Goal: Task Accomplishment & Management: Use online tool/utility

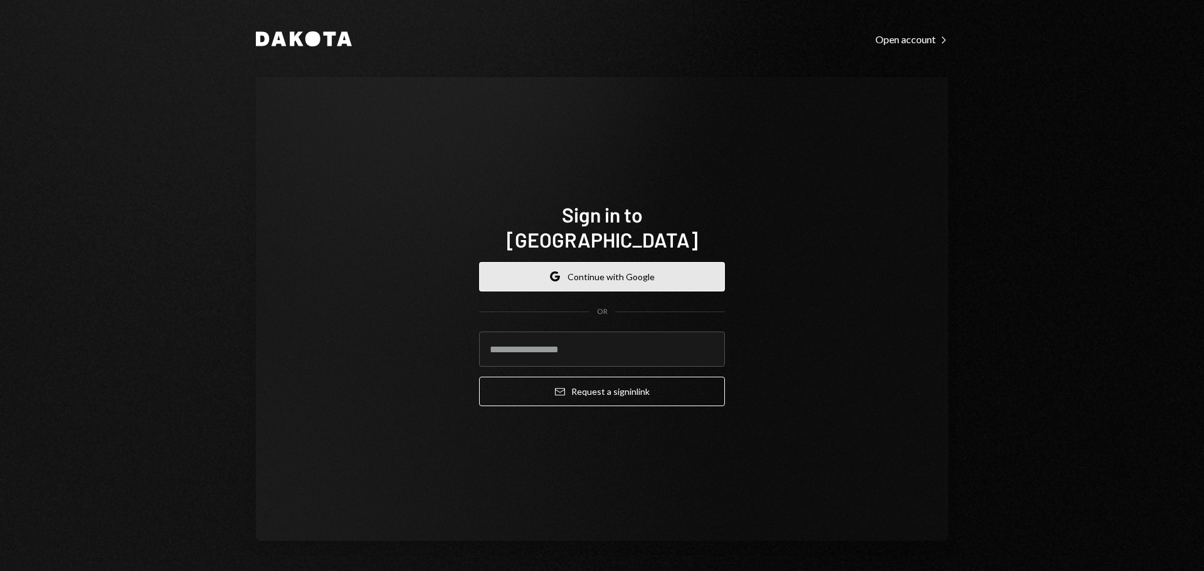
click at [533, 262] on button "Google Continue with Google" at bounding box center [602, 276] width 246 height 29
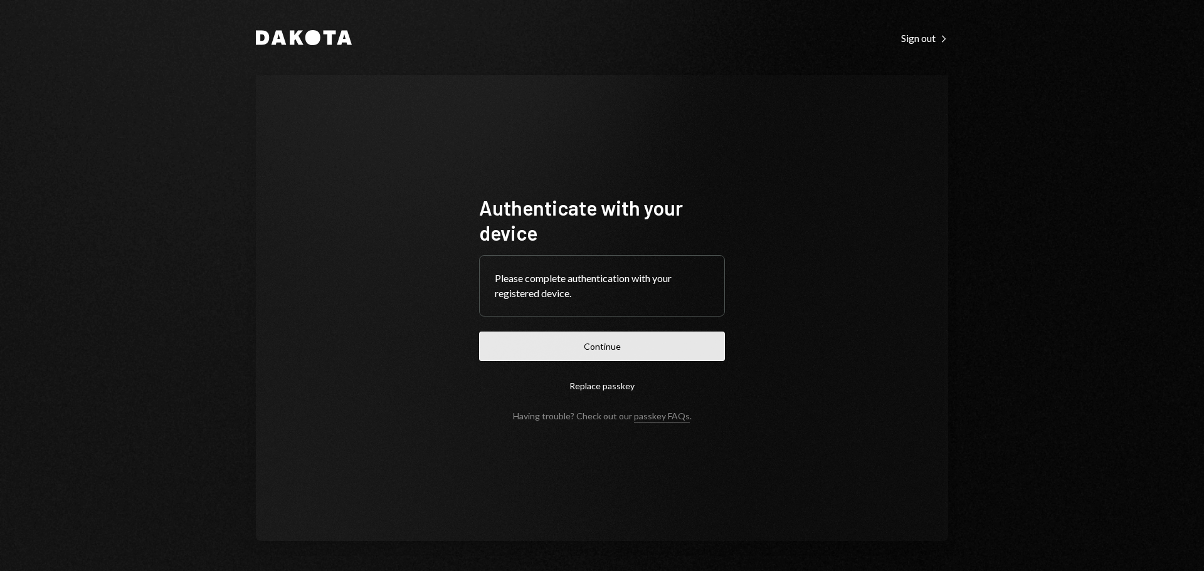
click at [641, 347] on button "Continue" at bounding box center [602, 346] width 246 height 29
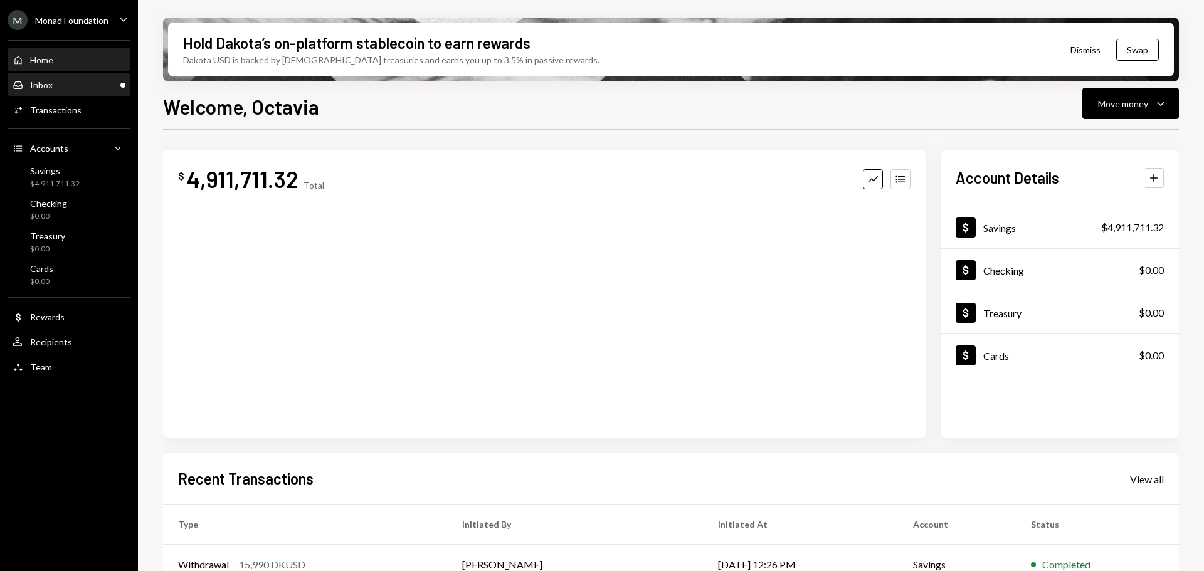
click at [88, 87] on div "Inbox Inbox" at bounding box center [69, 85] width 113 height 11
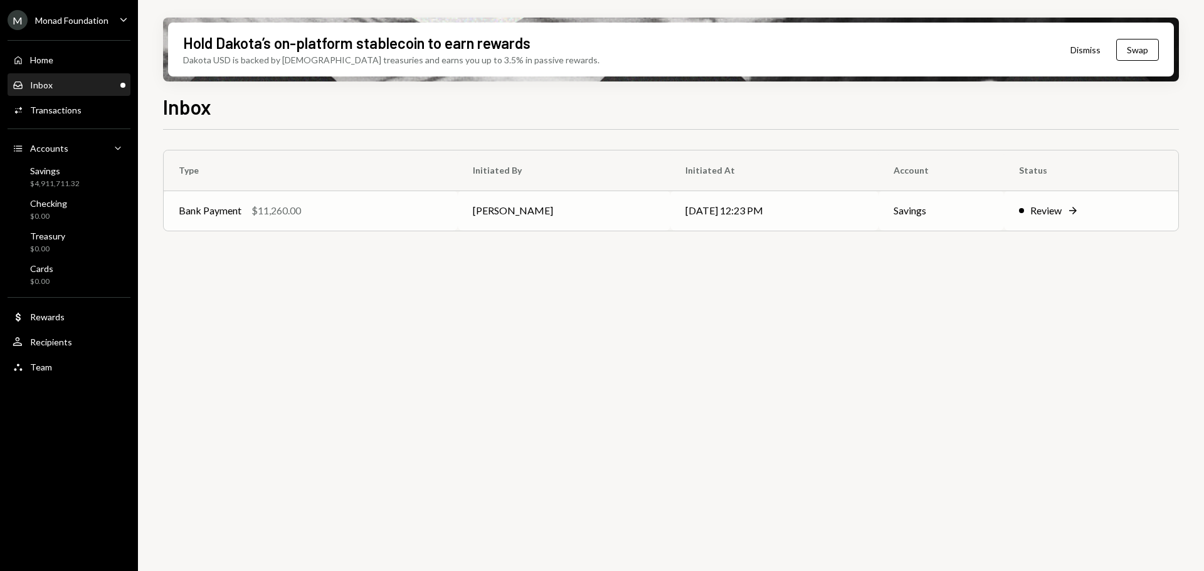
click at [312, 208] on div "Bank Payment $11,260.00" at bounding box center [311, 210] width 264 height 15
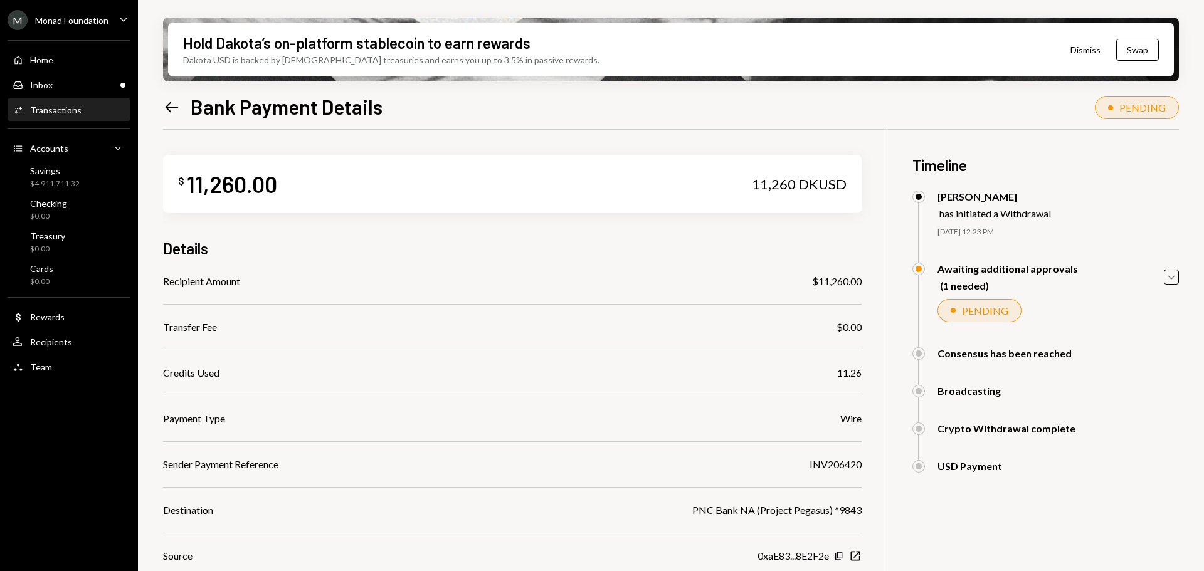
scroll to position [118, 0]
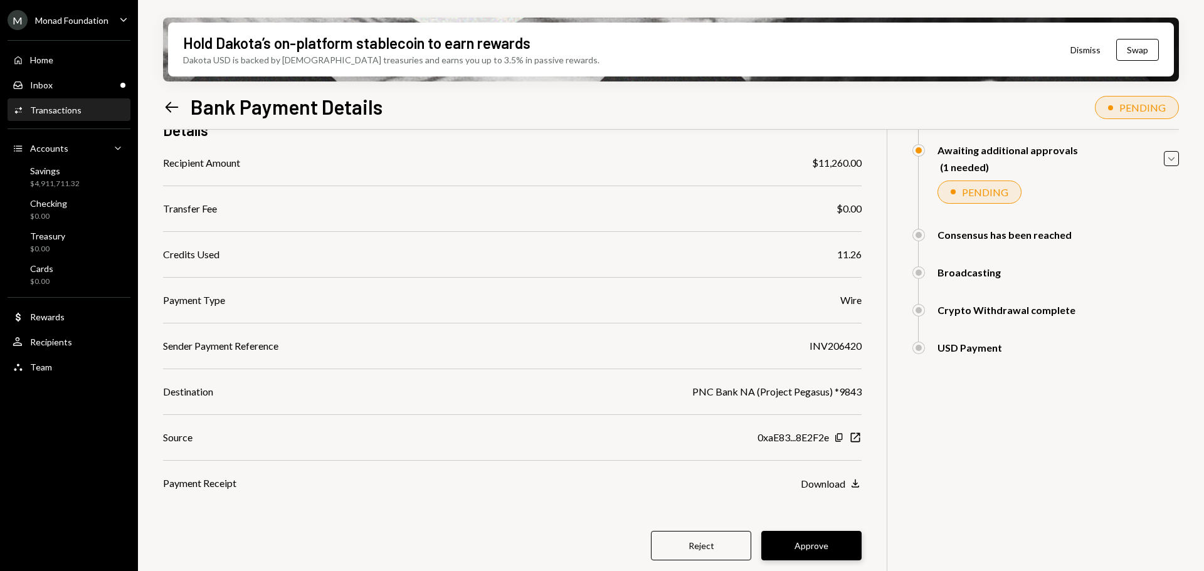
click at [816, 548] on button "Approve" at bounding box center [811, 545] width 100 height 29
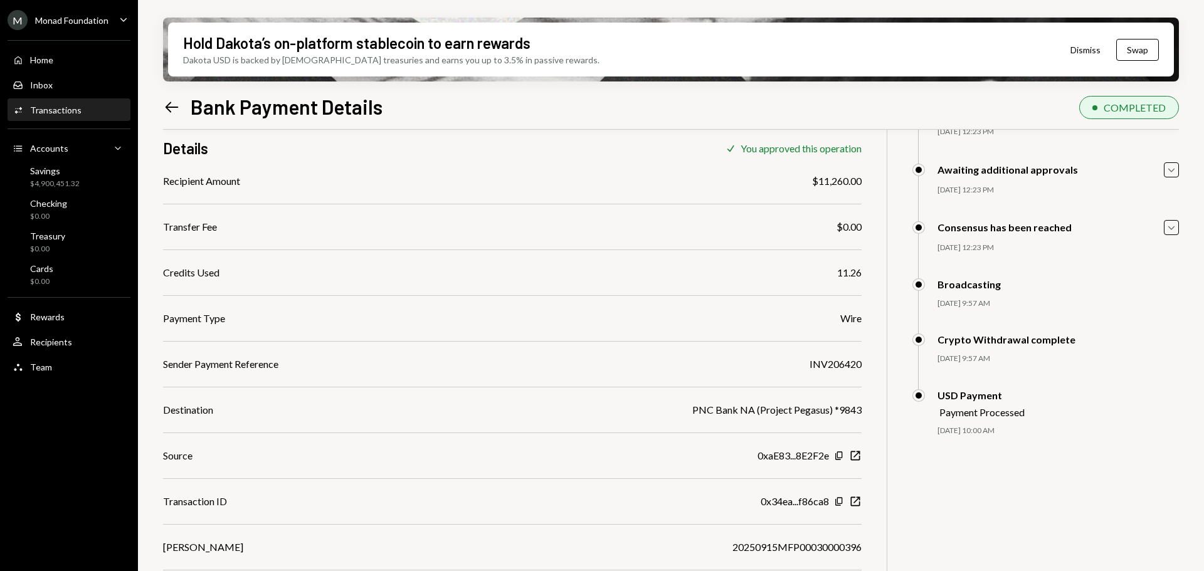
click at [100, 14] on div "M Monad Foundation" at bounding box center [58, 20] width 101 height 20
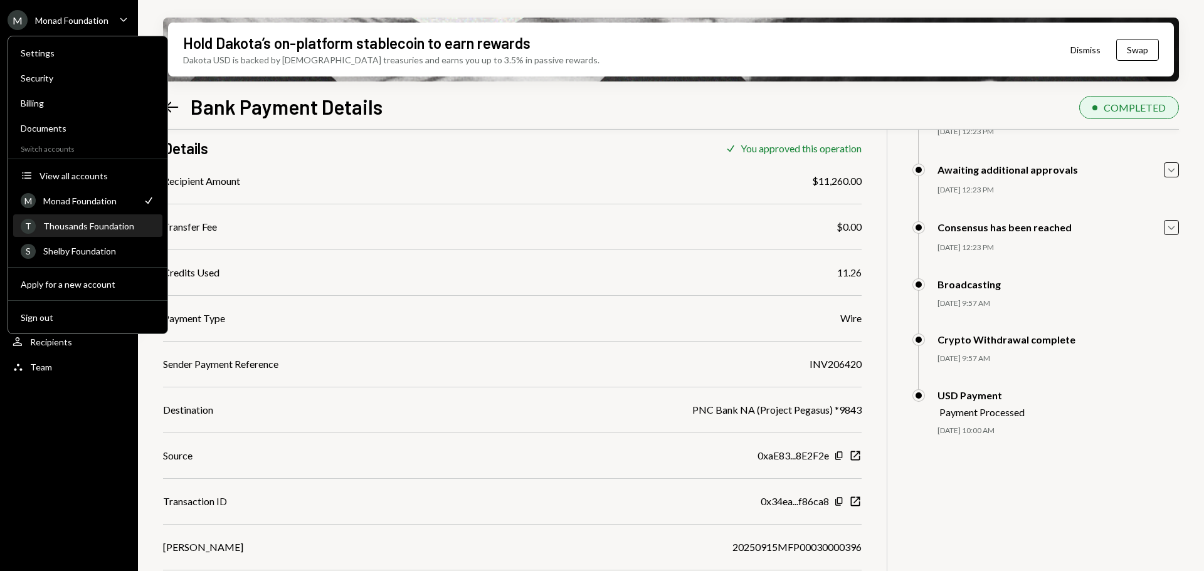
click at [106, 229] on div "Thousands Foundation" at bounding box center [99, 226] width 112 height 11
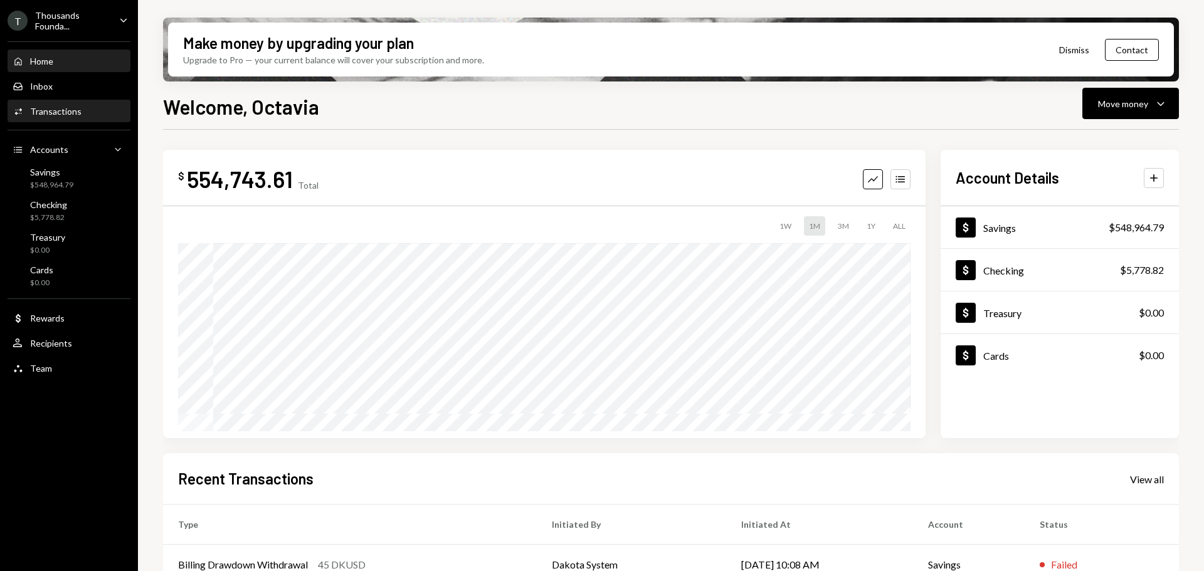
click at [66, 110] on div "Transactions" at bounding box center [55, 111] width 51 height 11
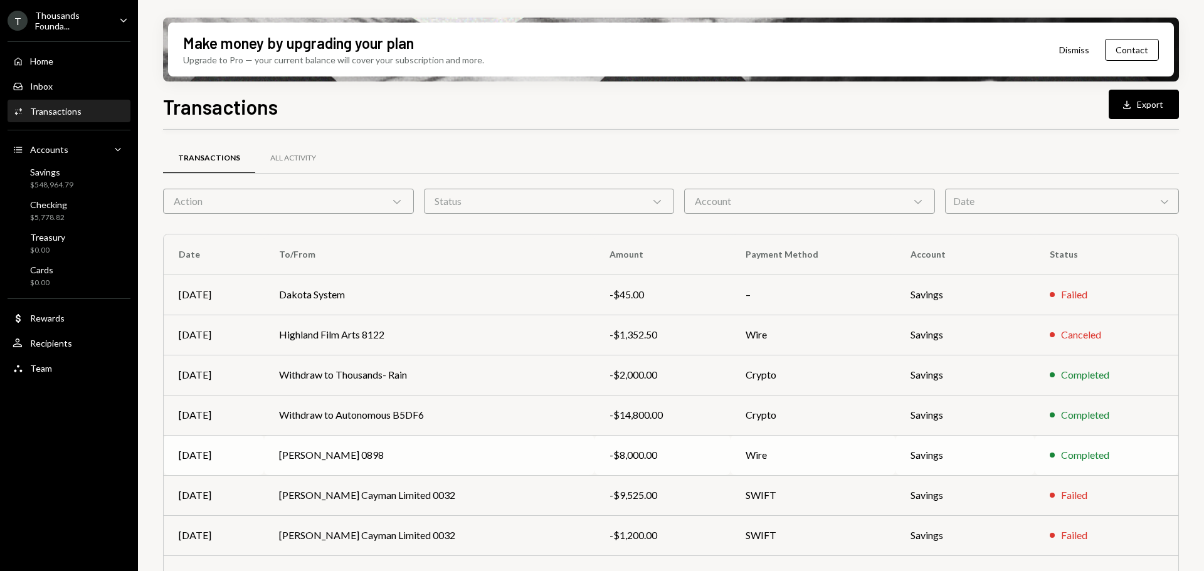
scroll to position [143, 0]
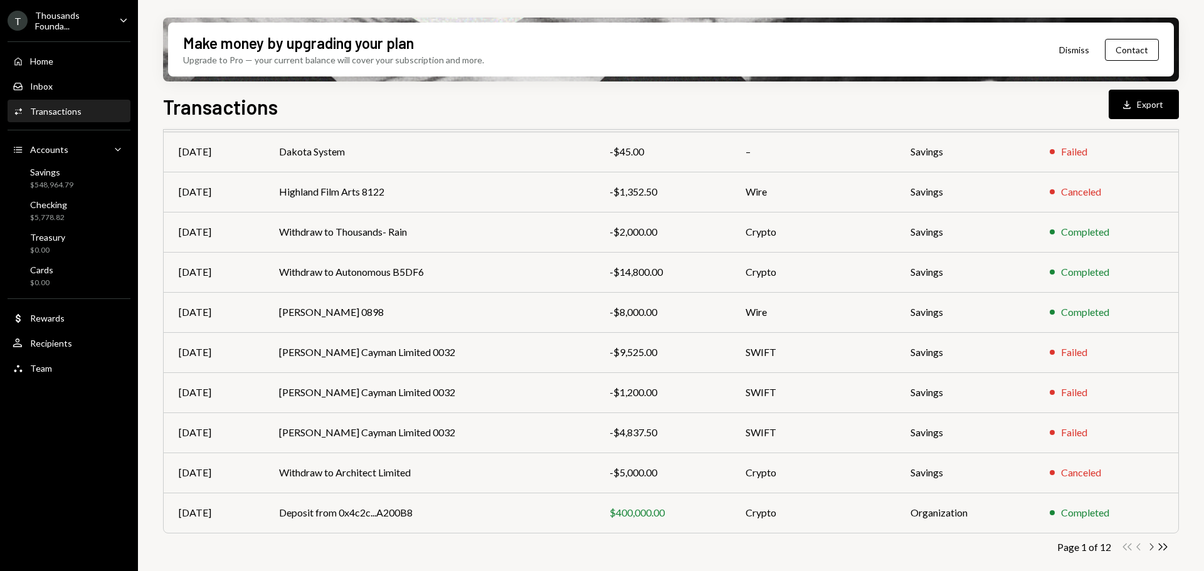
click at [1150, 550] on icon "button" at bounding box center [1152, 547] width 4 height 7
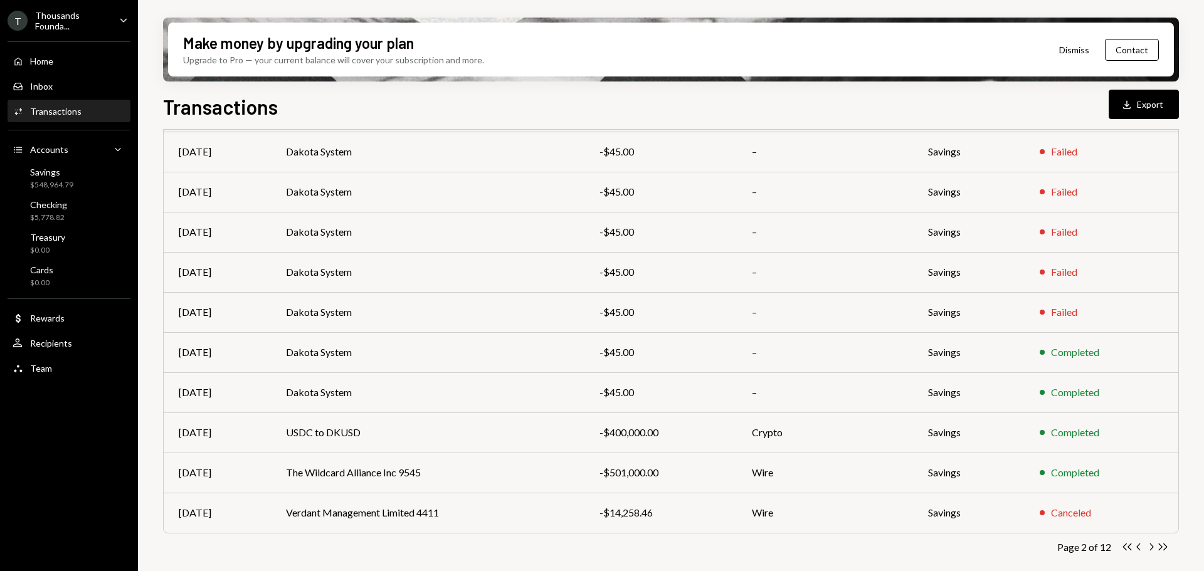
click at [1150, 549] on icon "Chevron Right" at bounding box center [1151, 547] width 12 height 12
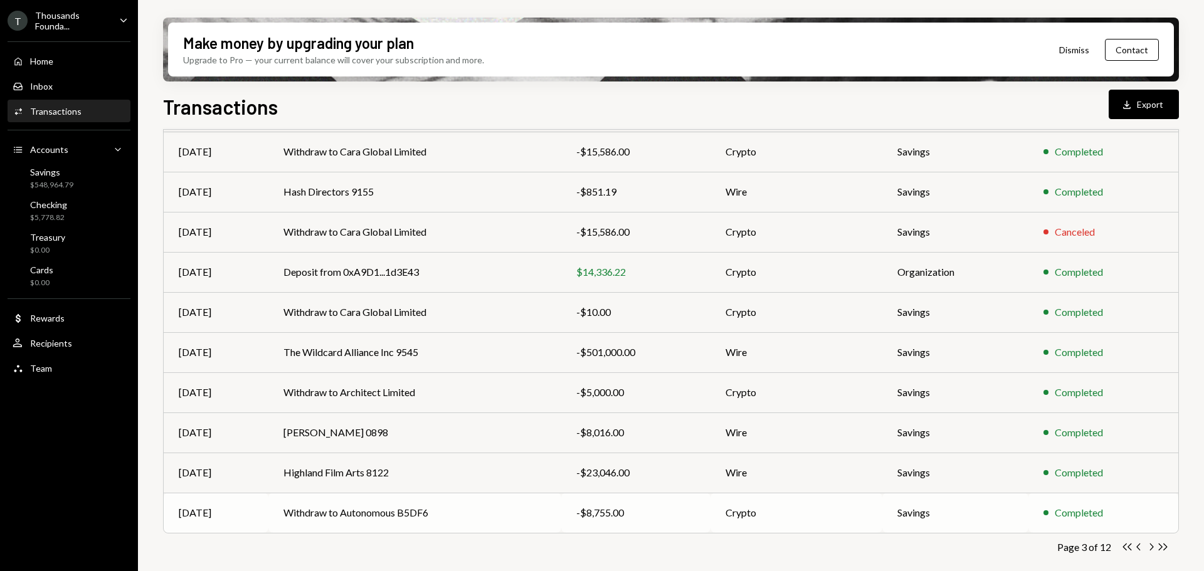
click at [394, 512] on td "Withdraw to Autonomous B5DF6" at bounding box center [414, 513] width 293 height 40
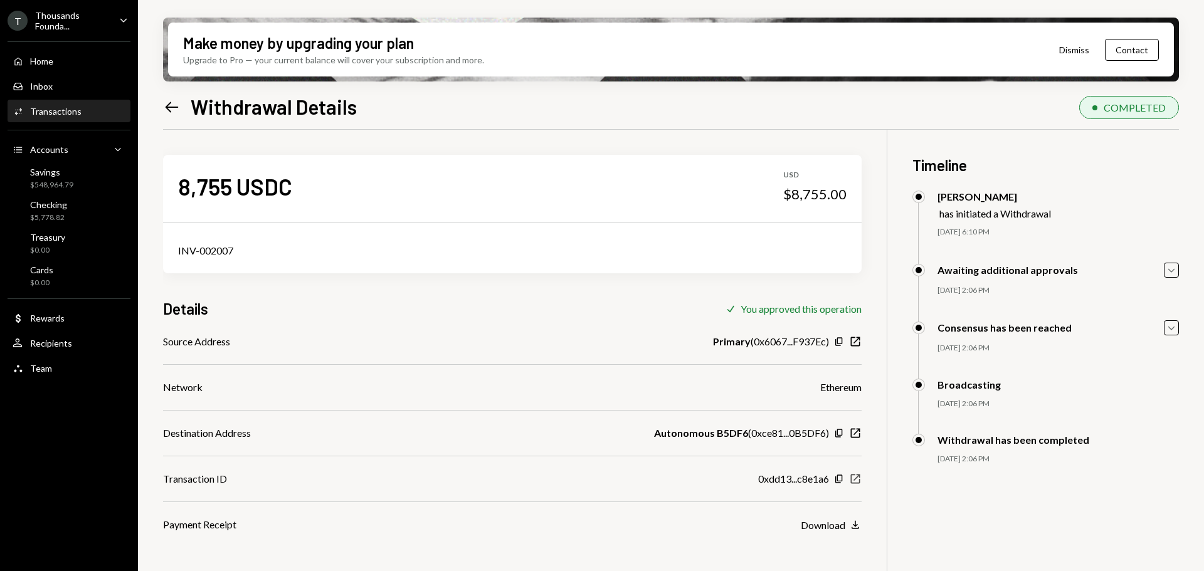
click at [851, 476] on icon "button" at bounding box center [855, 479] width 9 height 9
click at [165, 101] on icon "Left Arrow" at bounding box center [172, 107] width 18 height 18
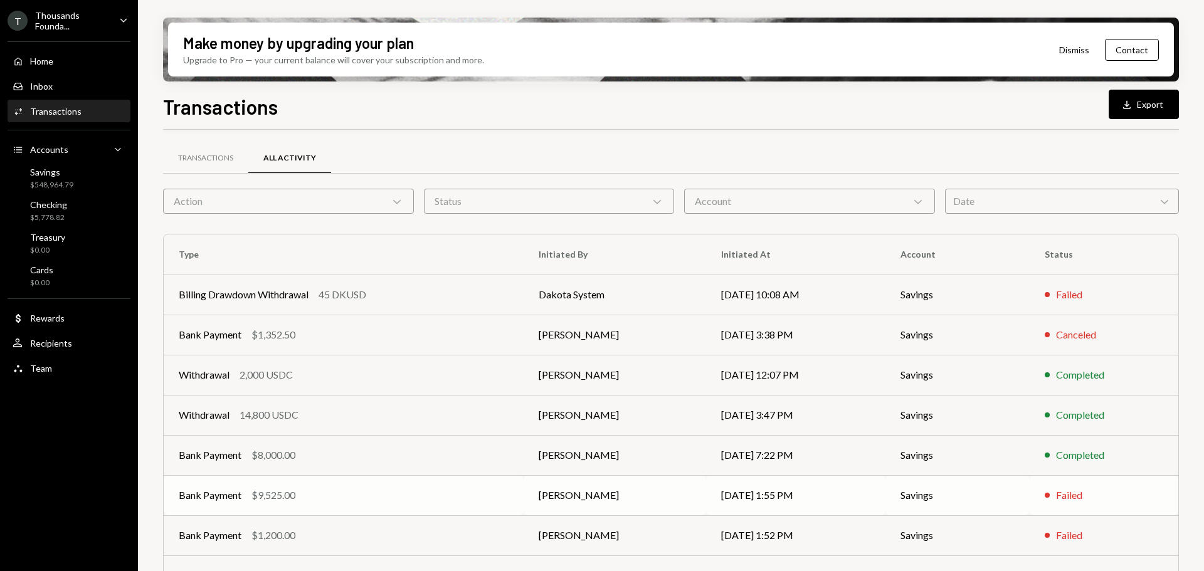
scroll to position [143, 0]
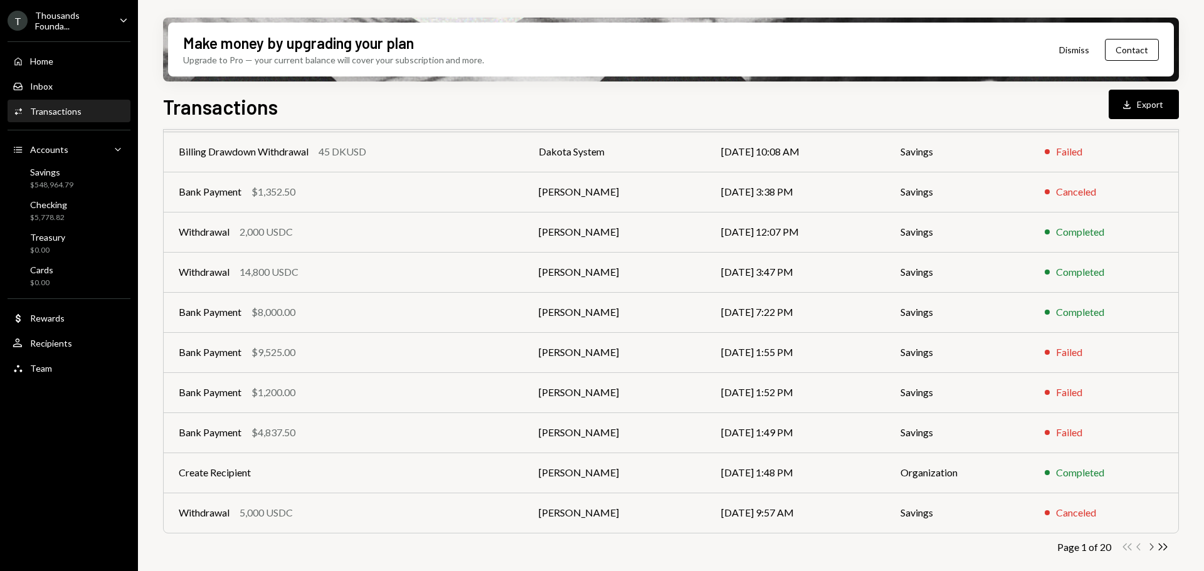
click at [1154, 548] on icon "Chevron Right" at bounding box center [1151, 547] width 12 height 12
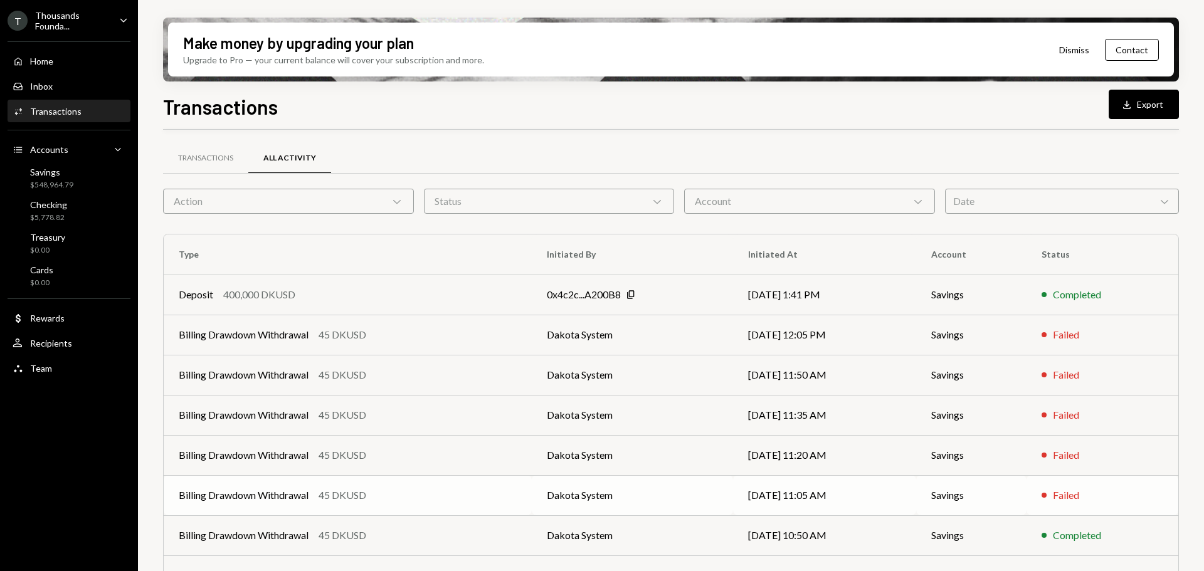
scroll to position [143, 0]
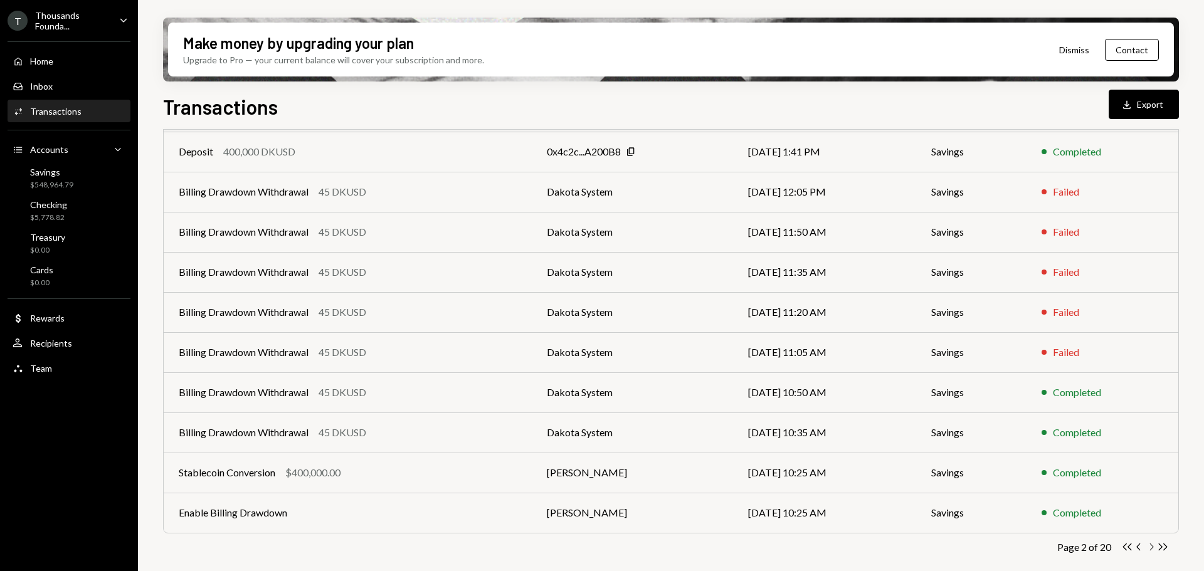
click at [1151, 547] on icon "Chevron Right" at bounding box center [1151, 547] width 12 height 12
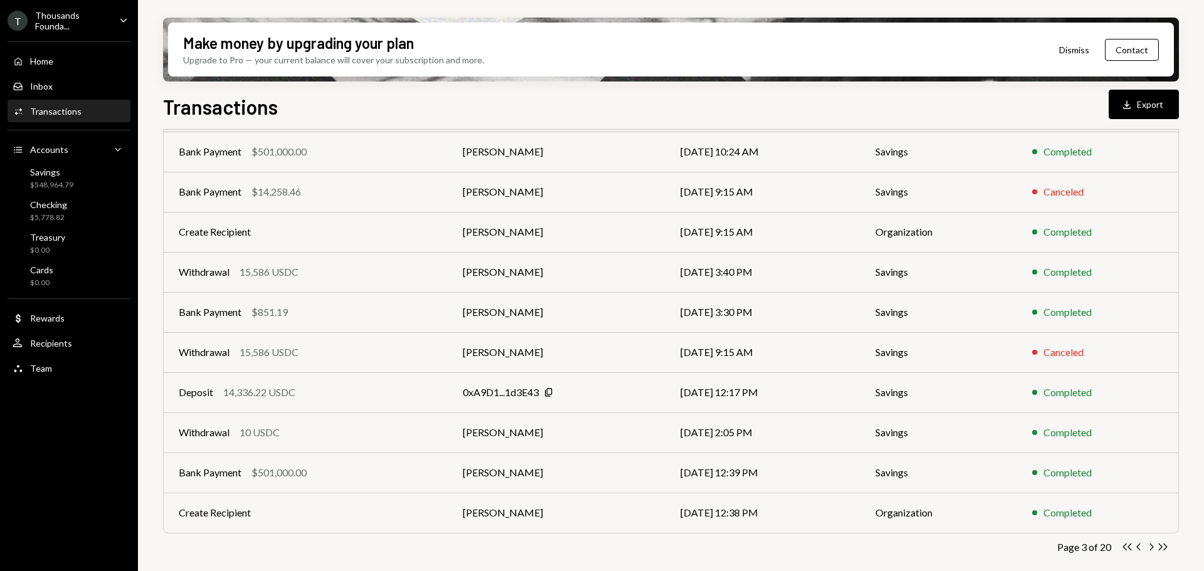
click at [62, 107] on div "Transactions" at bounding box center [55, 111] width 51 height 11
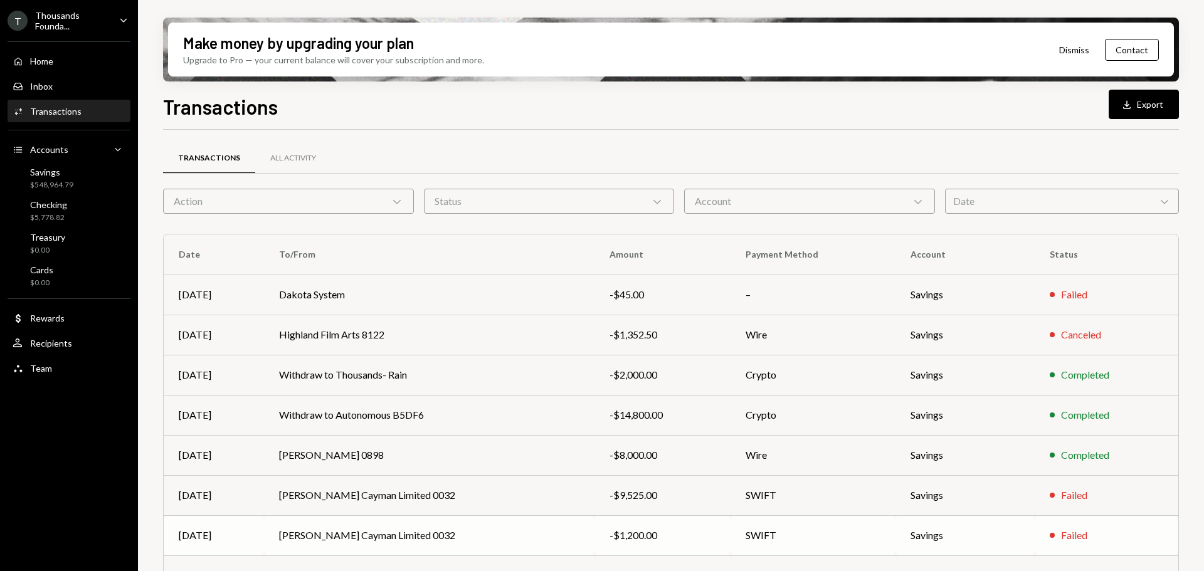
scroll to position [143, 0]
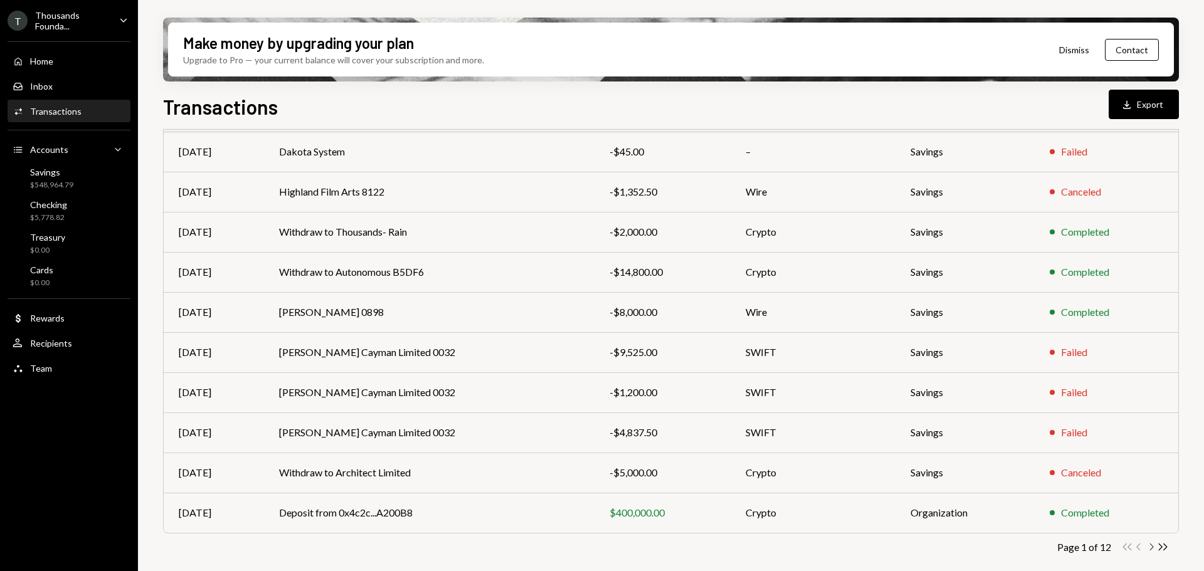
click at [1152, 547] on icon "Chevron Right" at bounding box center [1151, 547] width 12 height 12
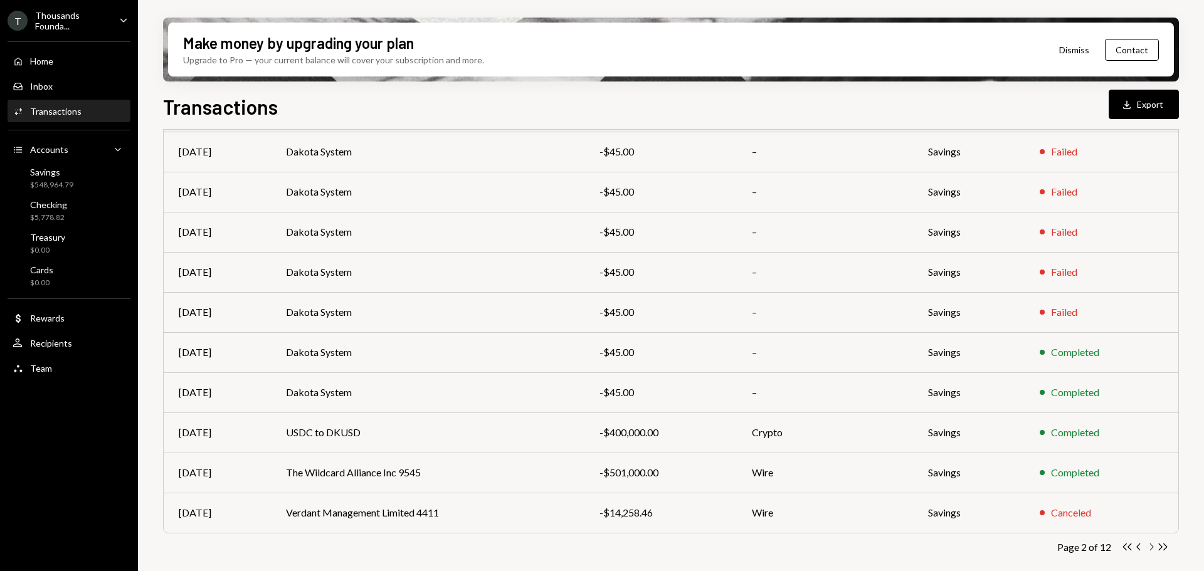
click at [1151, 547] on icon "Chevron Right" at bounding box center [1151, 547] width 12 height 12
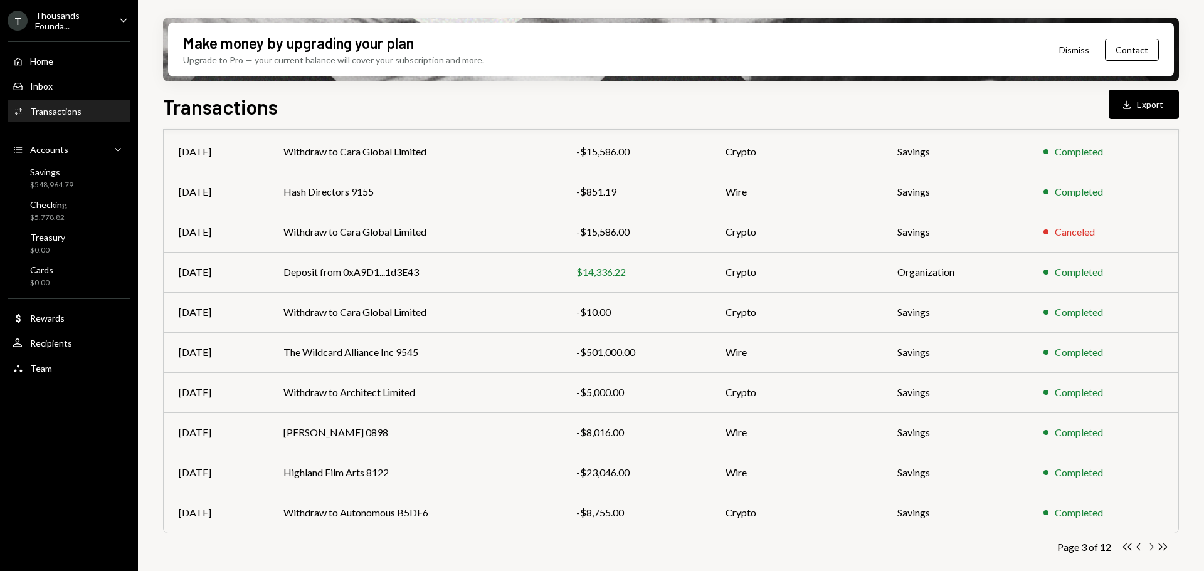
click at [1152, 547] on icon "Chevron Right" at bounding box center [1151, 547] width 12 height 12
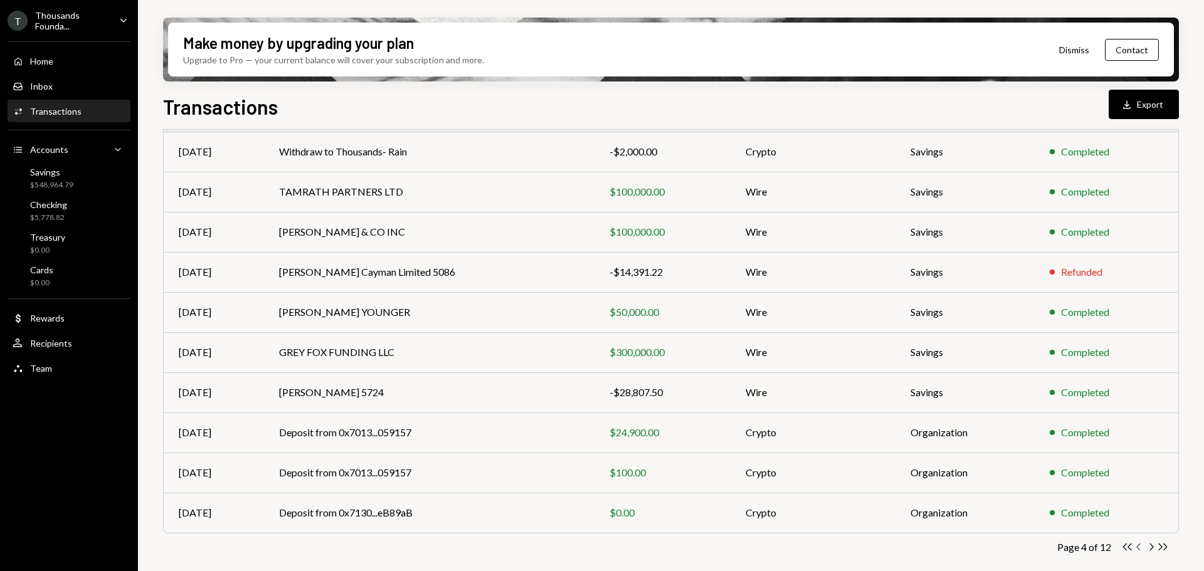
click at [1138, 547] on icon "Chevron Left" at bounding box center [1139, 547] width 12 height 12
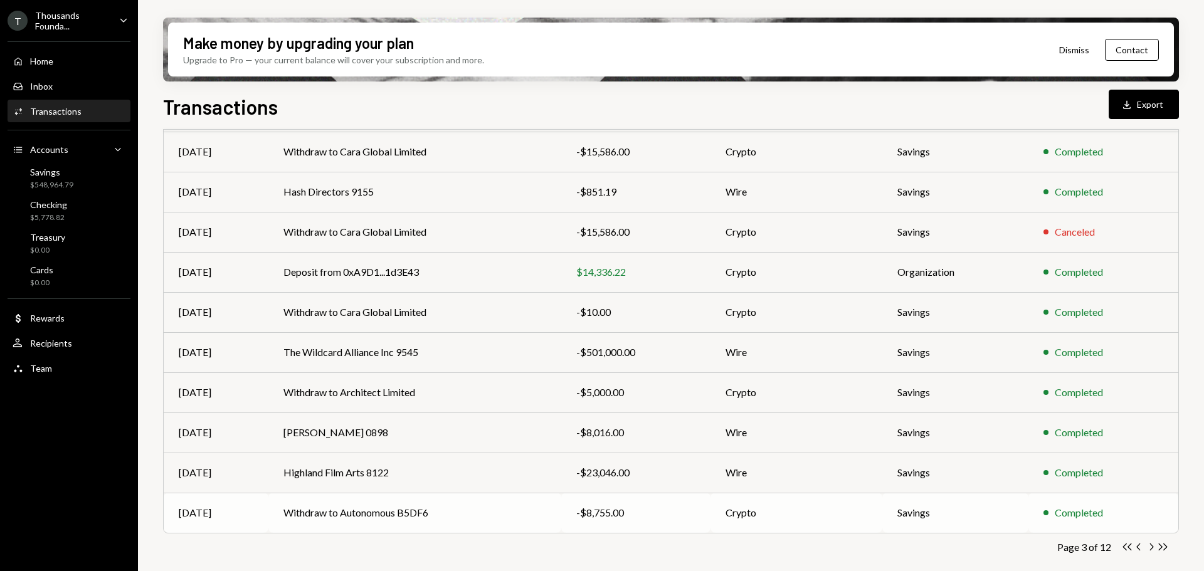
click at [365, 507] on td "Withdraw to Autonomous B5DF6" at bounding box center [414, 513] width 293 height 40
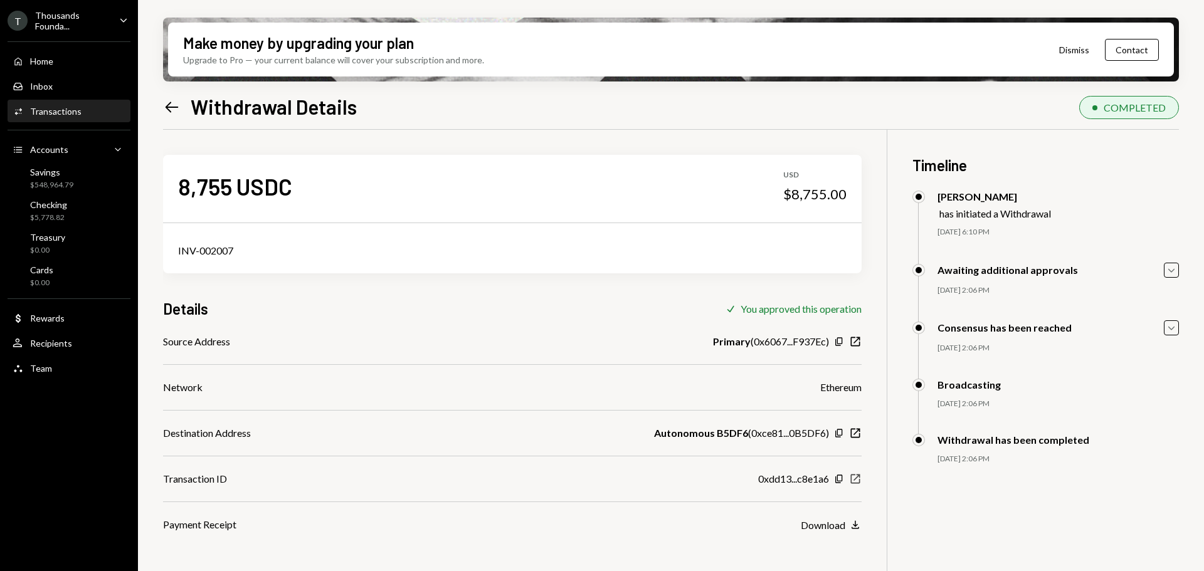
click at [858, 477] on icon "New Window" at bounding box center [855, 479] width 13 height 13
click at [53, 112] on div "Transactions" at bounding box center [55, 111] width 51 height 11
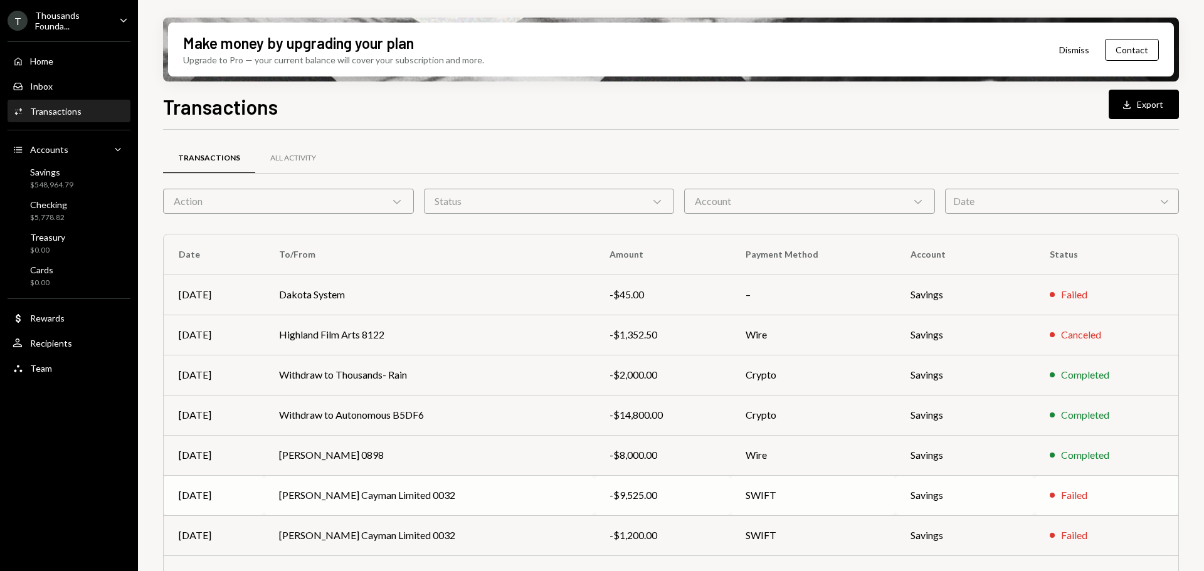
scroll to position [143, 0]
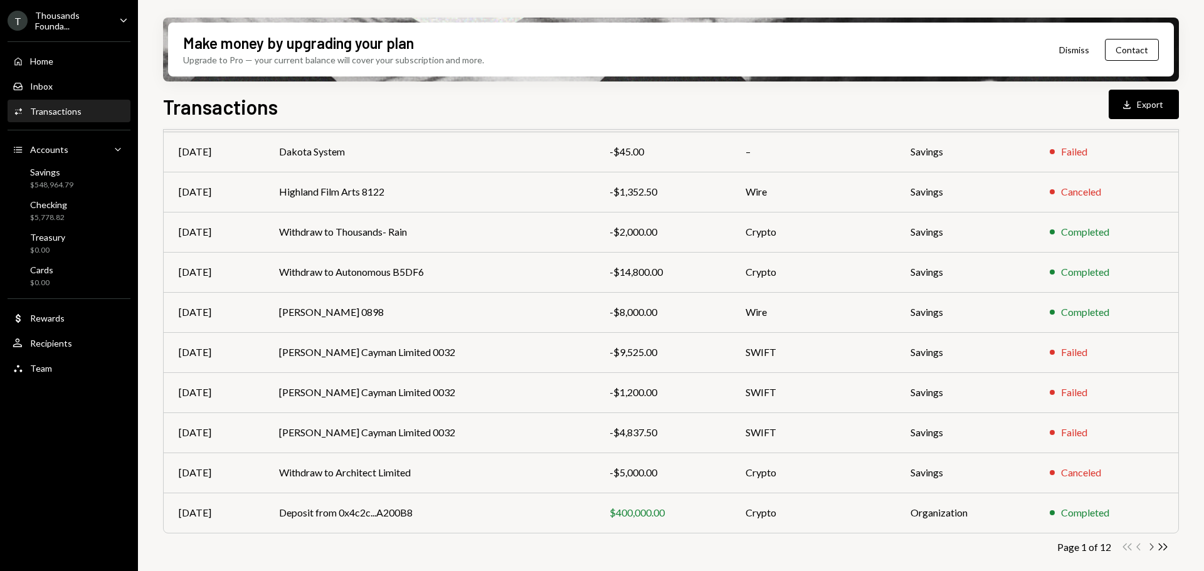
click at [1150, 547] on icon "Chevron Right" at bounding box center [1151, 547] width 12 height 12
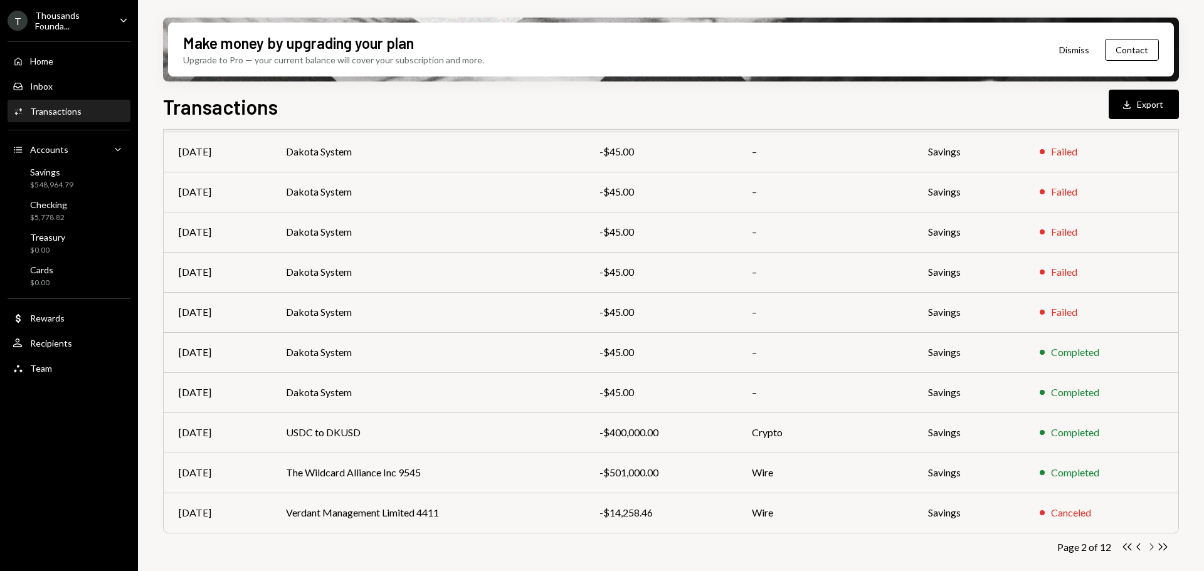
click at [1152, 547] on icon "Chevron Right" at bounding box center [1151, 547] width 12 height 12
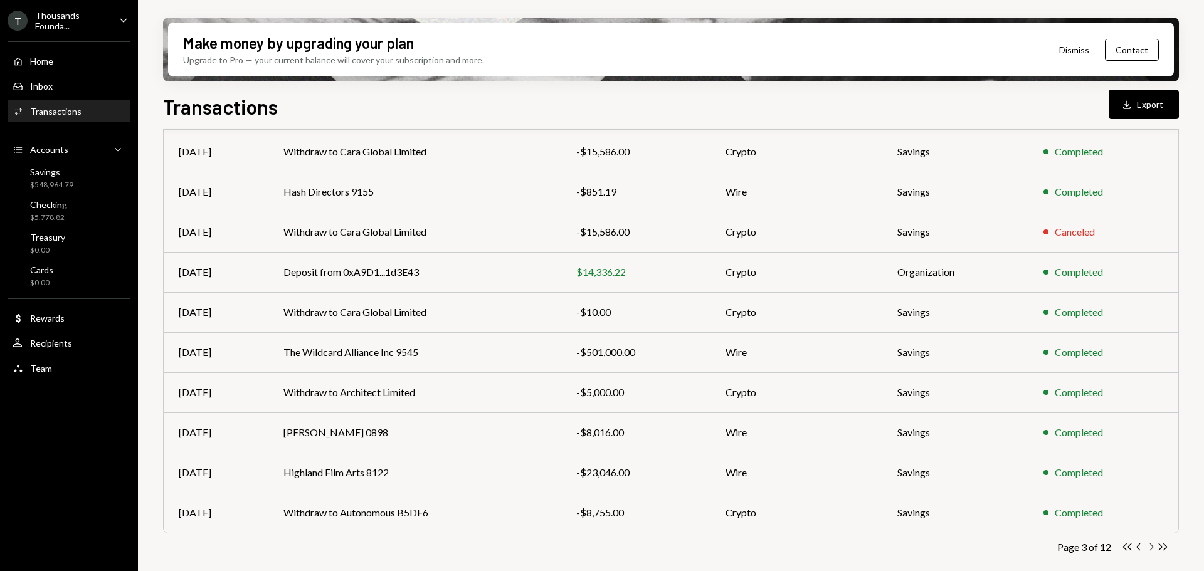
click at [1152, 549] on icon "button" at bounding box center [1152, 547] width 4 height 7
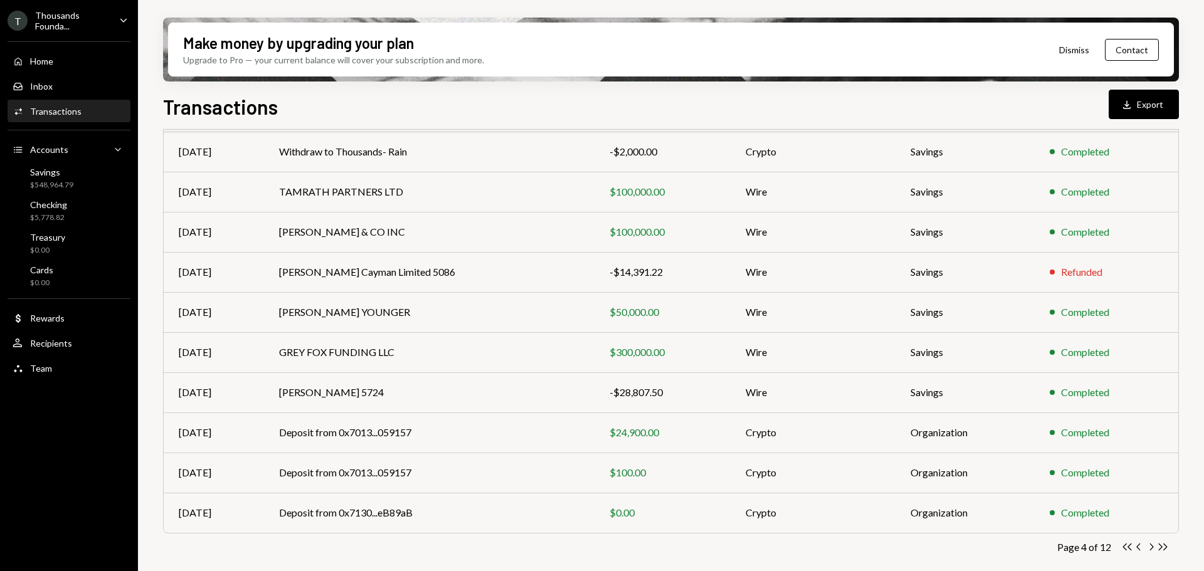
click at [1153, 547] on icon "Chevron Right" at bounding box center [1151, 547] width 12 height 12
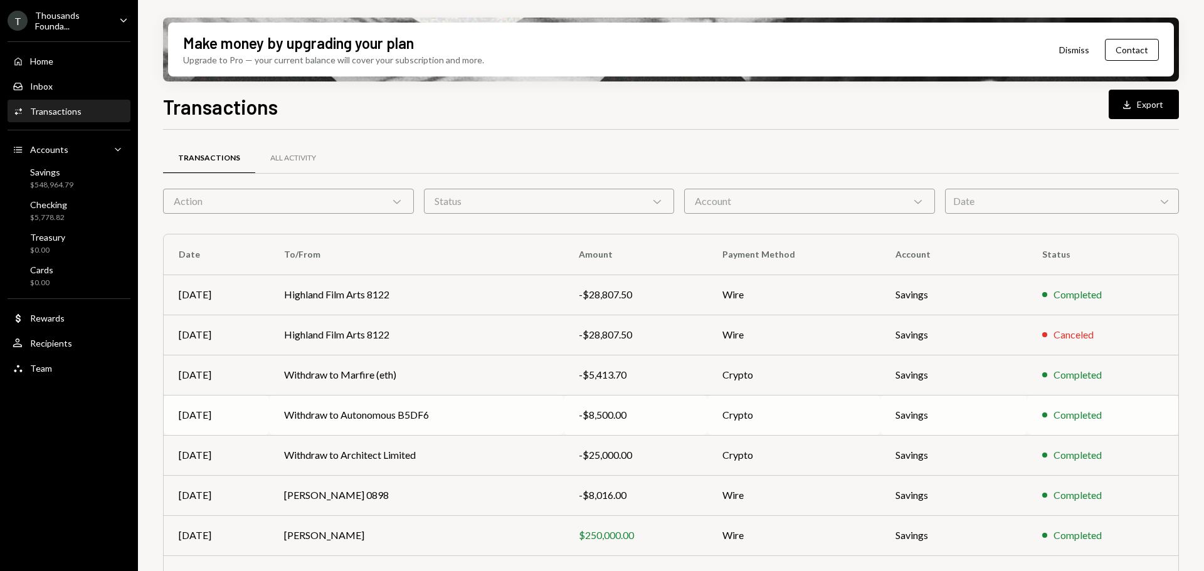
click at [320, 413] on td "Withdraw to Autonomous B5DF6" at bounding box center [416, 415] width 295 height 40
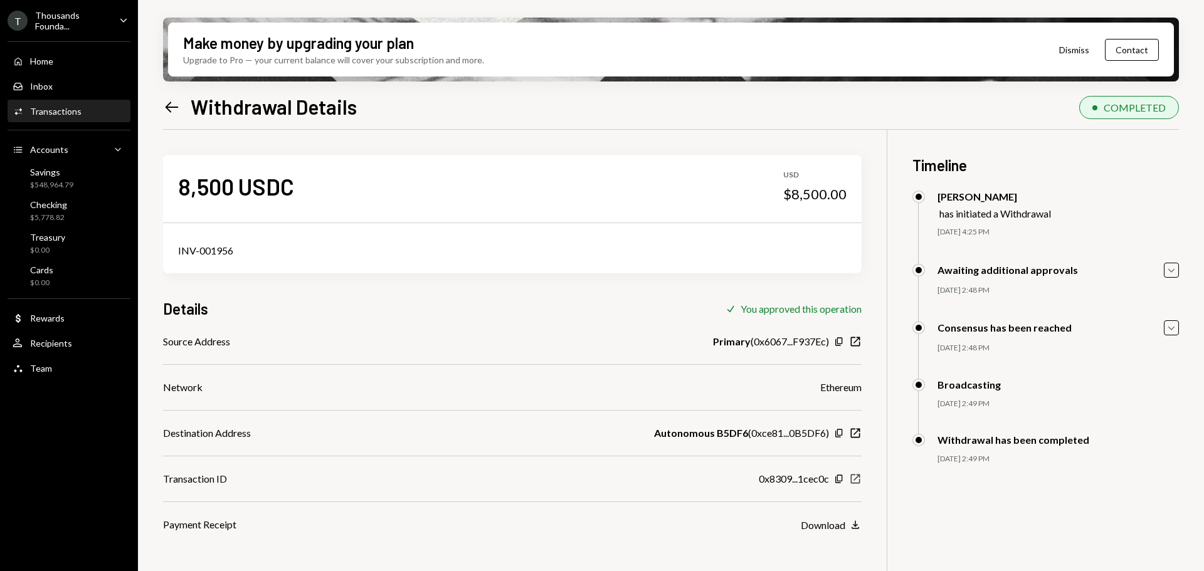
click at [854, 478] on icon "New Window" at bounding box center [855, 479] width 13 height 13
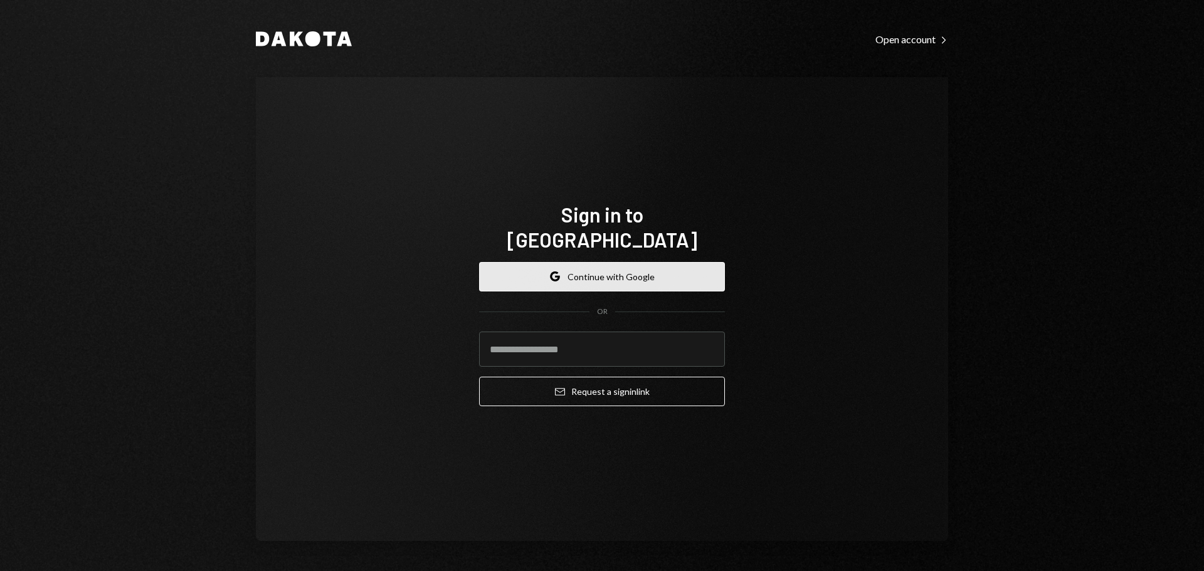
click at [587, 264] on button "Google Continue with Google" at bounding box center [602, 276] width 246 height 29
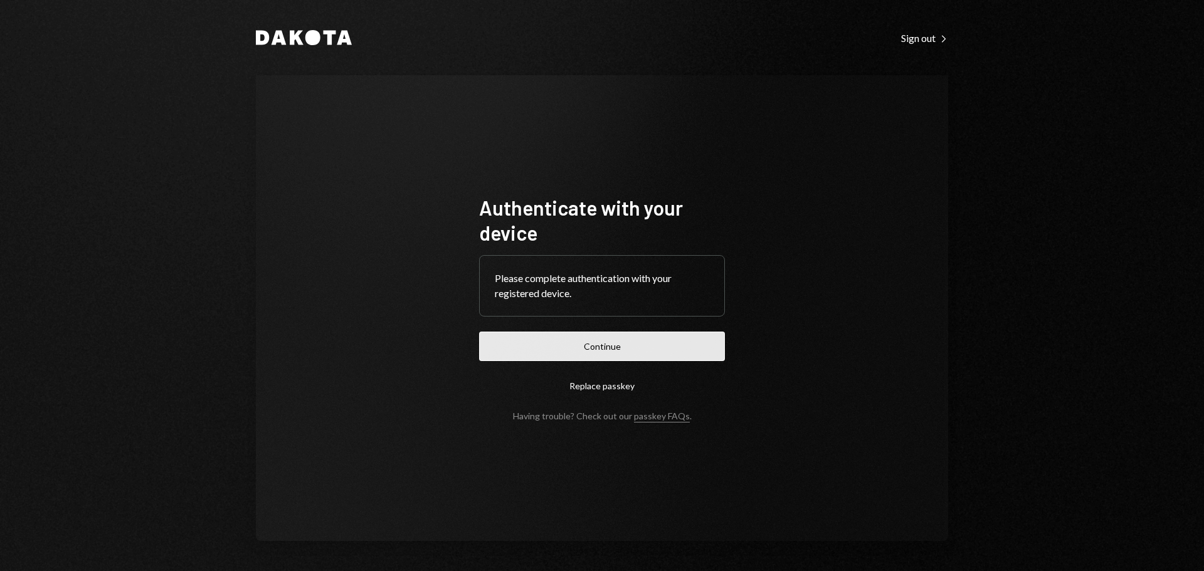
drag, startPoint x: 654, startPoint y: 345, endPoint x: 675, endPoint y: 337, distance: 22.5
click at [653, 346] on button "Continue" at bounding box center [602, 346] width 246 height 29
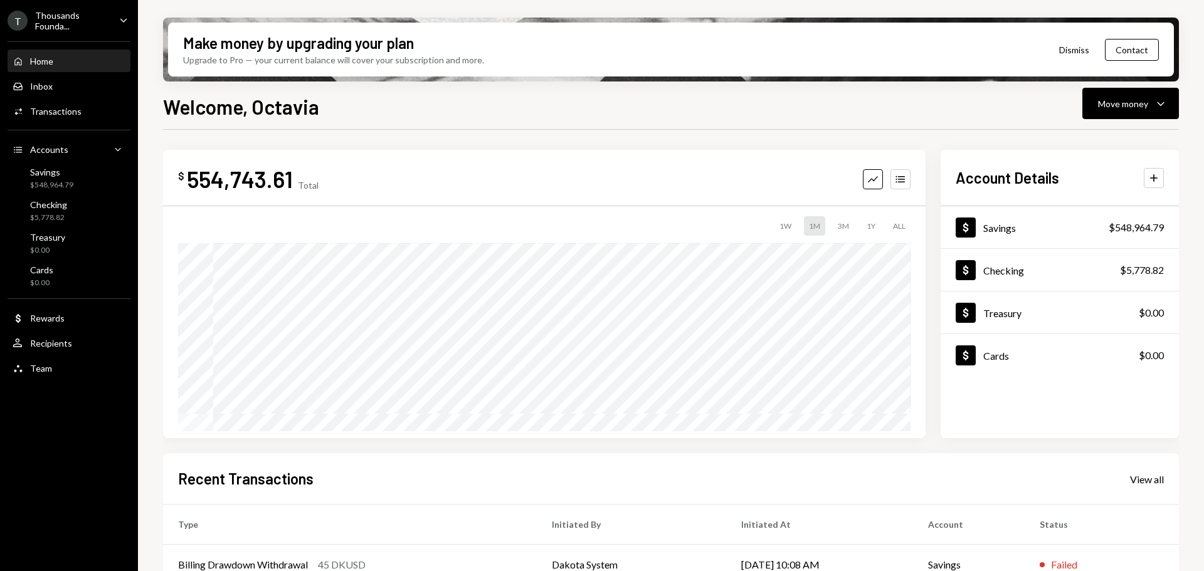
click at [115, 20] on div "T Thousands Founda... Caret Down" at bounding box center [69, 20] width 138 height 21
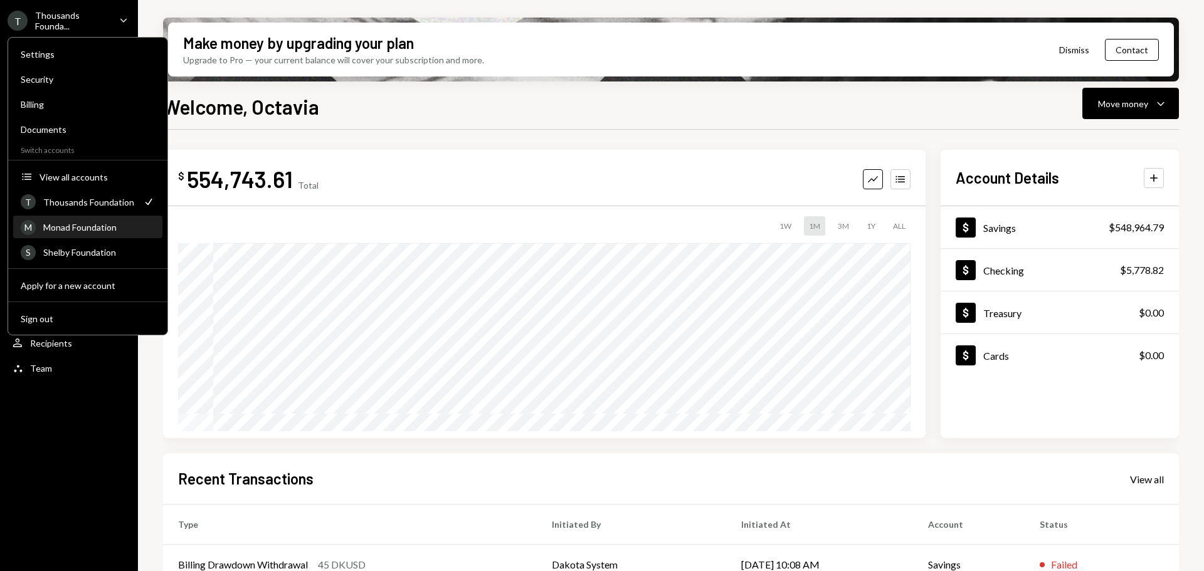
click at [79, 225] on div "Monad Foundation" at bounding box center [99, 227] width 112 height 11
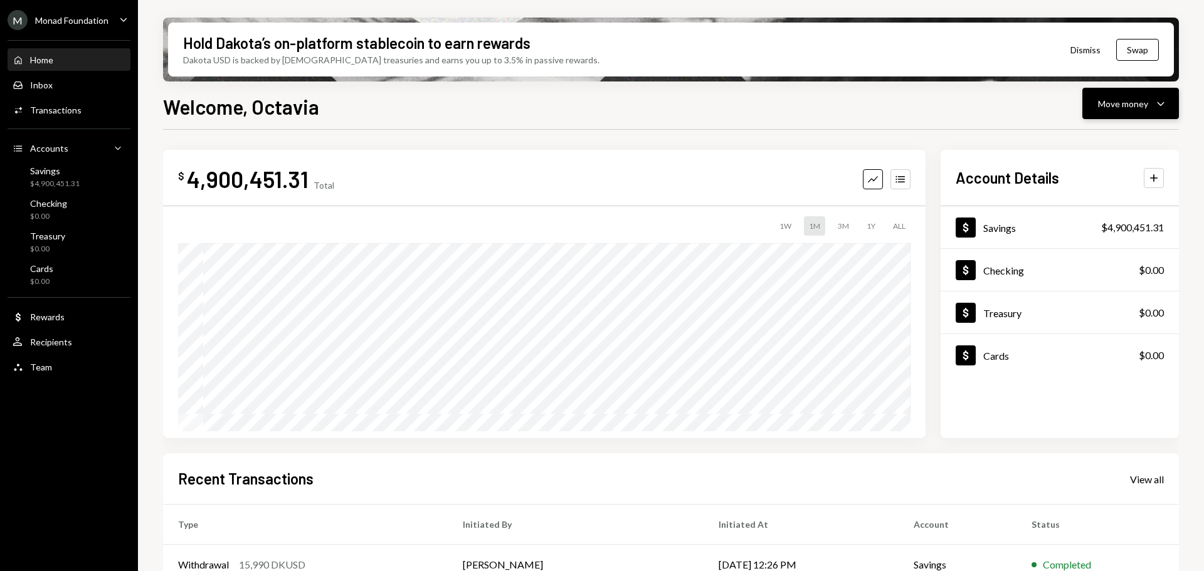
click at [1155, 107] on icon "Caret Down" at bounding box center [1160, 103] width 15 height 15
click at [1104, 139] on div "Send" at bounding box center [1120, 141] width 92 height 13
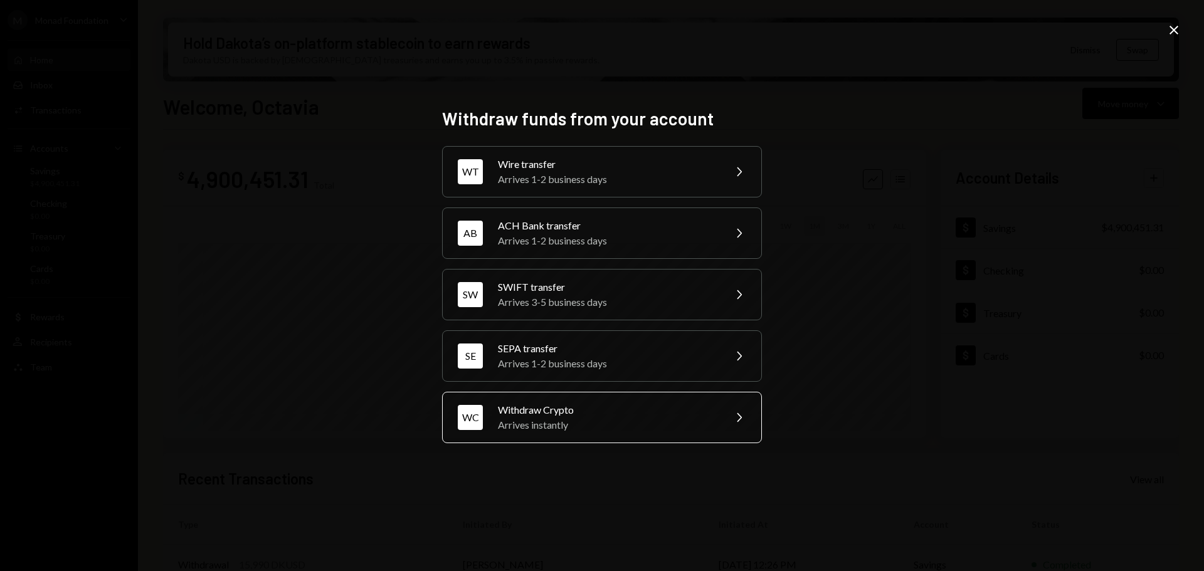
click at [607, 418] on div "Arrives instantly" at bounding box center [607, 425] width 218 height 15
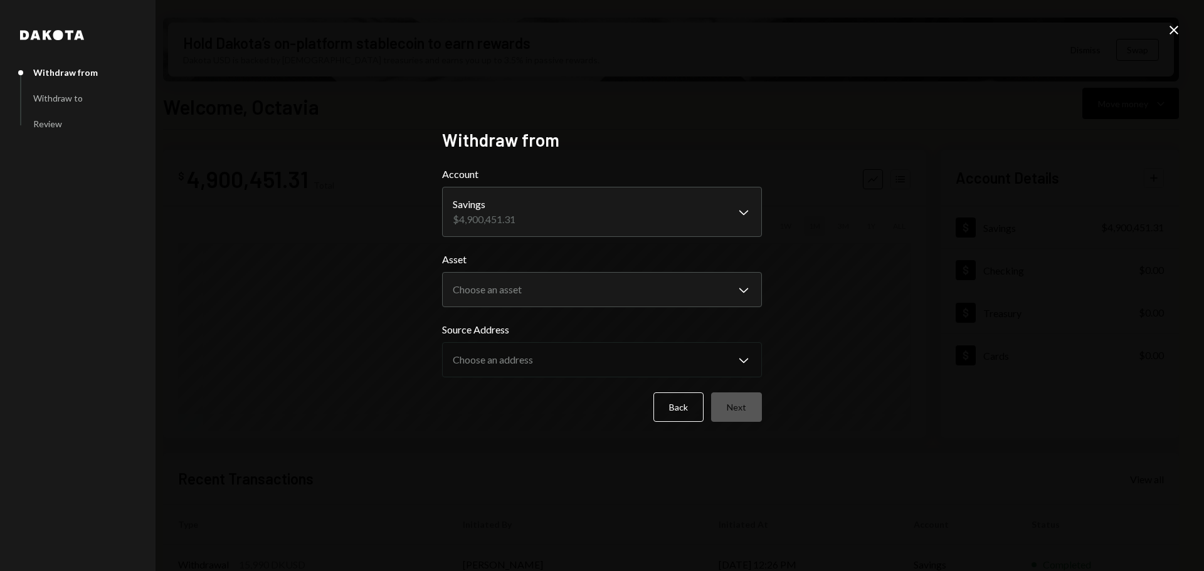
click at [547, 212] on body "M Monad Foundation Caret Down Home Home Inbox Inbox Activities Transactions Acc…" at bounding box center [602, 285] width 1204 height 571
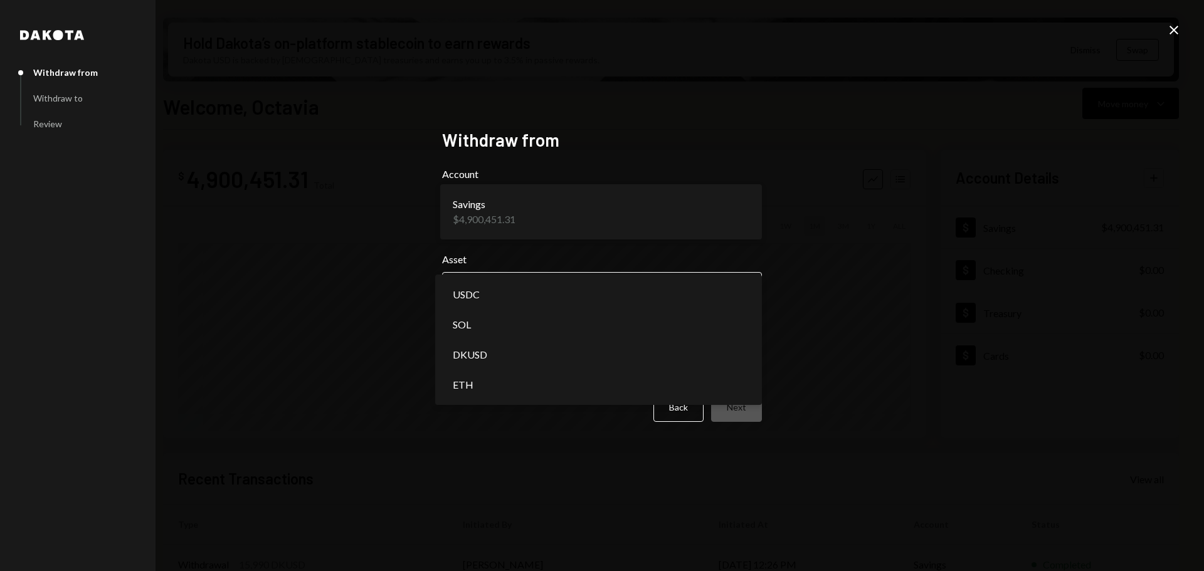
click at [510, 285] on body "M Monad Foundation Caret Down Home Home Inbox Inbox Activities Transactions Acc…" at bounding box center [602, 285] width 1204 height 571
select select "****"
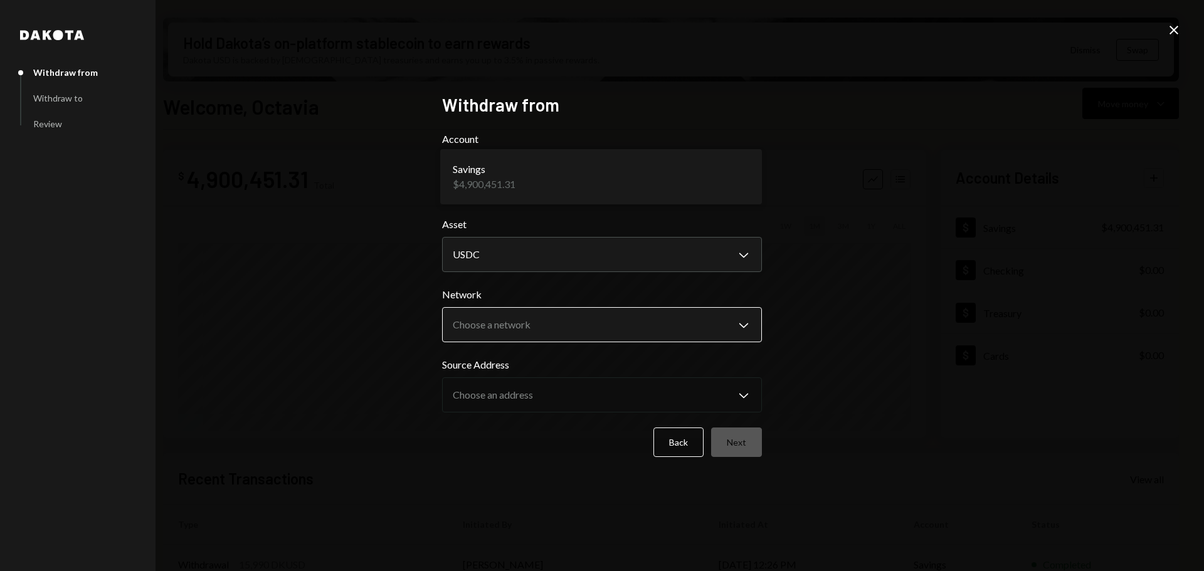
click at [505, 320] on body "M Monad Foundation Caret Down Home Home Inbox Inbox Activities Transactions Acc…" at bounding box center [602, 285] width 1204 height 571
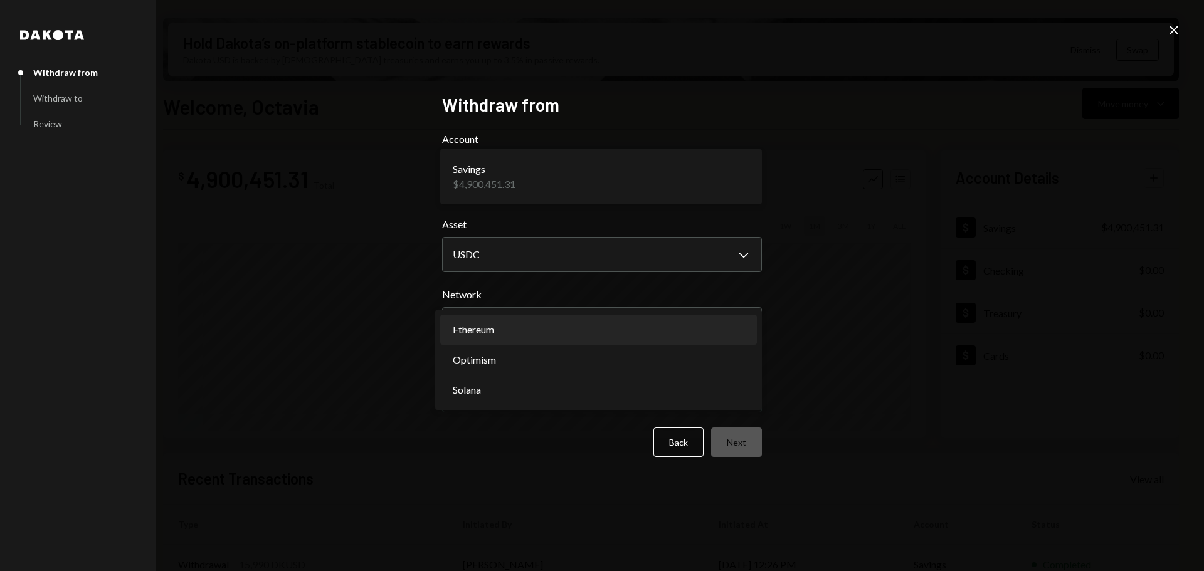
select select "**********"
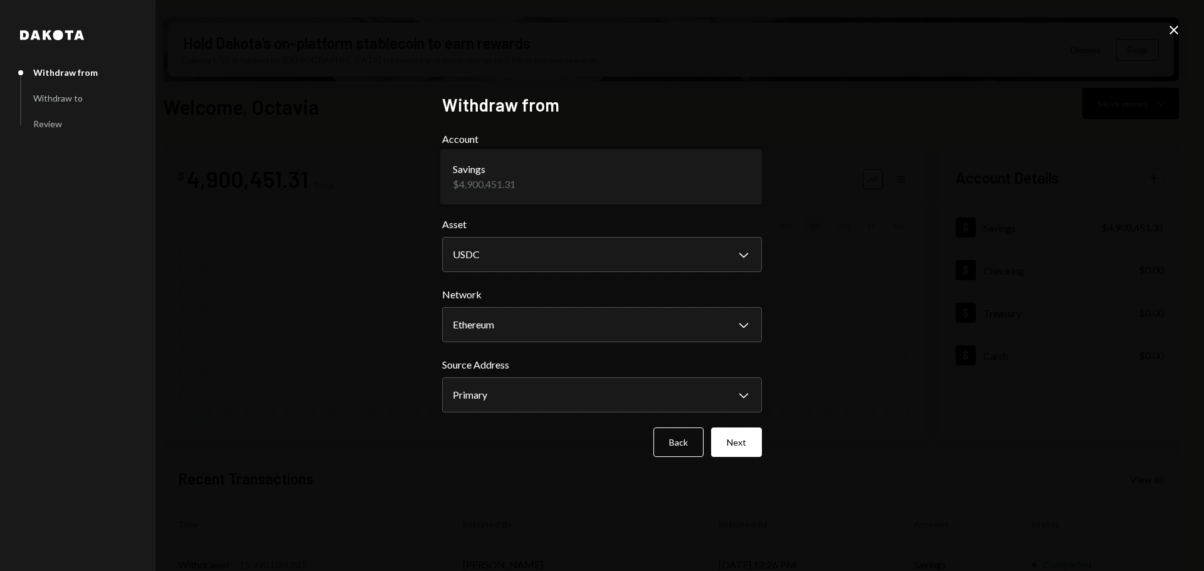
click at [743, 441] on button "Next" at bounding box center [736, 442] width 51 height 29
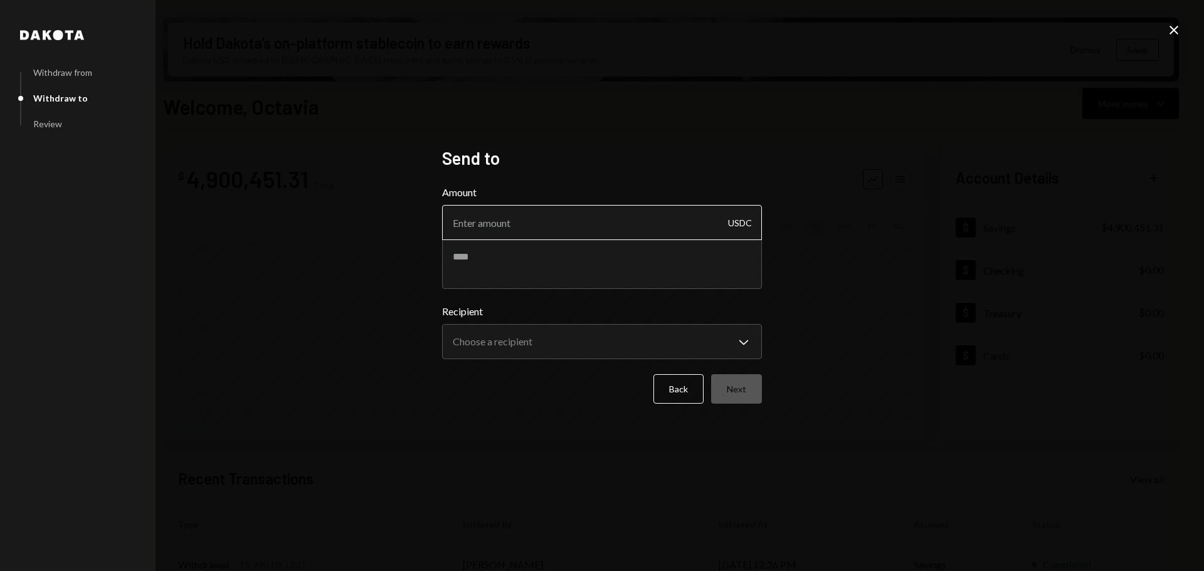
click at [557, 221] on input "Amount" at bounding box center [602, 222] width 320 height 35
type input "25000"
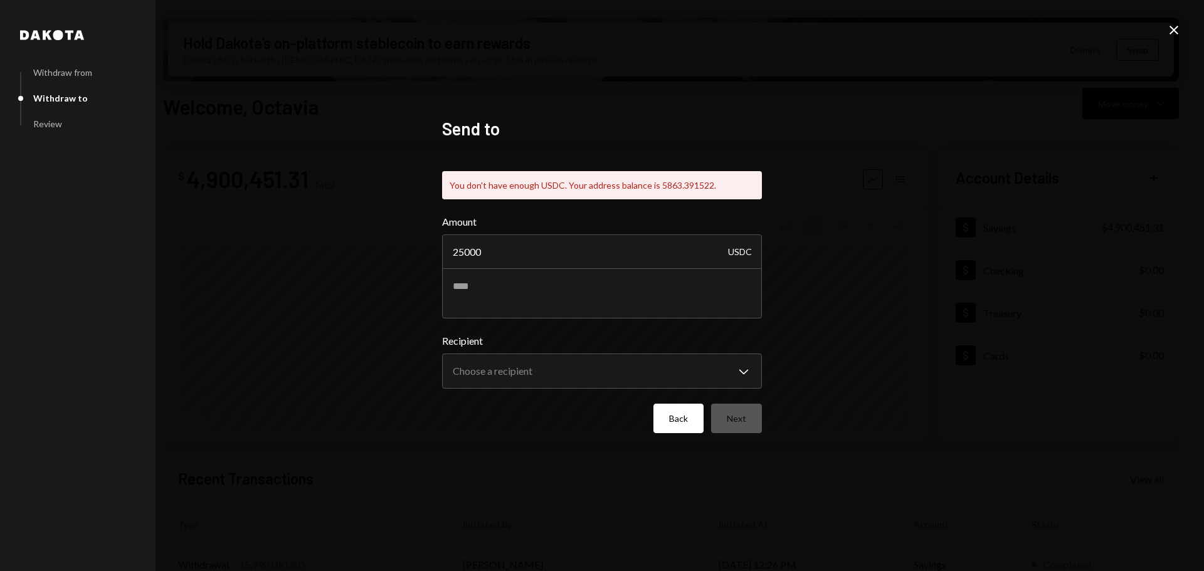
click at [669, 420] on button "Back" at bounding box center [678, 418] width 50 height 29
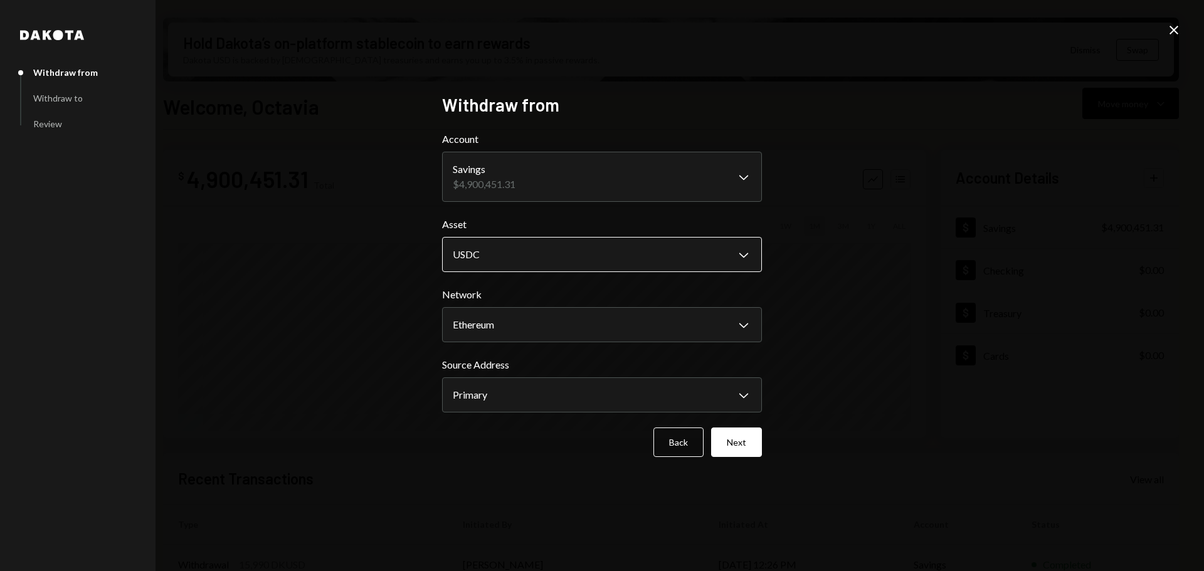
click at [623, 248] on body "M Monad Foundation Caret Down Home Home Inbox Inbox Activities Transactions Acc…" at bounding box center [602, 285] width 1204 height 571
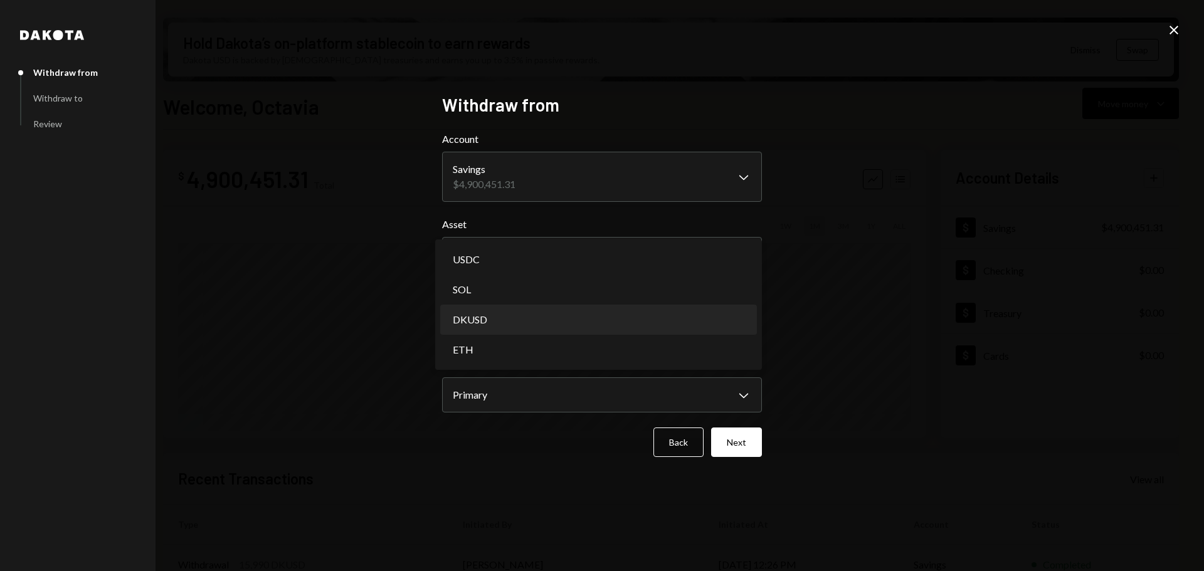
select select "*****"
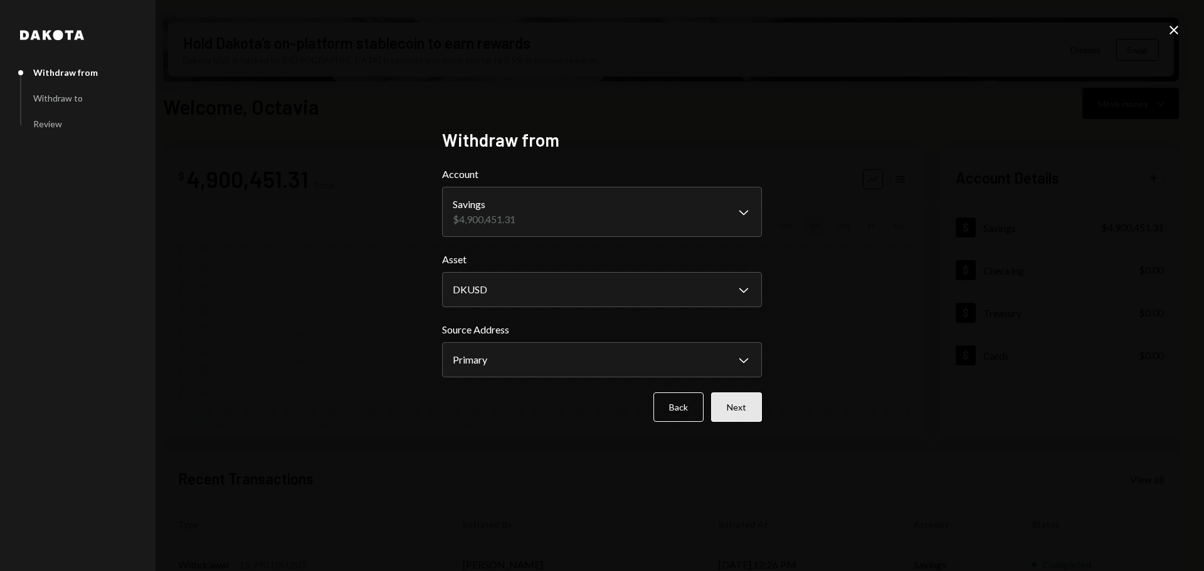
click at [738, 406] on button "Next" at bounding box center [736, 406] width 51 height 29
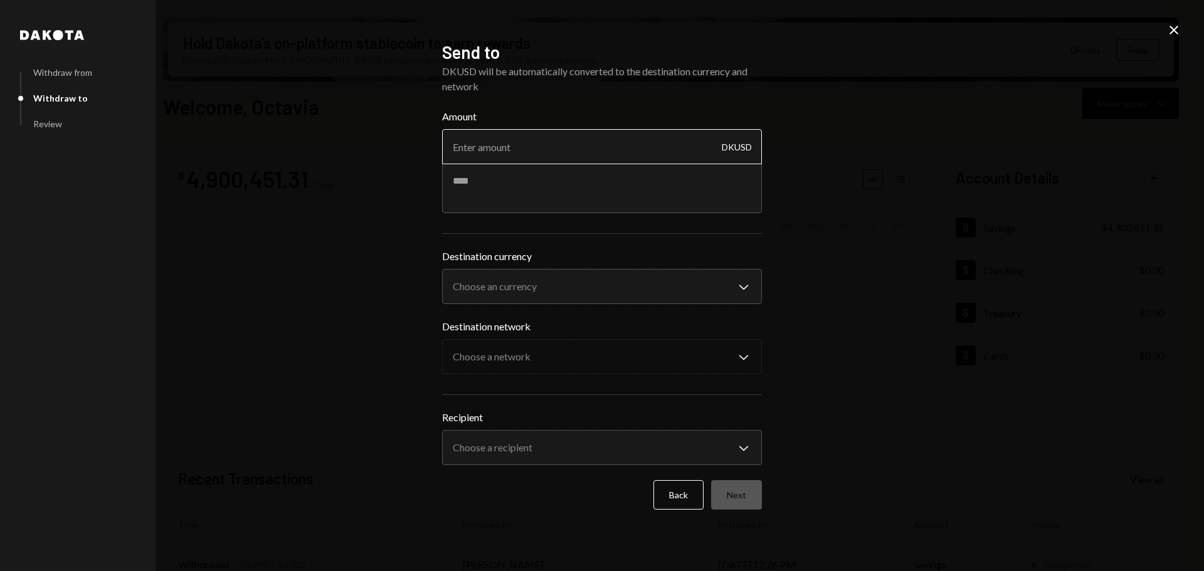
click at [507, 140] on input "Amount" at bounding box center [602, 146] width 320 height 35
type input "25000"
click at [525, 179] on textarea at bounding box center [602, 188] width 320 height 50
type textarea "**********"
click at [584, 288] on body "M Monad Foundation Caret Down Home Home Inbox Inbox Activities Transactions Acc…" at bounding box center [602, 285] width 1204 height 571
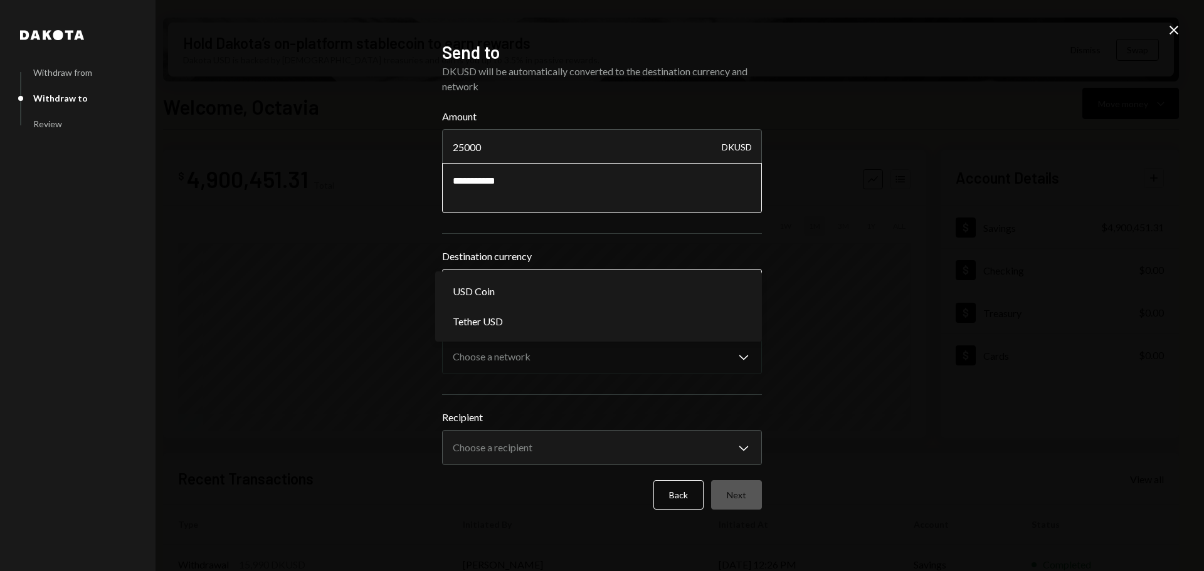
select select "****"
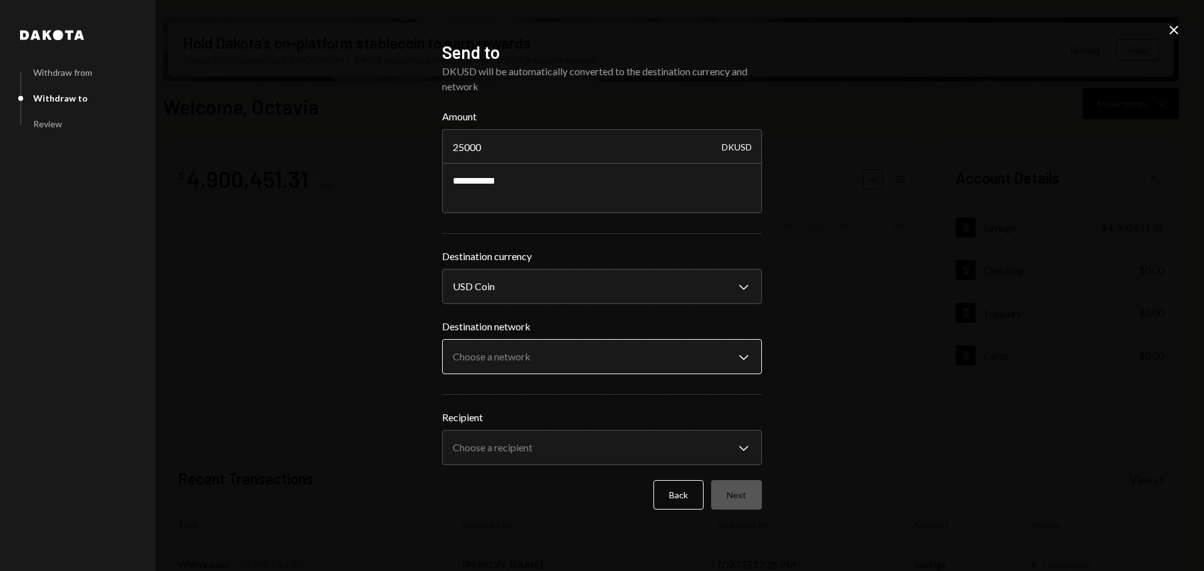
click at [530, 367] on body "M Monad Foundation Caret Down Home Home Inbox Inbox Activities Transactions Acc…" at bounding box center [602, 285] width 1204 height 571
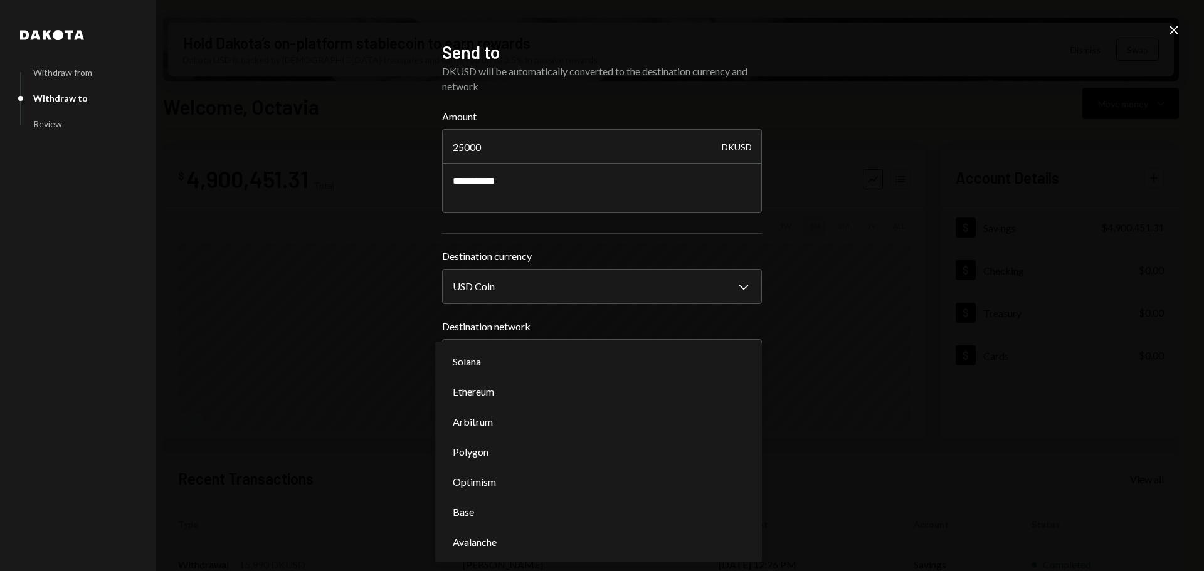
select select "**********"
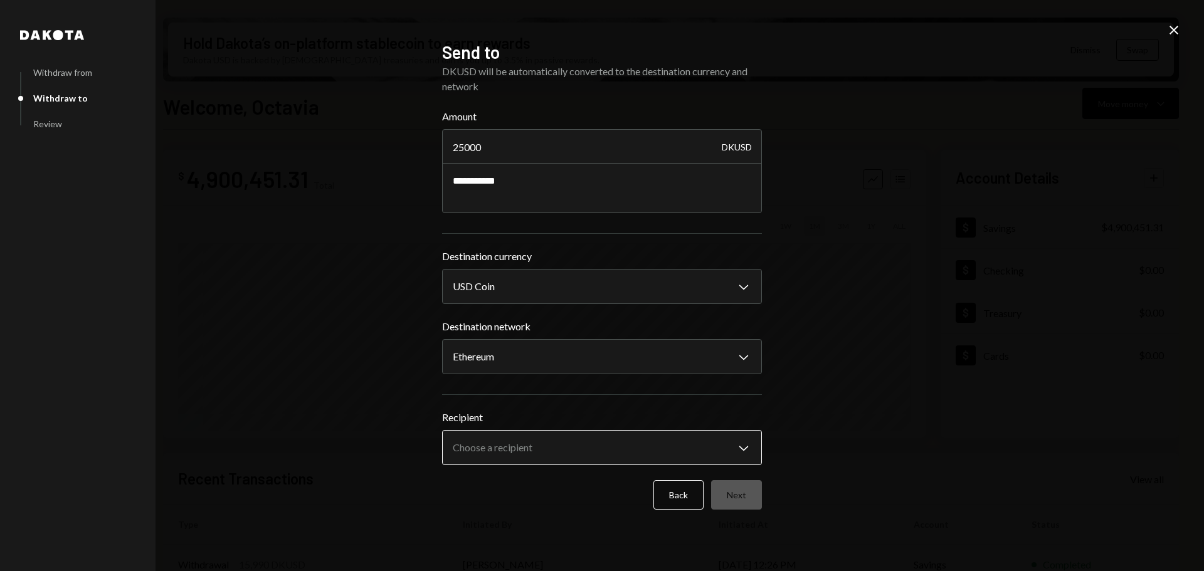
click at [541, 443] on body "M Monad Foundation Caret Down Home Home Inbox Inbox Activities Transactions Acc…" at bounding box center [602, 285] width 1204 height 571
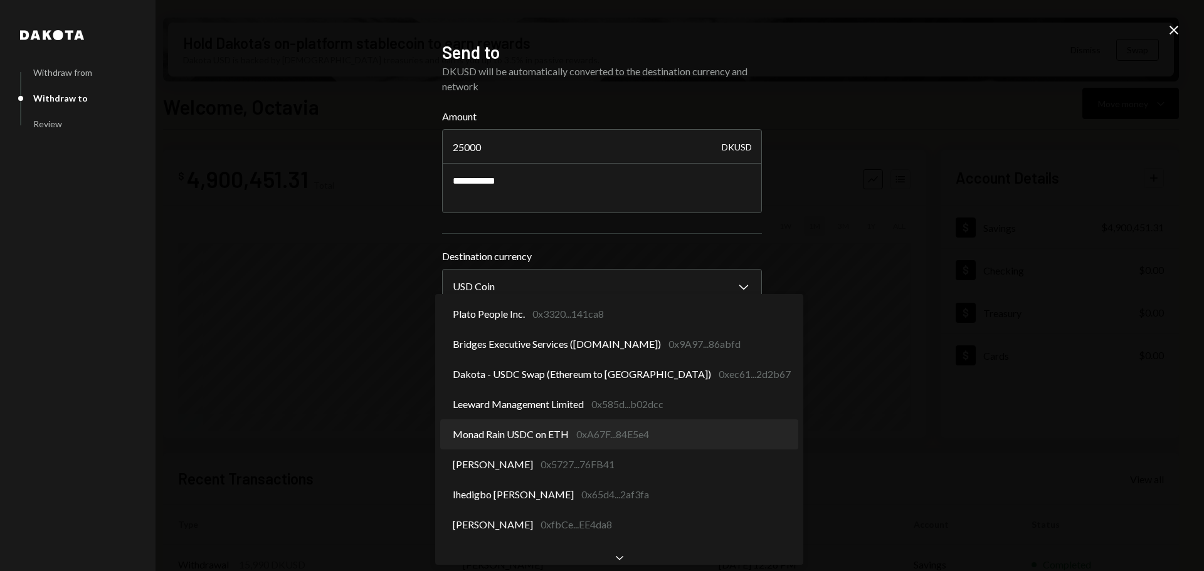
select select "**********"
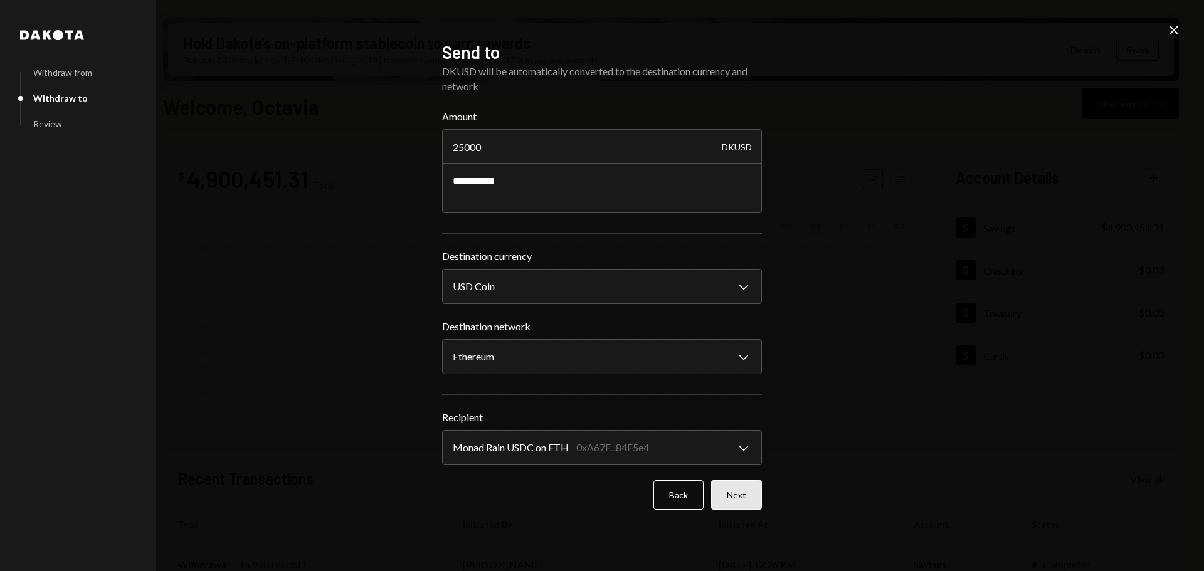
click at [743, 491] on button "Next" at bounding box center [736, 494] width 51 height 29
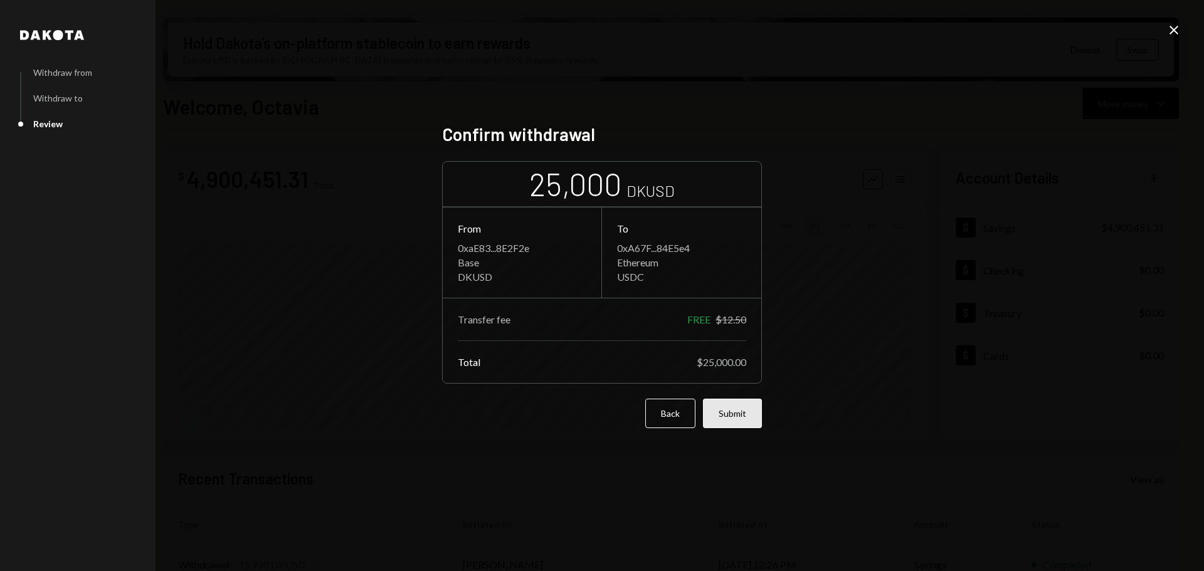
click at [733, 425] on button "Submit" at bounding box center [732, 413] width 59 height 29
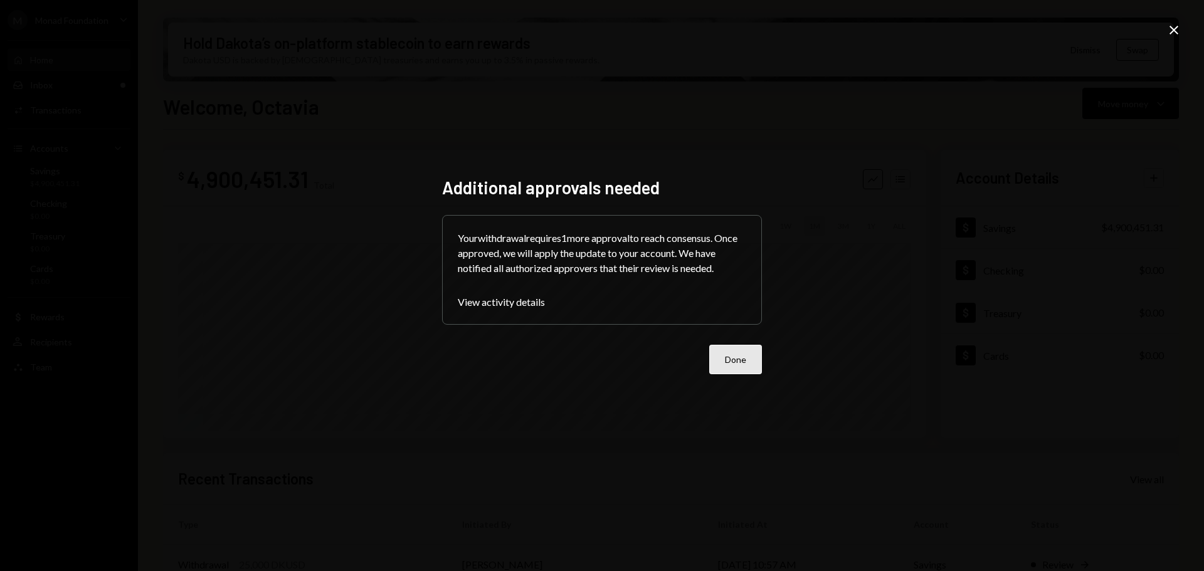
click at [732, 366] on button "Done" at bounding box center [735, 359] width 53 height 29
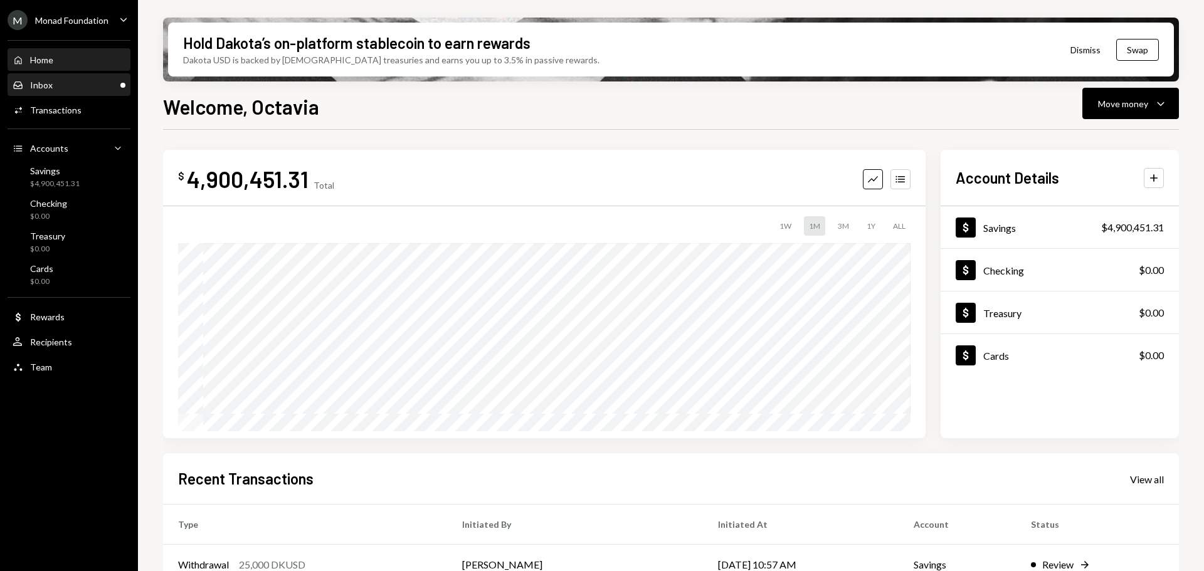
click at [57, 85] on div "Inbox Inbox" at bounding box center [69, 85] width 113 height 11
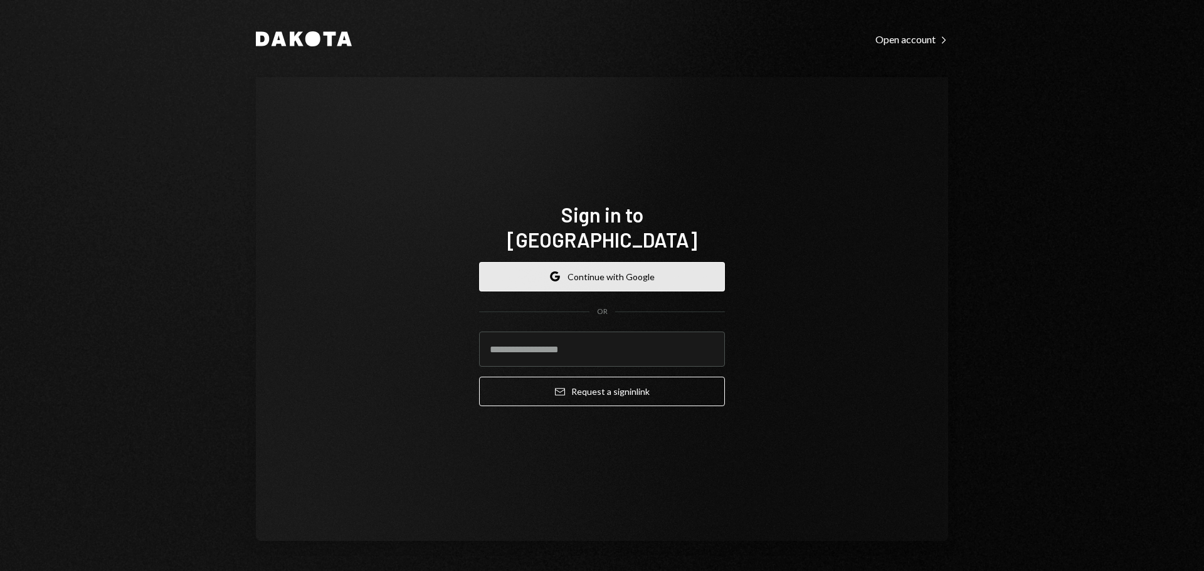
click at [593, 262] on button "Google Continue with Google" at bounding box center [602, 276] width 246 height 29
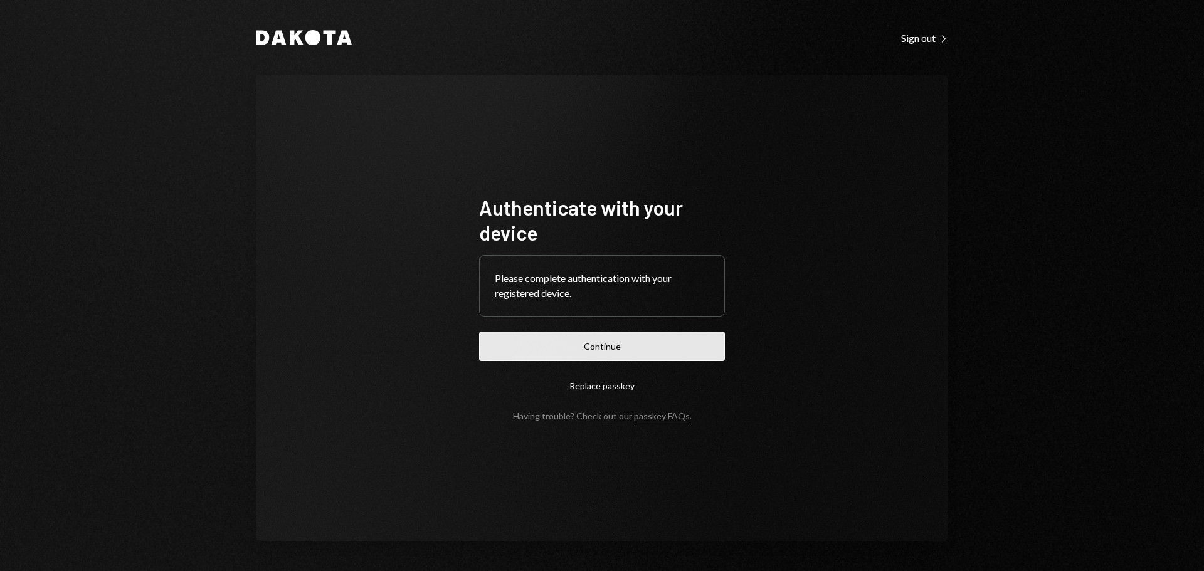
click at [635, 337] on button "Continue" at bounding box center [602, 346] width 246 height 29
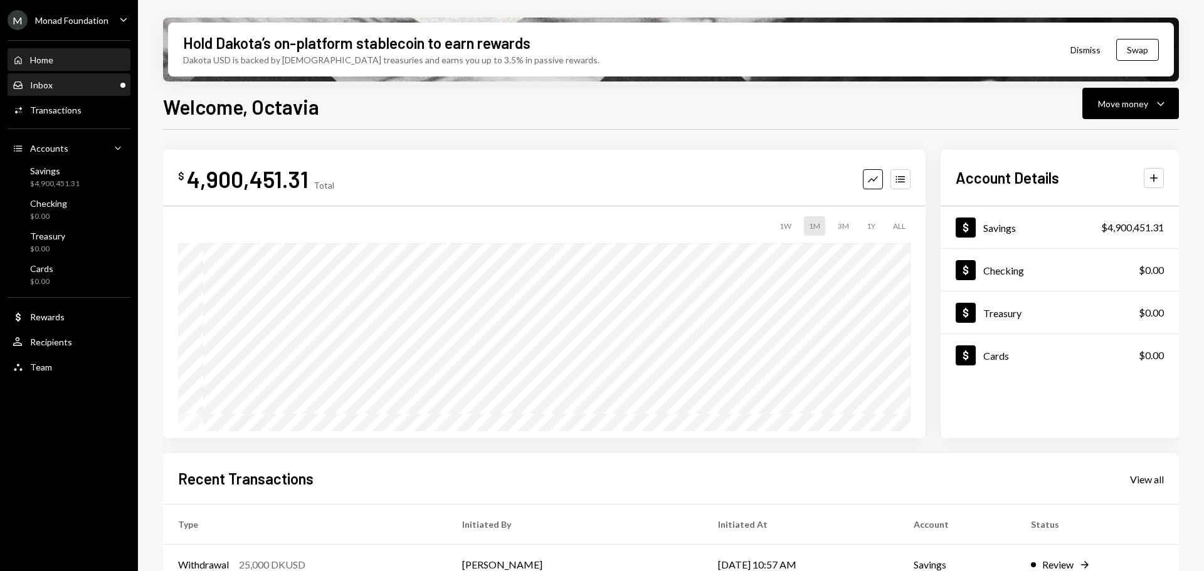
click at [81, 87] on div "Inbox Inbox" at bounding box center [69, 85] width 113 height 11
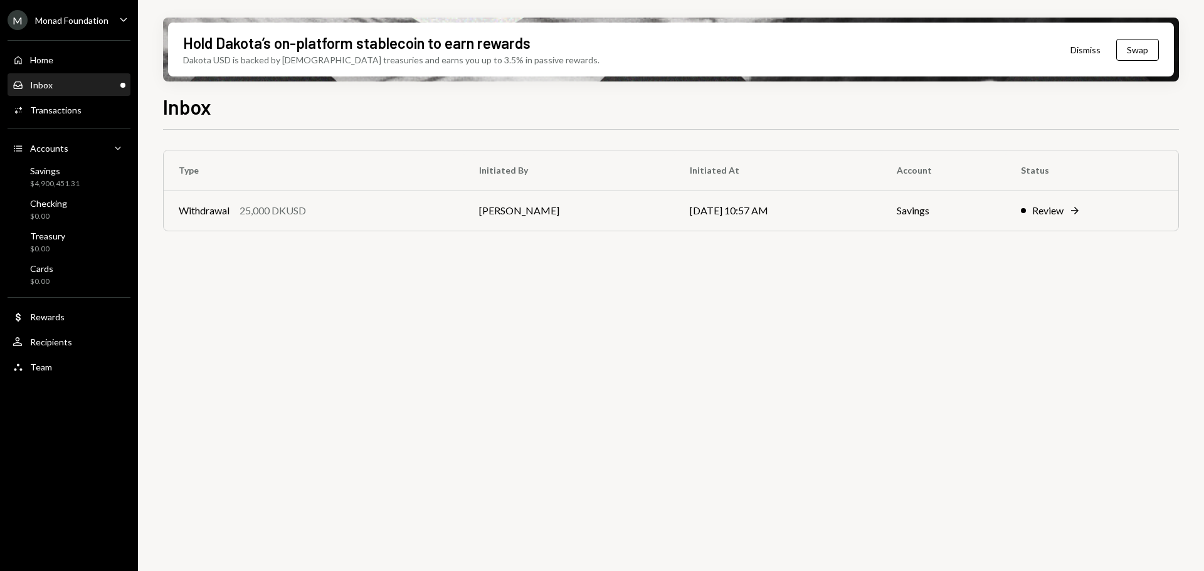
click at [100, 11] on div "M Monad Foundation" at bounding box center [58, 20] width 101 height 20
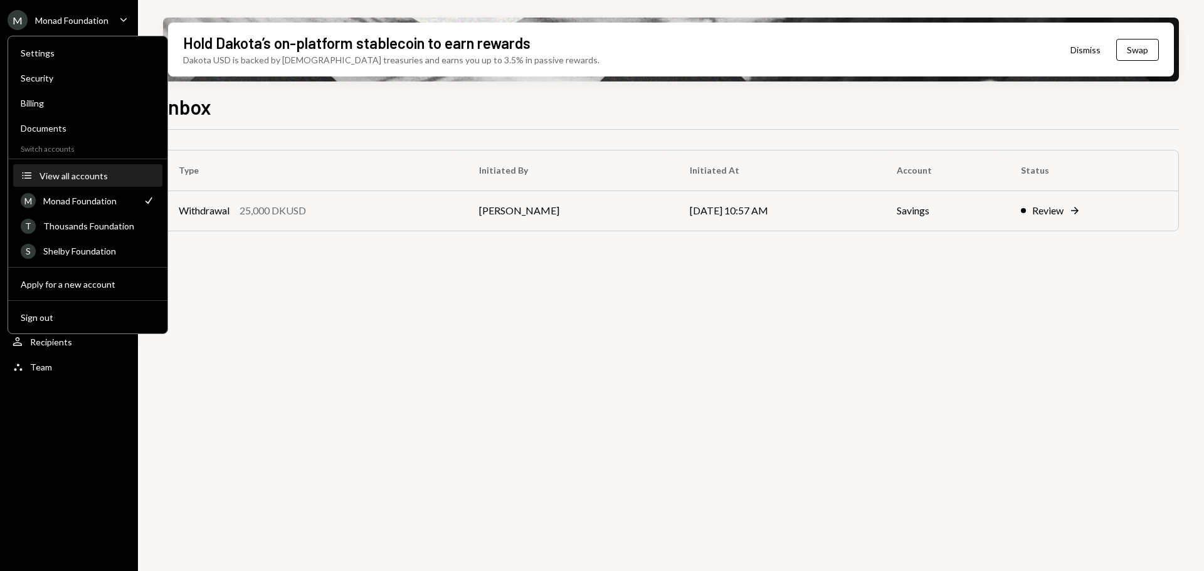
click at [87, 175] on div "View all accounts" at bounding box center [96, 176] width 115 height 11
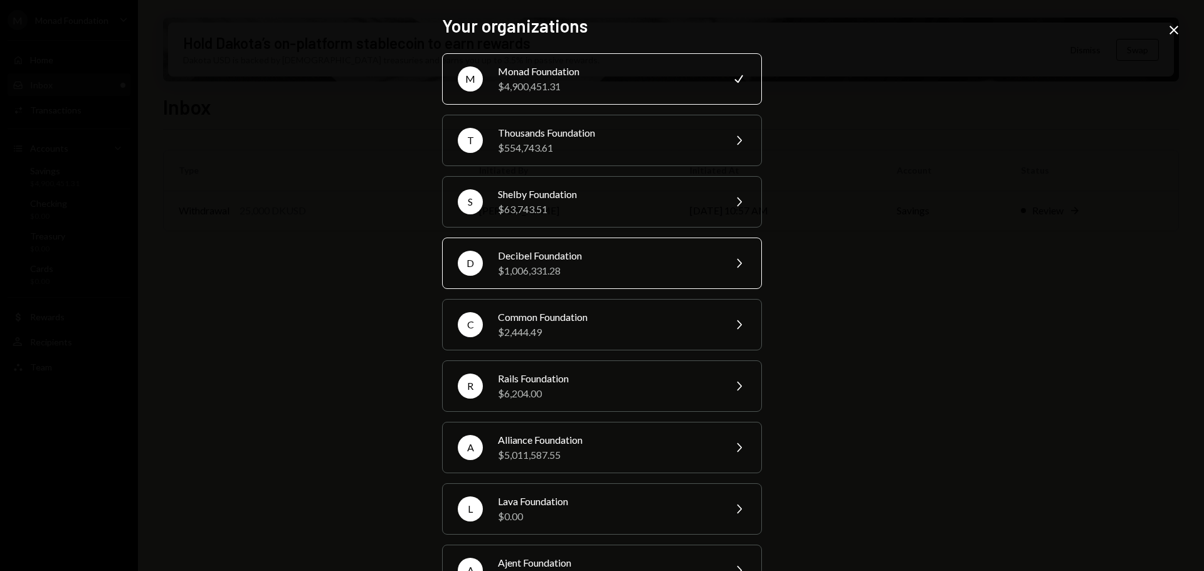
click at [564, 266] on div "$1,006,331.28" at bounding box center [607, 270] width 218 height 15
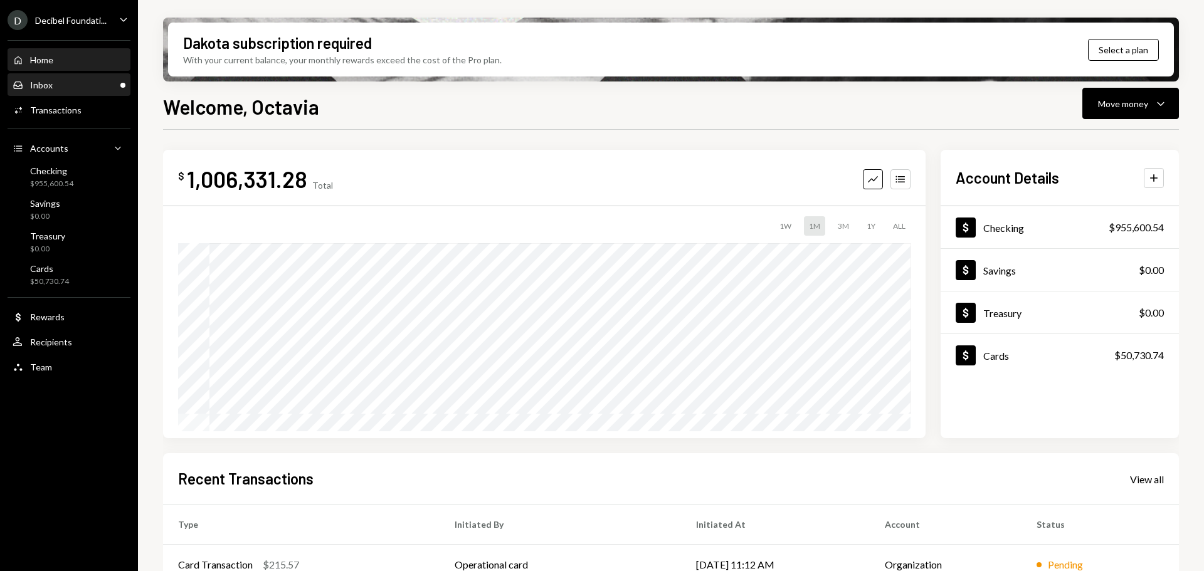
click at [60, 80] on div "Inbox Inbox" at bounding box center [69, 85] width 113 height 11
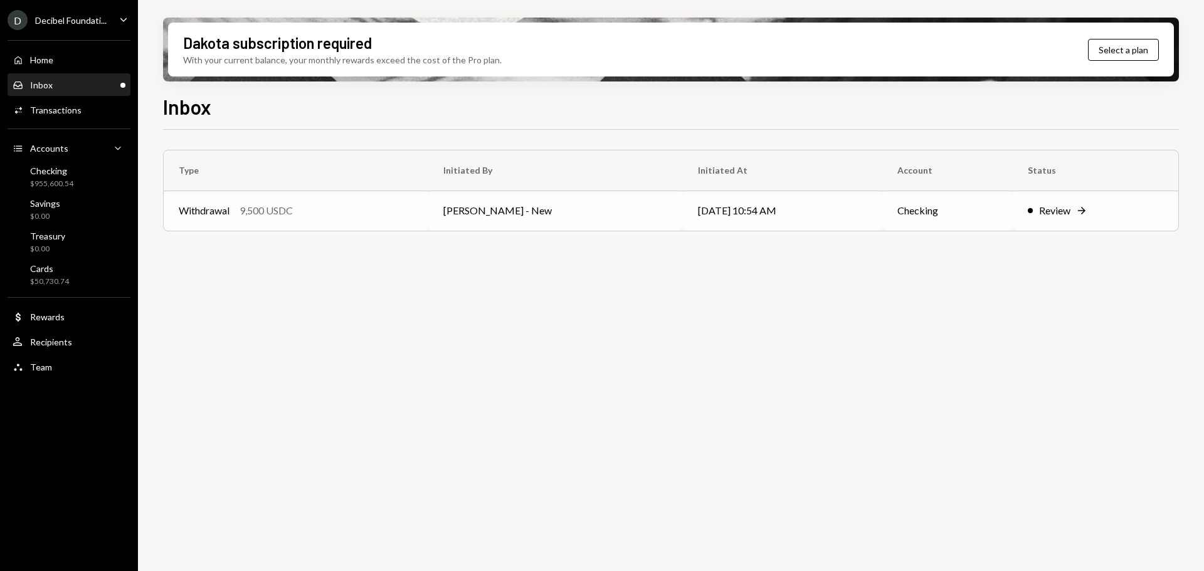
click at [265, 210] on div "9,500 USDC" at bounding box center [265, 210] width 53 height 15
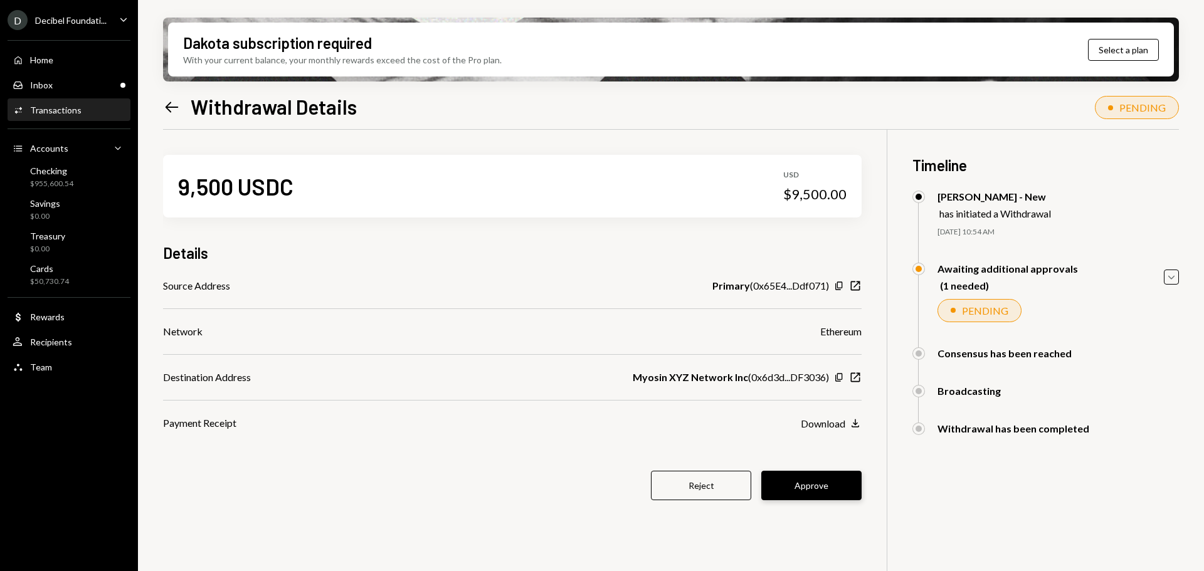
click at [792, 495] on button "Approve" at bounding box center [811, 485] width 100 height 29
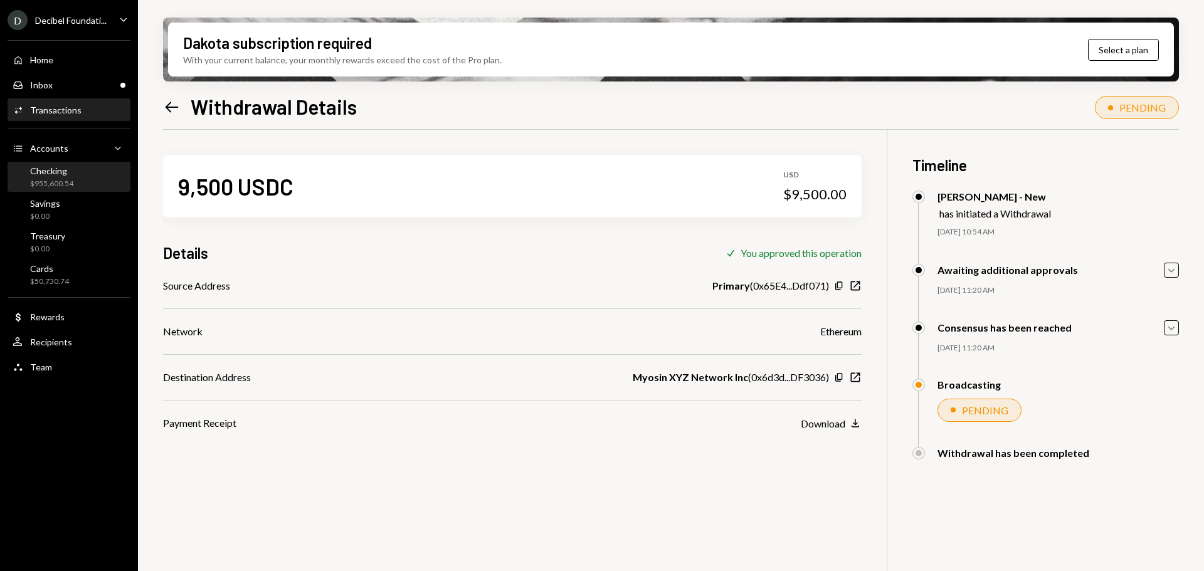
click at [78, 177] on div "Checking $955,600.54" at bounding box center [69, 177] width 113 height 24
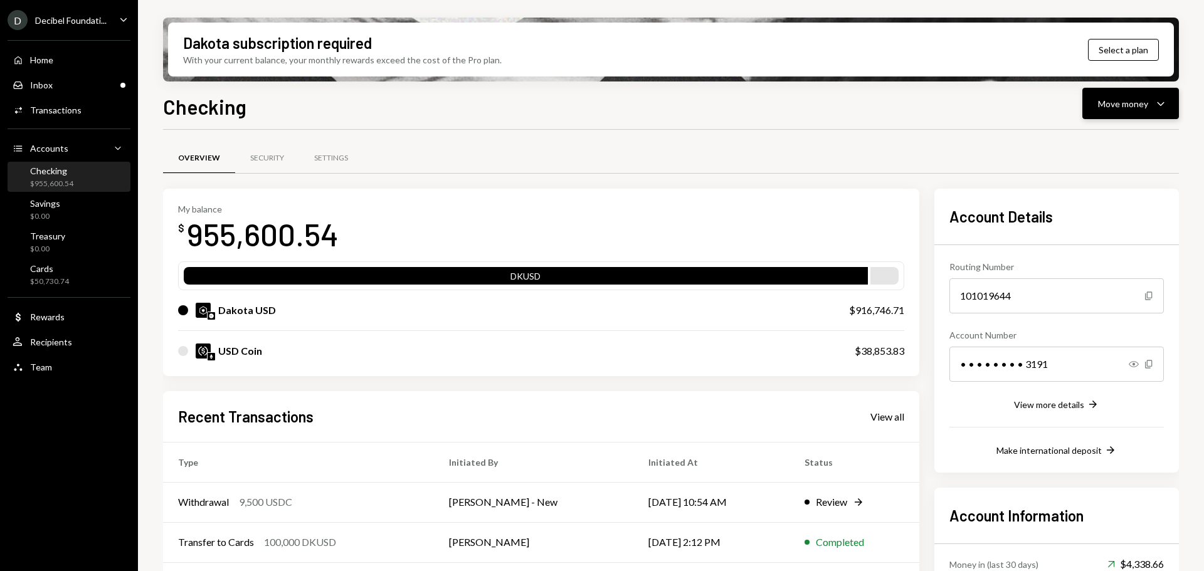
click at [1157, 107] on icon "Caret Down" at bounding box center [1160, 103] width 15 height 15
click at [1103, 146] on div "Send" at bounding box center [1120, 141] width 92 height 13
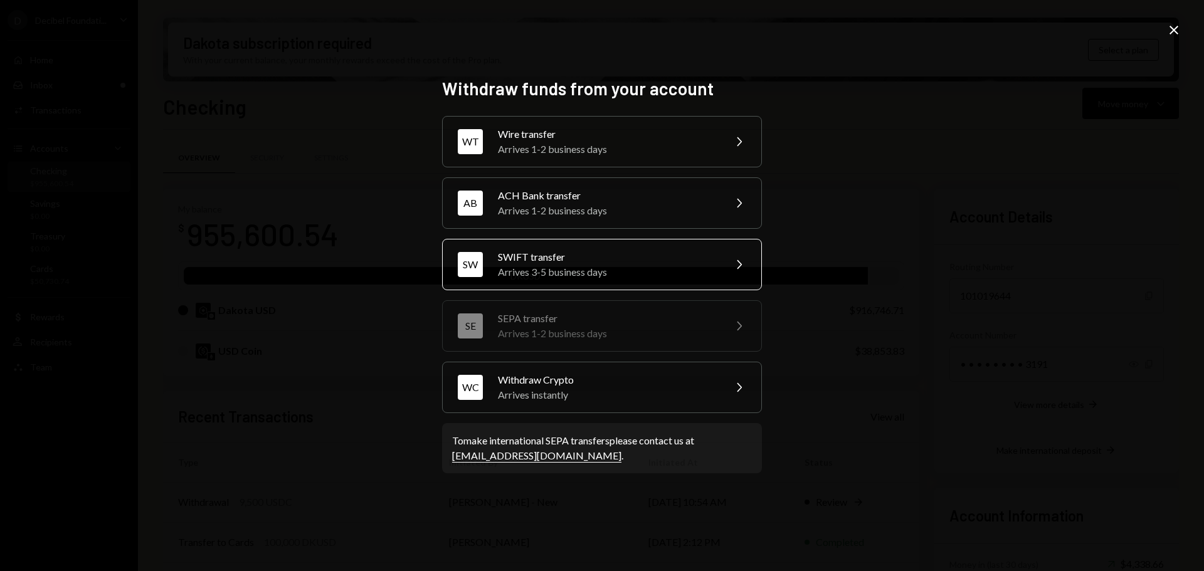
click at [572, 251] on div "SWIFT transfer" at bounding box center [607, 257] width 218 height 15
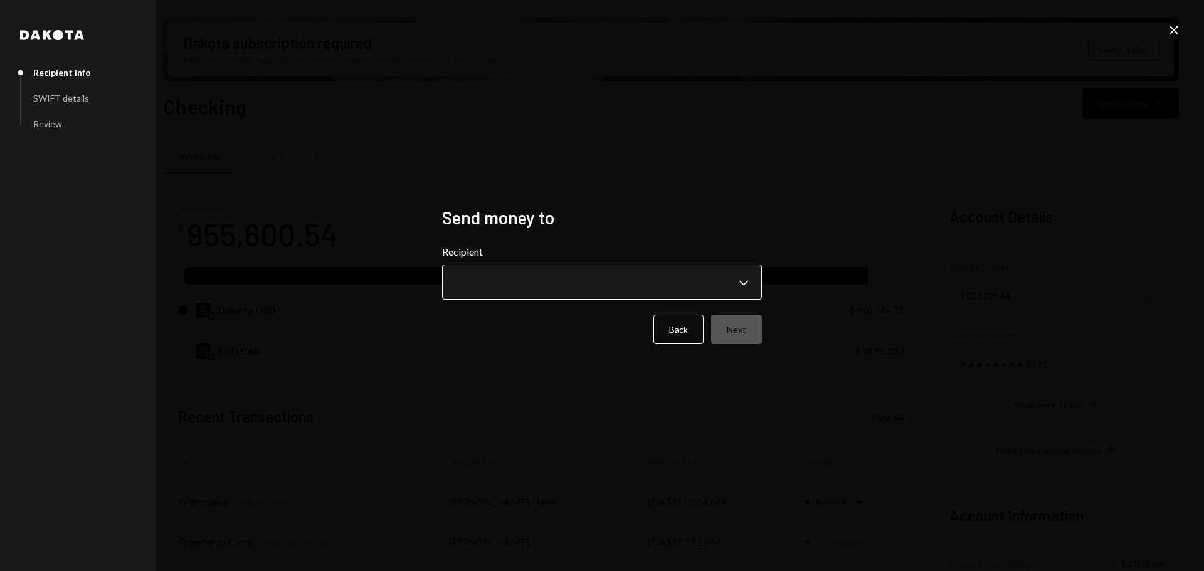
click at [723, 274] on body "D Decibel Foundati... Caret Down Home Home Inbox Inbox Activities Transactions …" at bounding box center [602, 285] width 1204 height 571
drag, startPoint x: 1183, startPoint y: 26, endPoint x: 1175, endPoint y: 26, distance: 7.5
click at [1181, 26] on div "**********" at bounding box center [602, 285] width 1204 height 571
click at [1169, 29] on icon "Close" at bounding box center [1173, 30] width 15 height 15
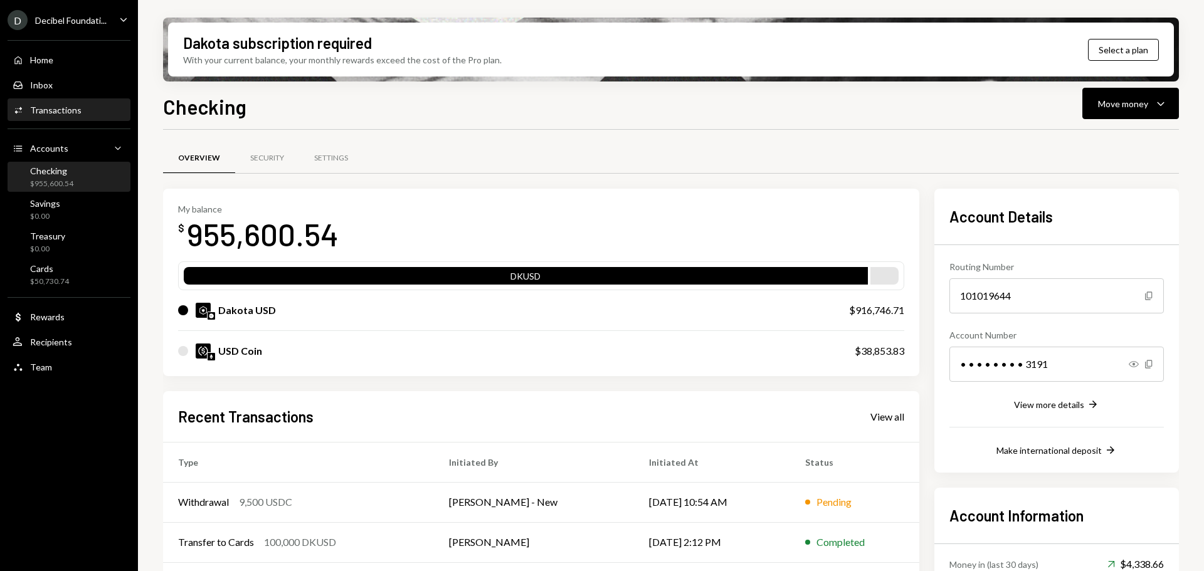
click at [59, 105] on div "Transactions" at bounding box center [55, 110] width 51 height 11
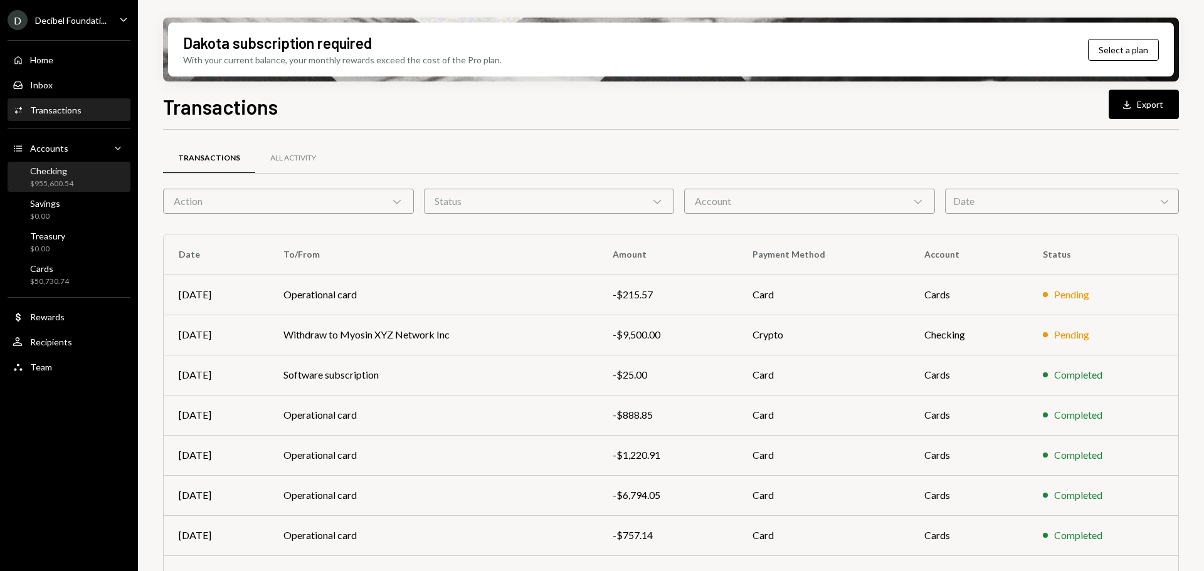
click at [80, 182] on div "Checking $955,600.54" at bounding box center [69, 177] width 113 height 24
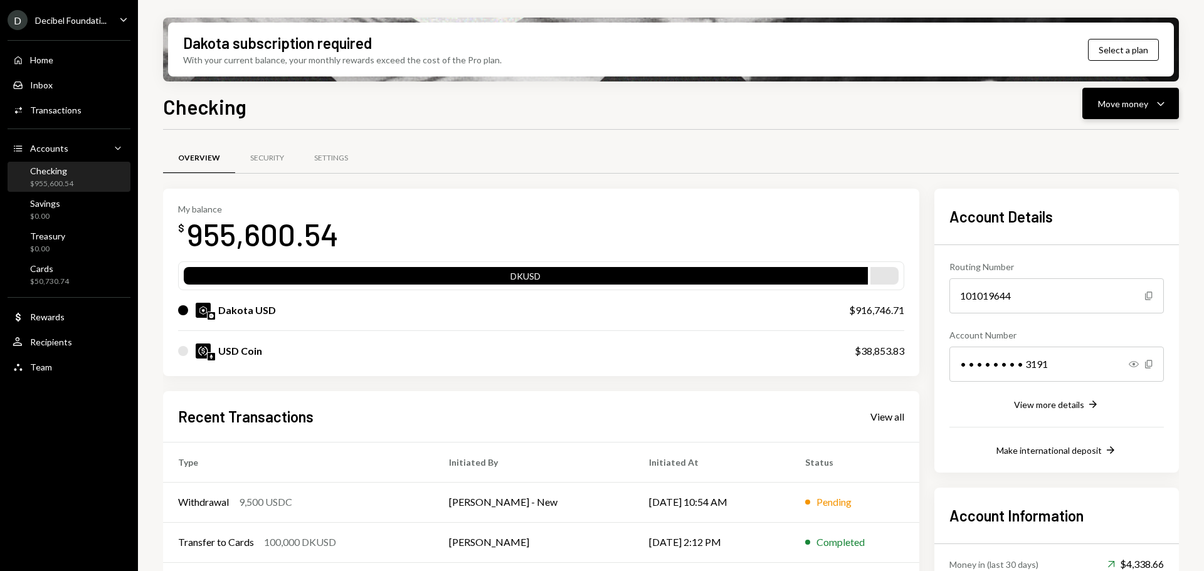
click at [1147, 103] on div "Move money" at bounding box center [1123, 103] width 50 height 13
click at [1087, 140] on div "Send" at bounding box center [1120, 141] width 92 height 13
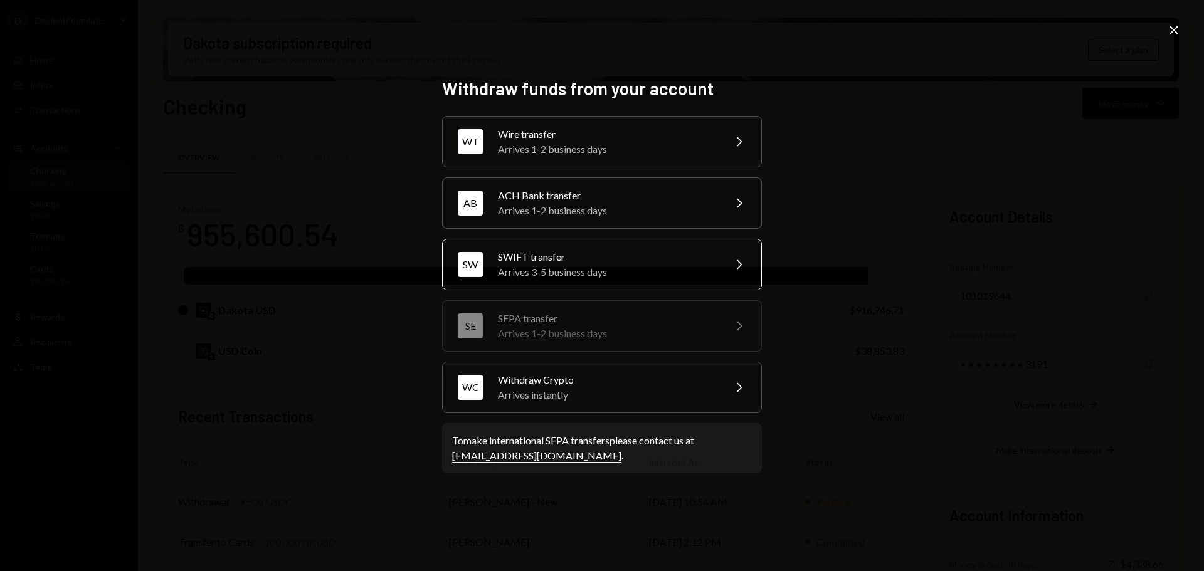
click at [581, 261] on div "SWIFT transfer" at bounding box center [607, 257] width 218 height 15
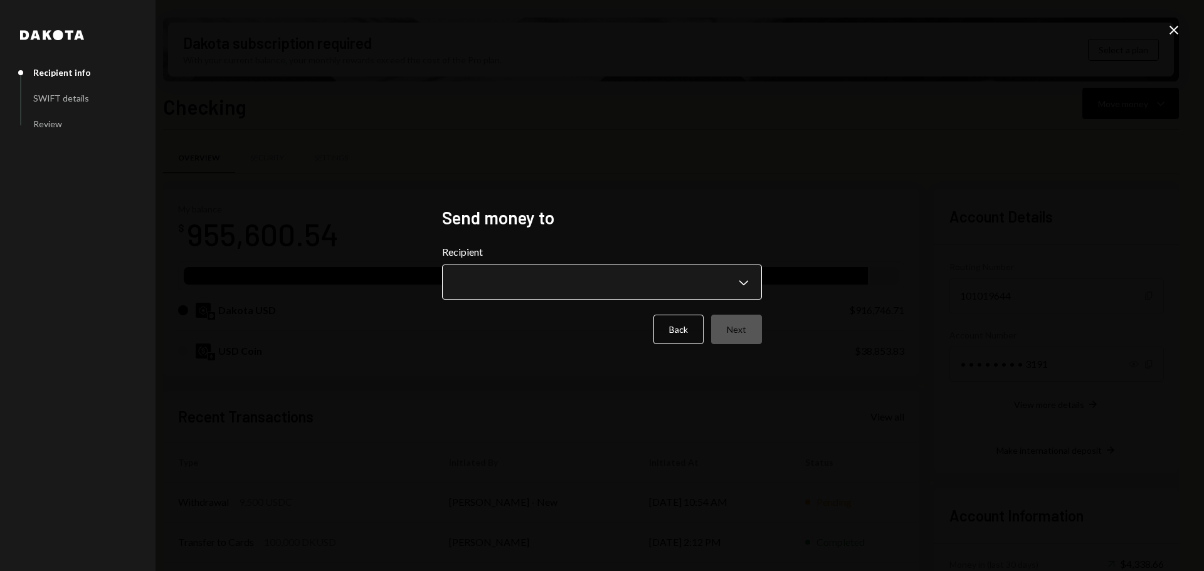
click at [643, 275] on body "D Decibel Foundati... Caret Down Home Home Inbox Inbox Activities Transactions …" at bounding box center [602, 285] width 1204 height 571
drag, startPoint x: 1044, startPoint y: 304, endPoint x: 1132, endPoint y: 127, distance: 197.7
click at [1044, 304] on div "**********" at bounding box center [602, 285] width 1204 height 571
click at [1177, 23] on icon "Close" at bounding box center [1173, 30] width 15 height 15
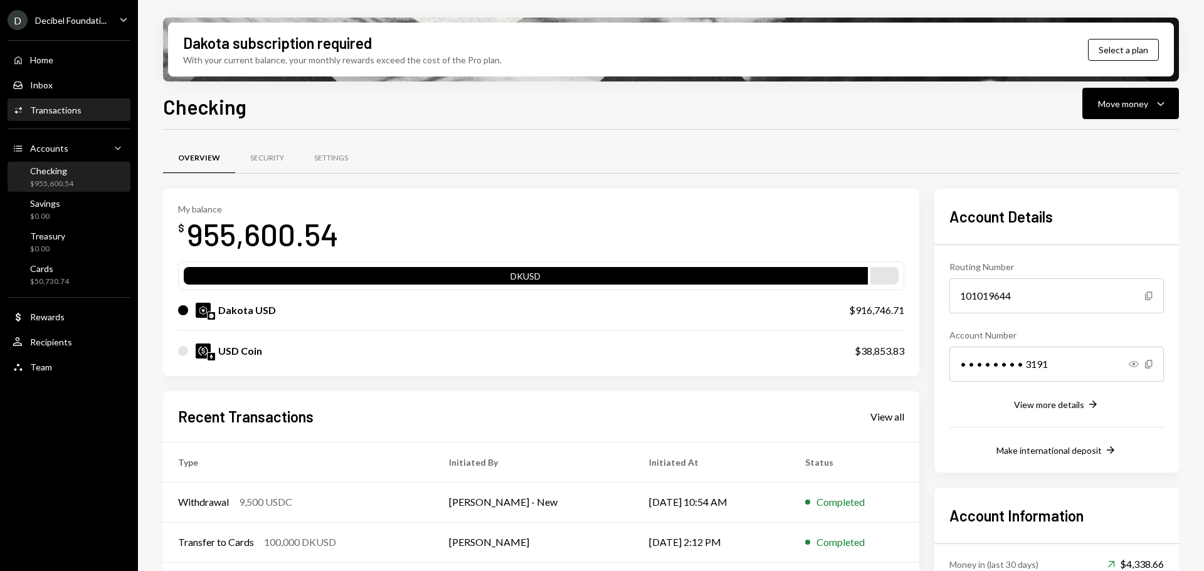
click at [76, 108] on div "Transactions" at bounding box center [55, 110] width 51 height 11
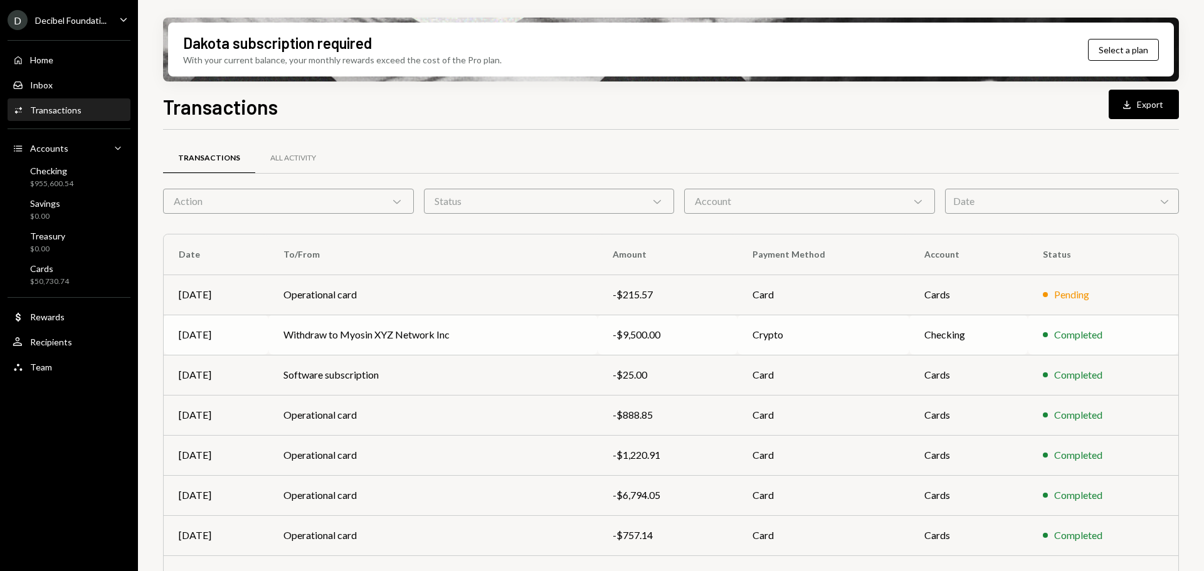
click at [345, 341] on td "Withdraw to Myosin XYZ Network Inc" at bounding box center [432, 335] width 328 height 40
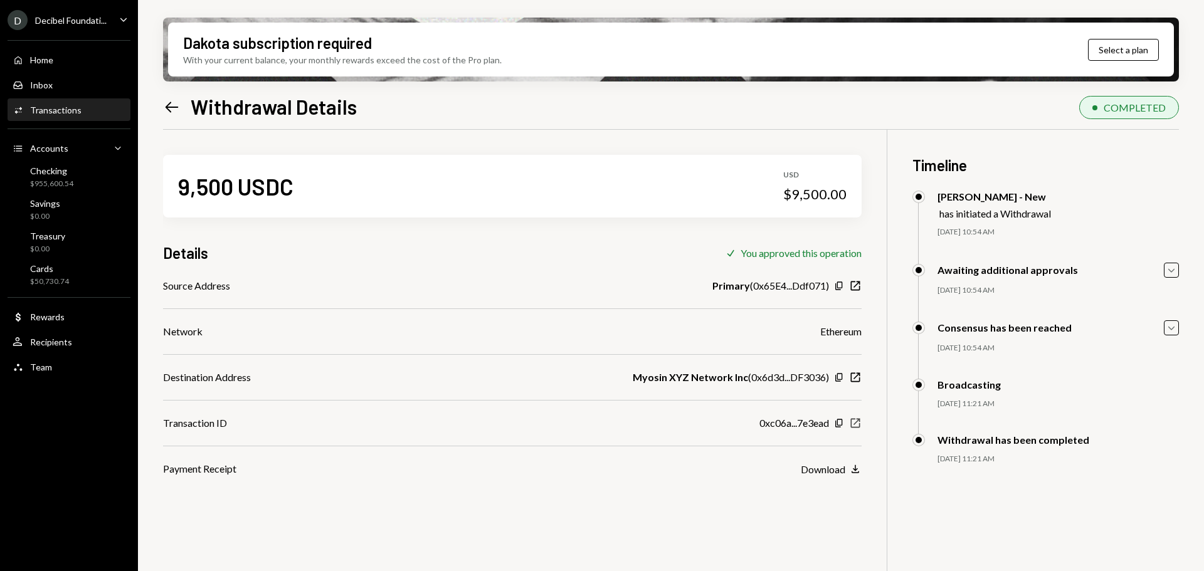
click at [857, 421] on icon "button" at bounding box center [855, 423] width 9 height 9
click at [58, 107] on div "Transactions" at bounding box center [55, 110] width 51 height 11
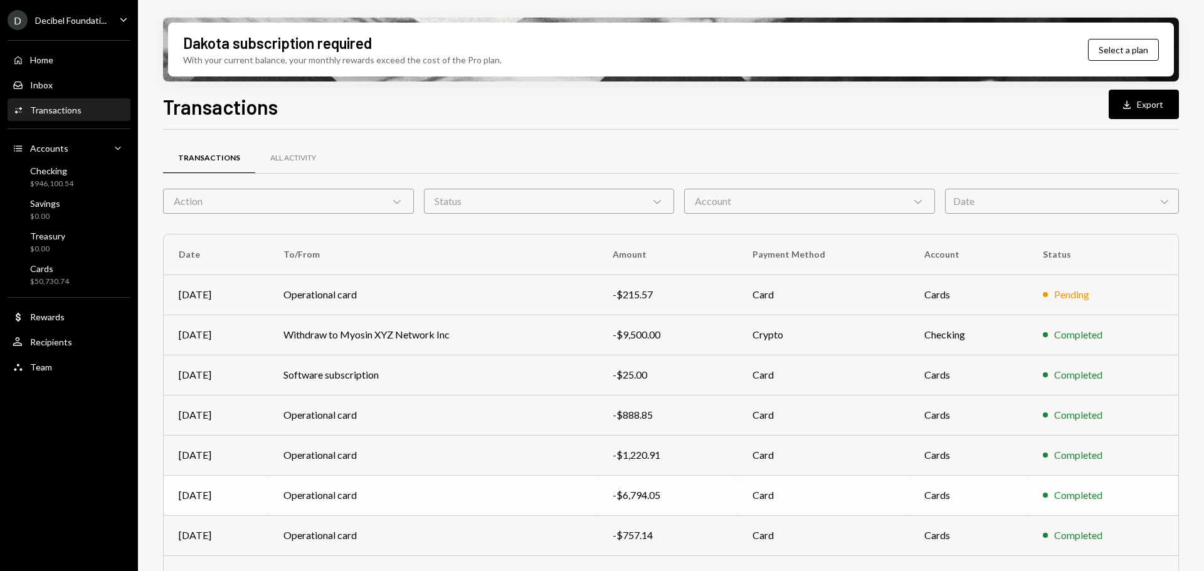
scroll to position [143, 0]
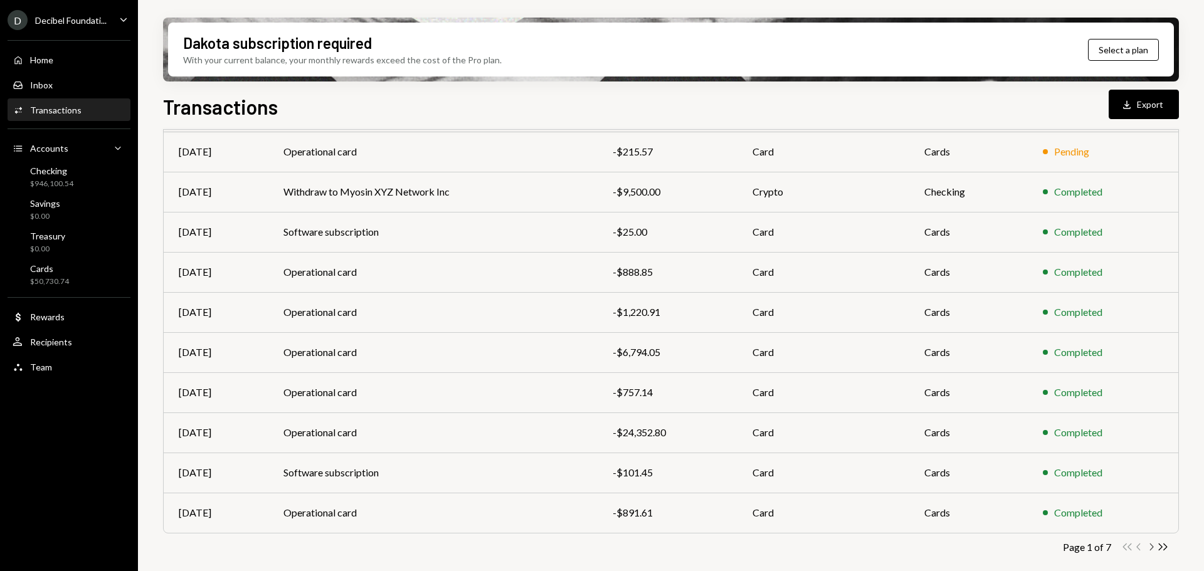
click at [1151, 546] on icon "Chevron Right" at bounding box center [1151, 547] width 12 height 12
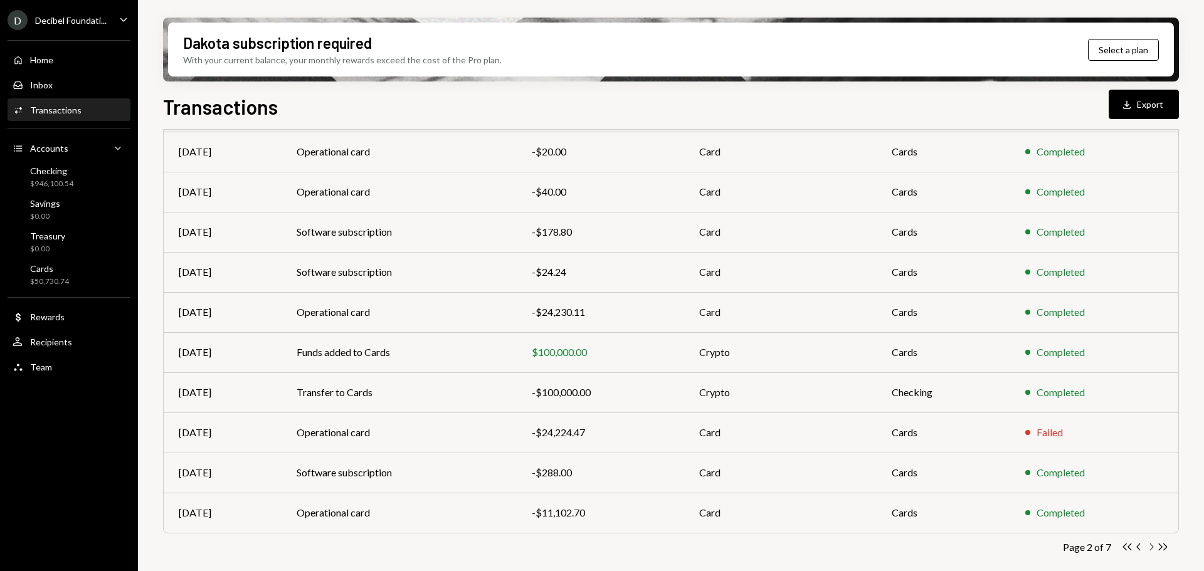
click at [1152, 545] on icon "button" at bounding box center [1152, 547] width 4 height 7
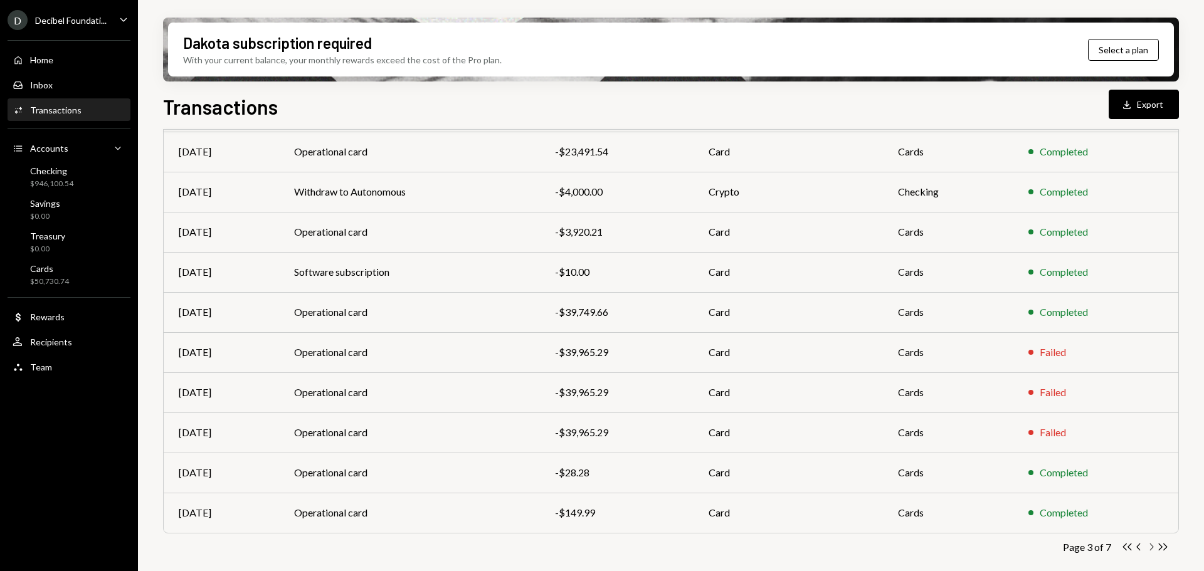
click at [1151, 544] on icon "Chevron Right" at bounding box center [1151, 547] width 12 height 12
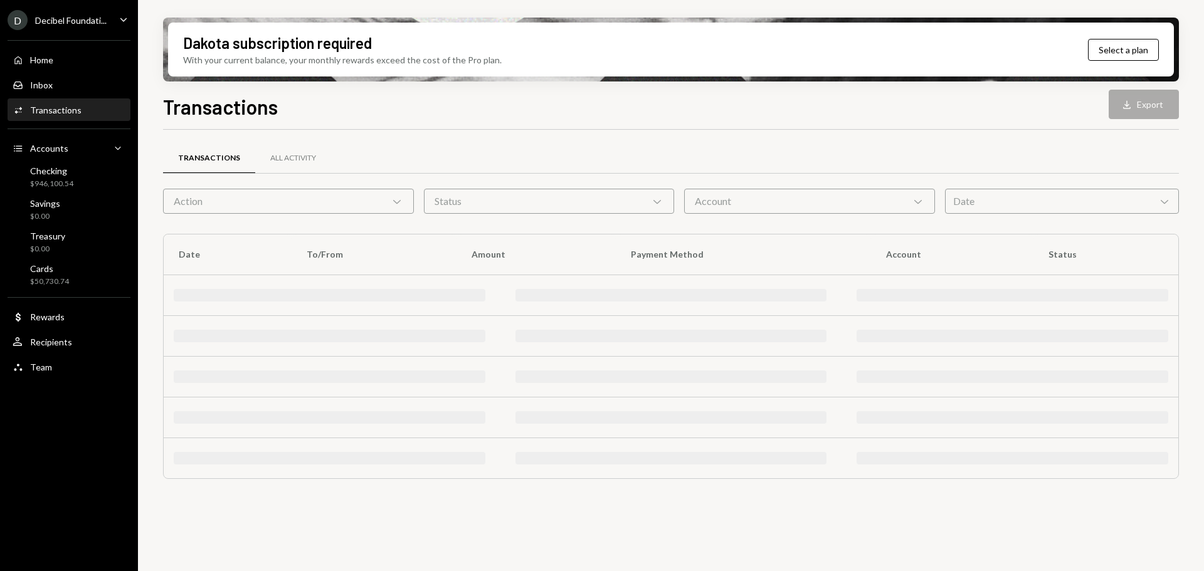
scroll to position [0, 0]
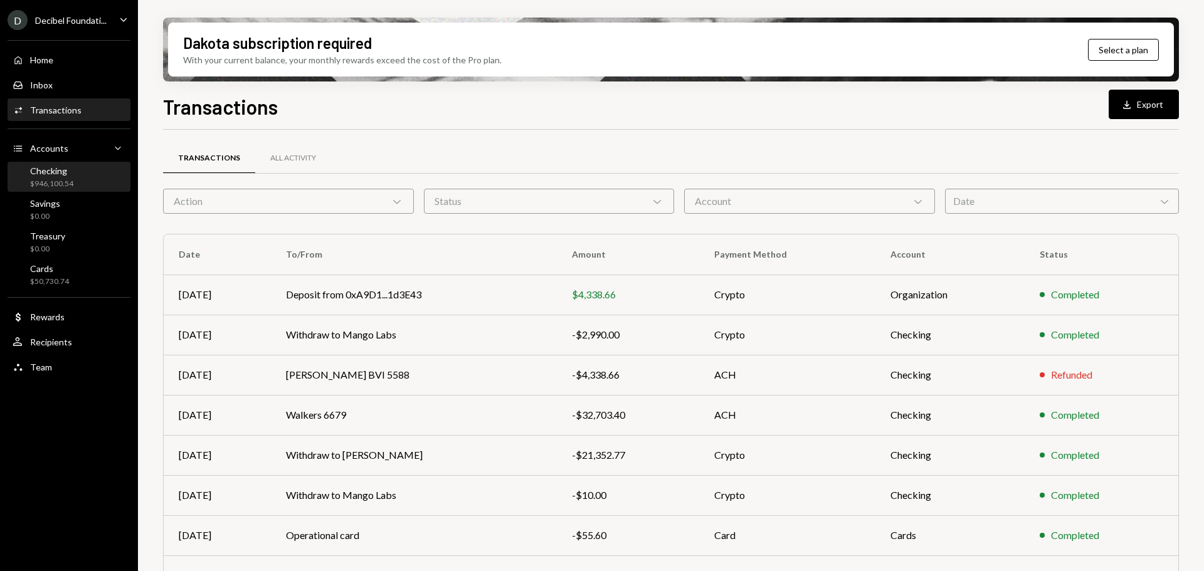
click at [42, 168] on div "Checking" at bounding box center [51, 170] width 43 height 11
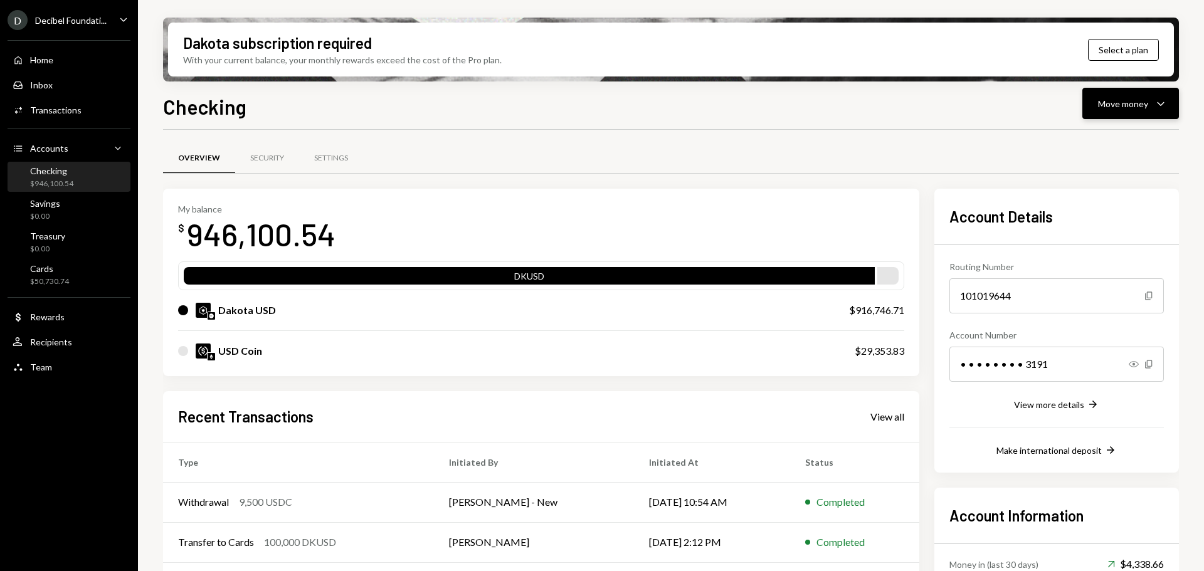
drag, startPoint x: 1169, startPoint y: 102, endPoint x: 1162, endPoint y: 103, distance: 6.5
click at [1167, 102] on button "Move money Caret Down" at bounding box center [1130, 103] width 97 height 31
click at [1084, 143] on div "Send" at bounding box center [1120, 141] width 92 height 13
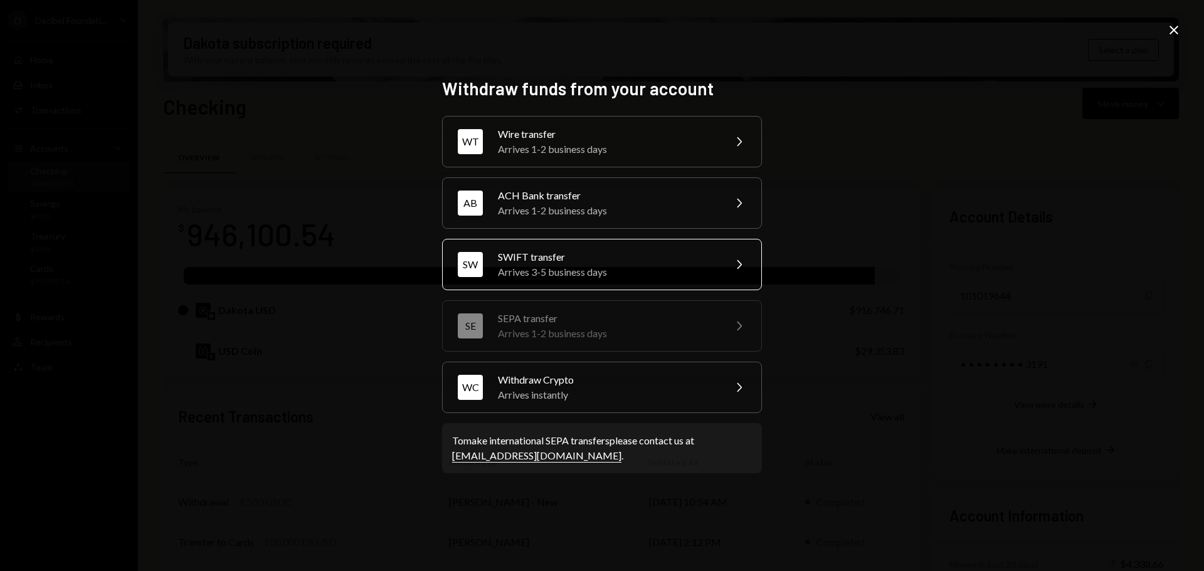
click at [578, 268] on div "Arrives 3-5 business days" at bounding box center [607, 272] width 218 height 15
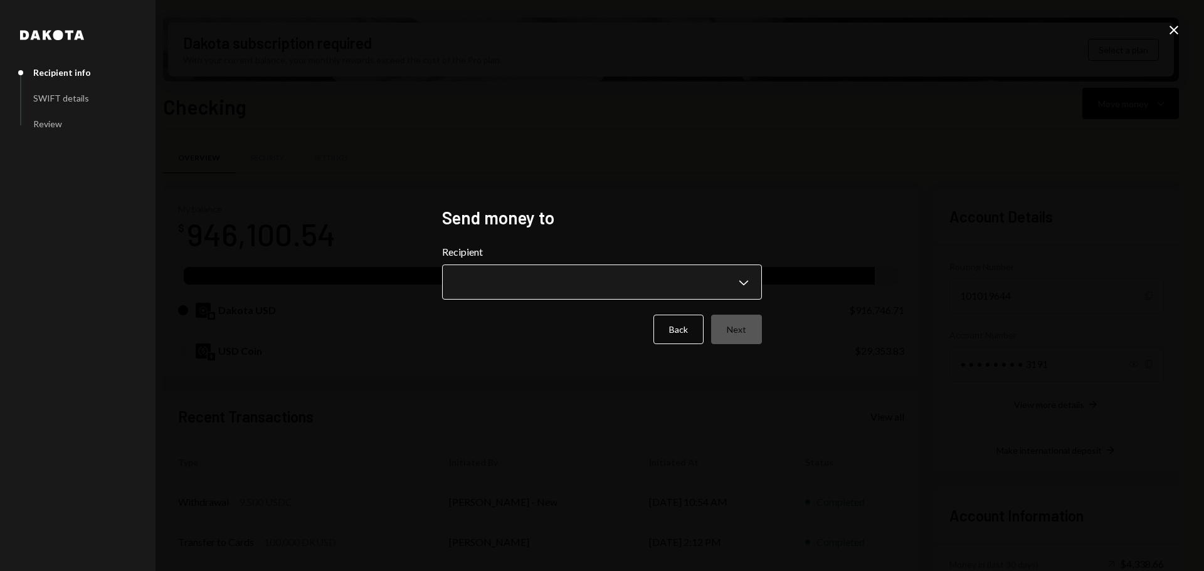
click at [681, 280] on body "D Decibel Foundati... Caret Down Home Home Inbox Inbox Activities Transactions …" at bounding box center [602, 285] width 1204 height 571
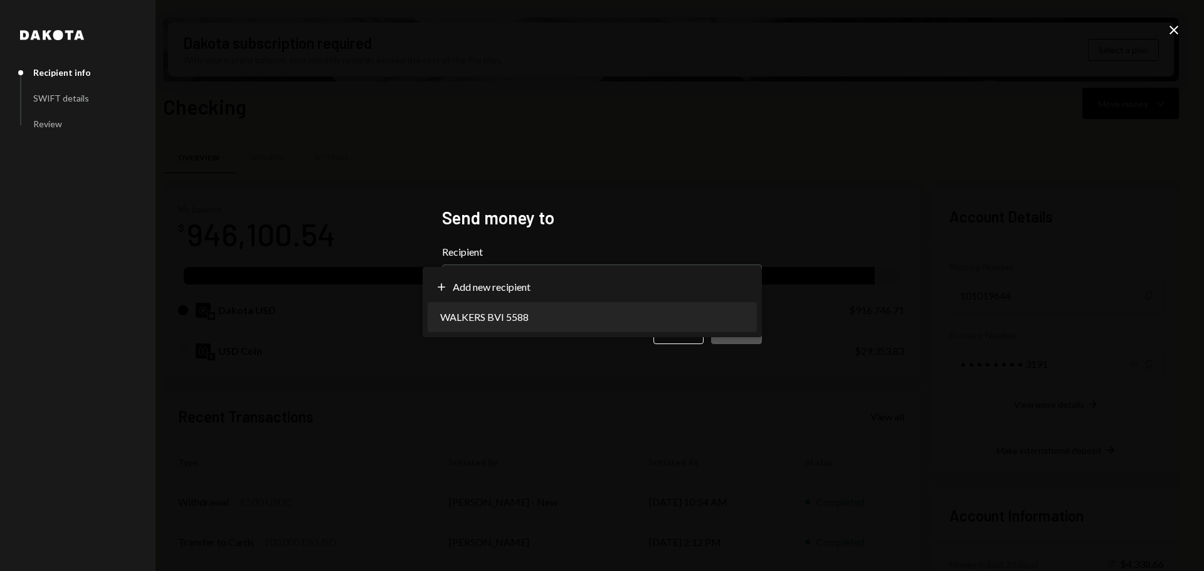
select select "**********"
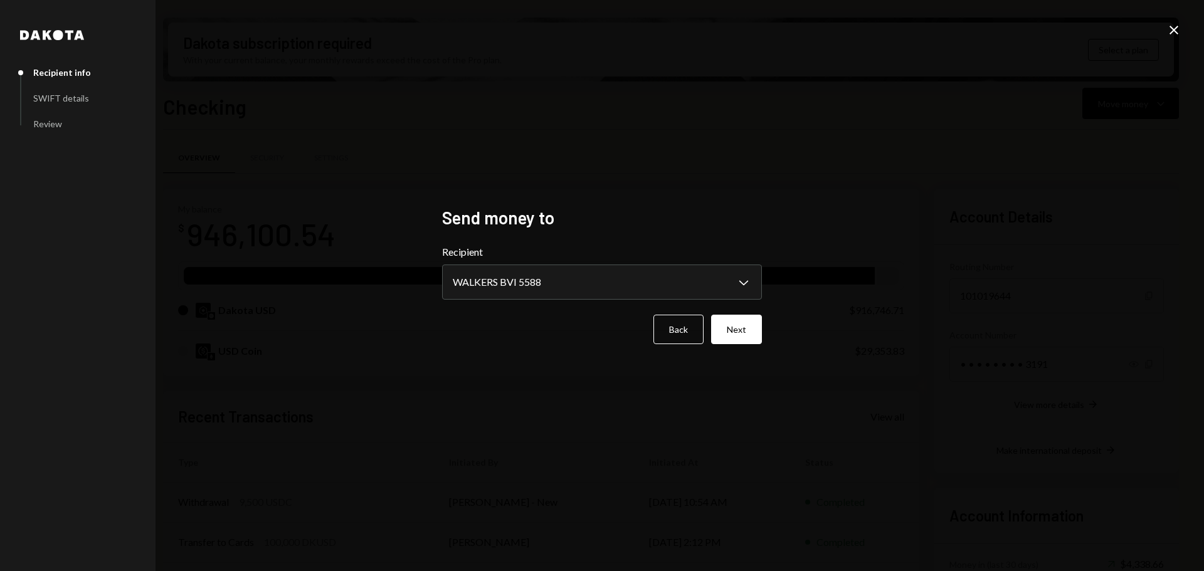
click at [1175, 26] on icon "Close" at bounding box center [1173, 30] width 15 height 15
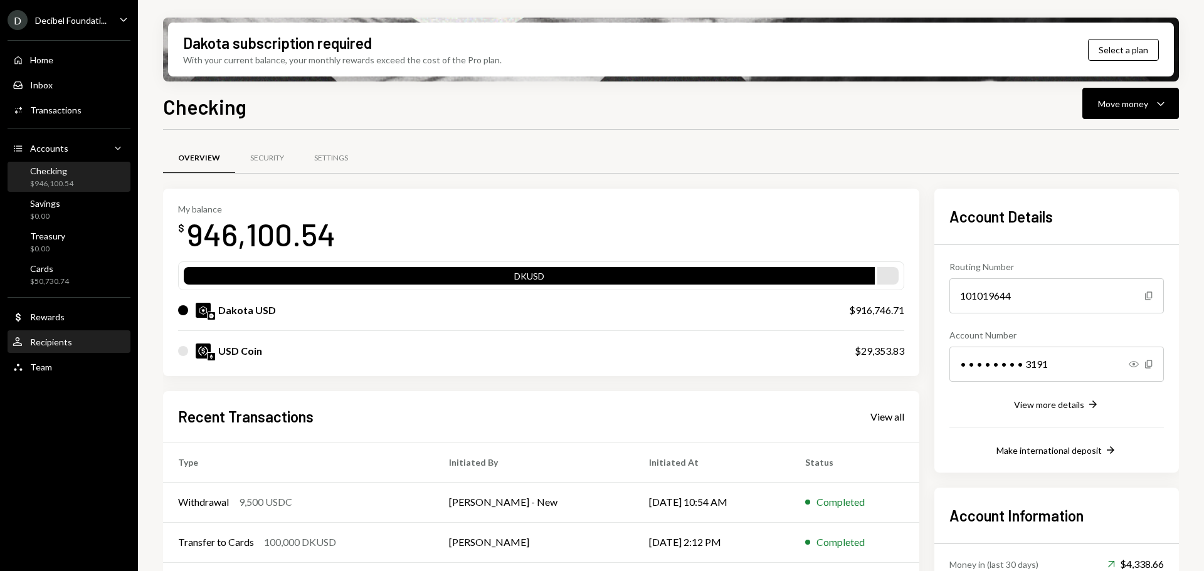
click at [54, 334] on div "User Recipients" at bounding box center [69, 342] width 113 height 21
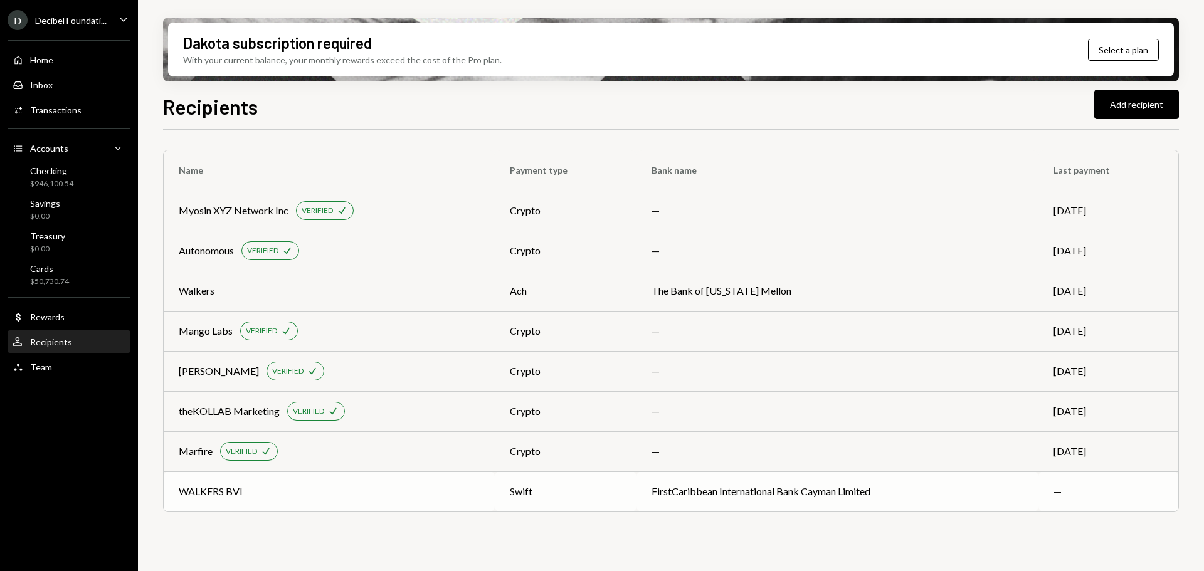
click at [204, 490] on div "WALKERS BVI" at bounding box center [211, 491] width 64 height 15
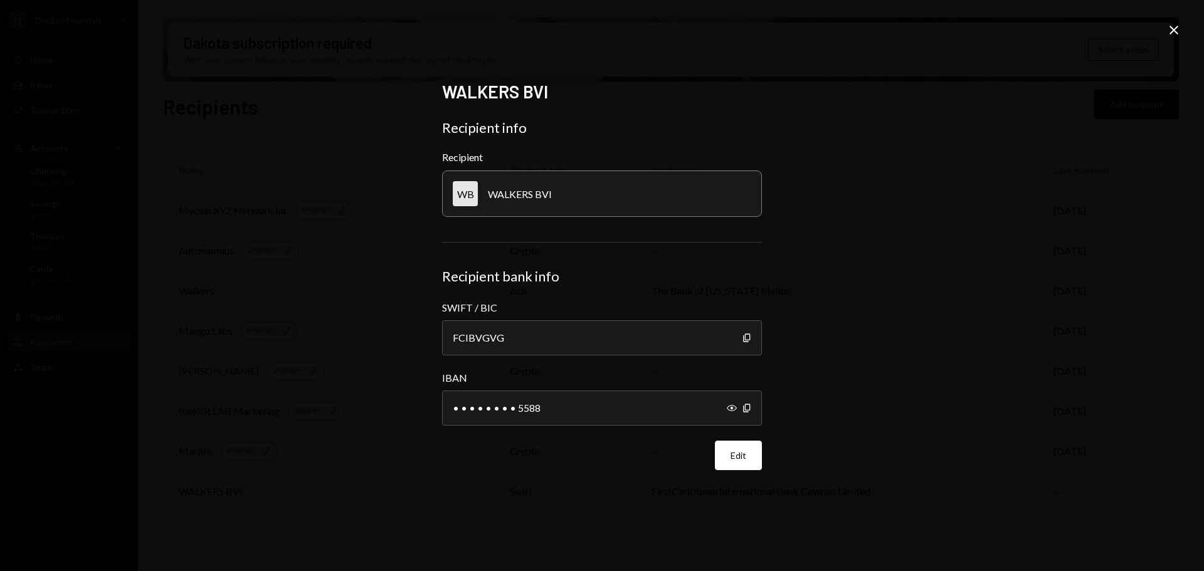
drag, startPoint x: 1179, startPoint y: 32, endPoint x: 1131, endPoint y: 33, distance: 48.3
click at [1179, 32] on icon "Close" at bounding box center [1173, 30] width 15 height 15
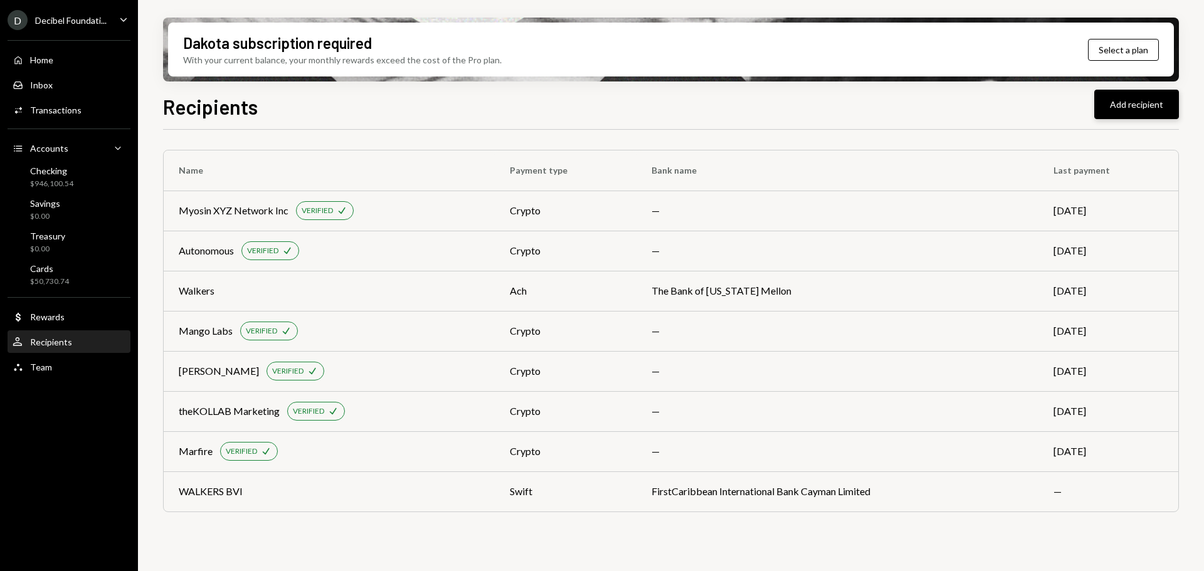
click at [1132, 103] on button "Add recipient" at bounding box center [1136, 104] width 85 height 29
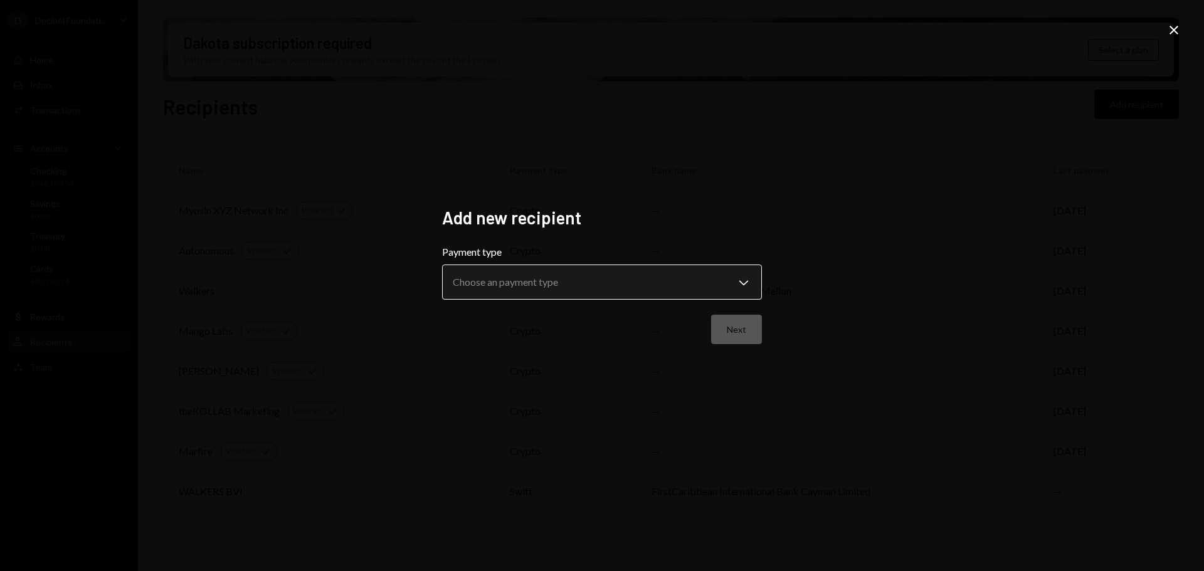
click at [618, 275] on body "**********" at bounding box center [602, 285] width 1204 height 571
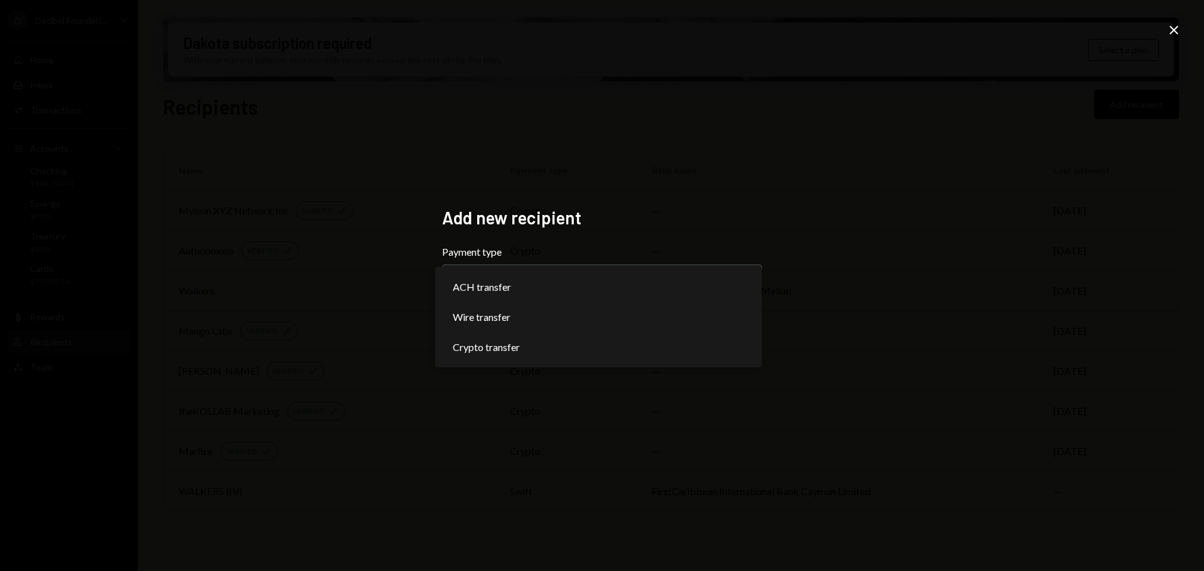
click at [1100, 148] on div "**********" at bounding box center [602, 285] width 1204 height 571
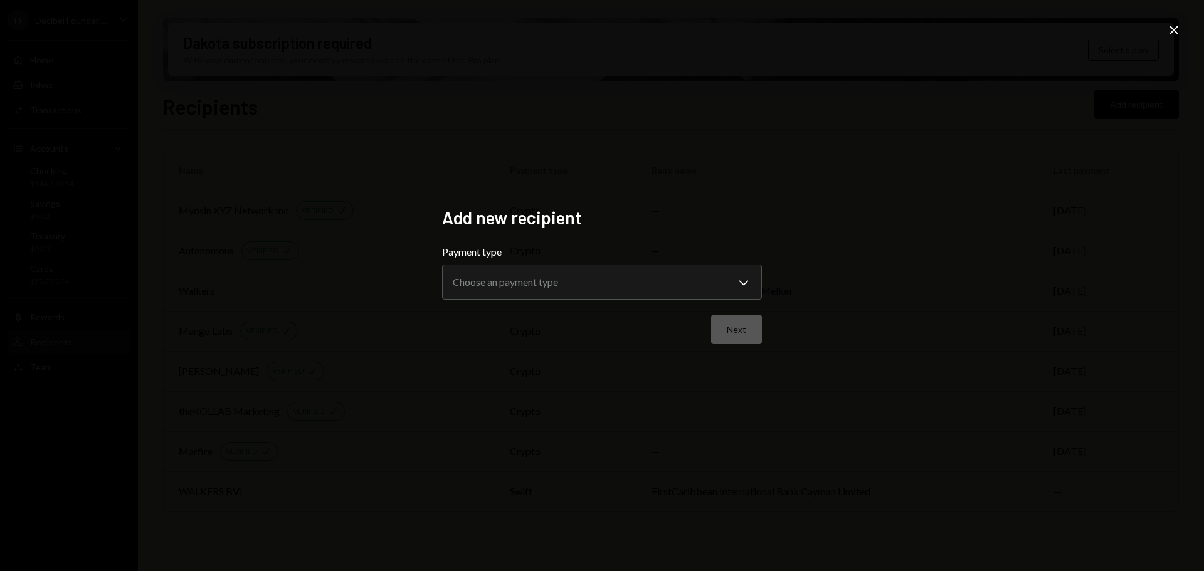
click at [1171, 27] on icon "Close" at bounding box center [1173, 30] width 15 height 15
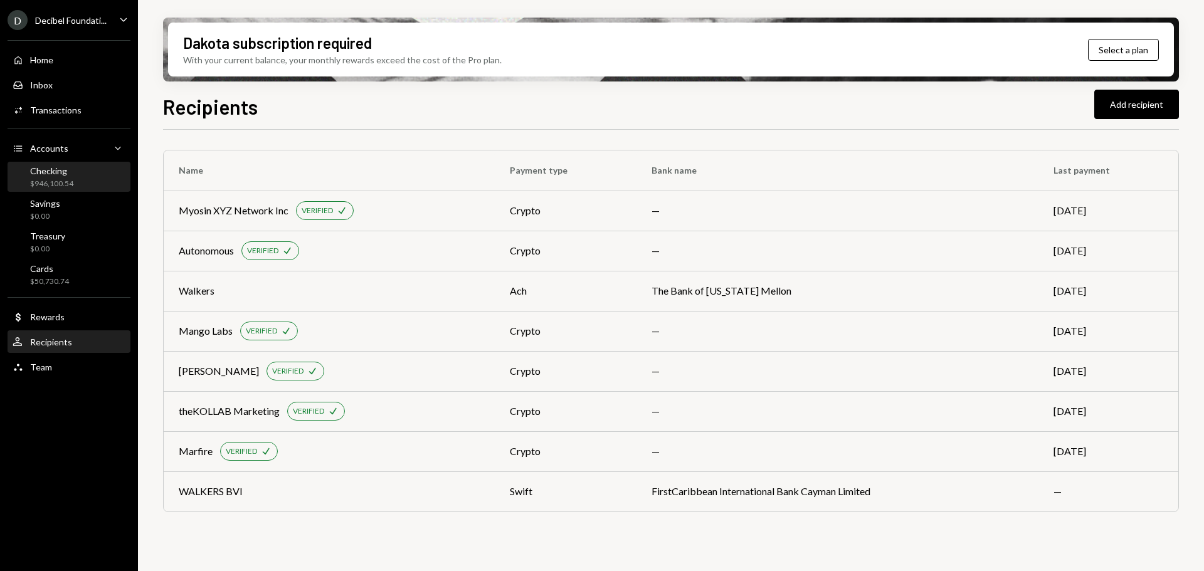
click at [50, 172] on div "Checking" at bounding box center [51, 170] width 43 height 11
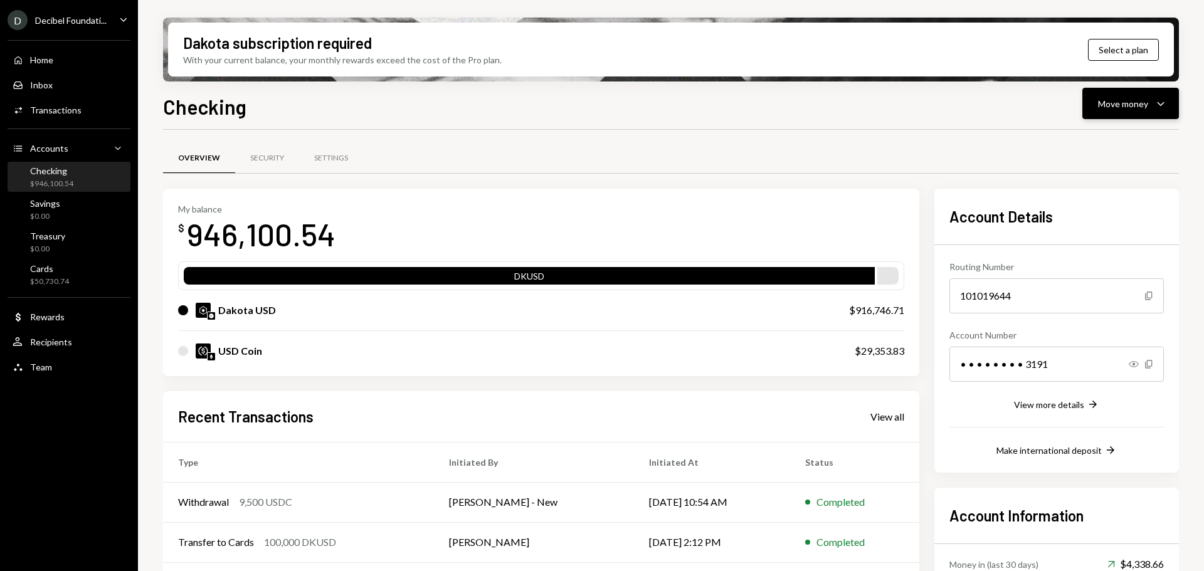
click at [1152, 109] on div "Move money Caret Down" at bounding box center [1130, 103] width 65 height 15
click at [1074, 144] on div "Send" at bounding box center [1120, 141] width 92 height 13
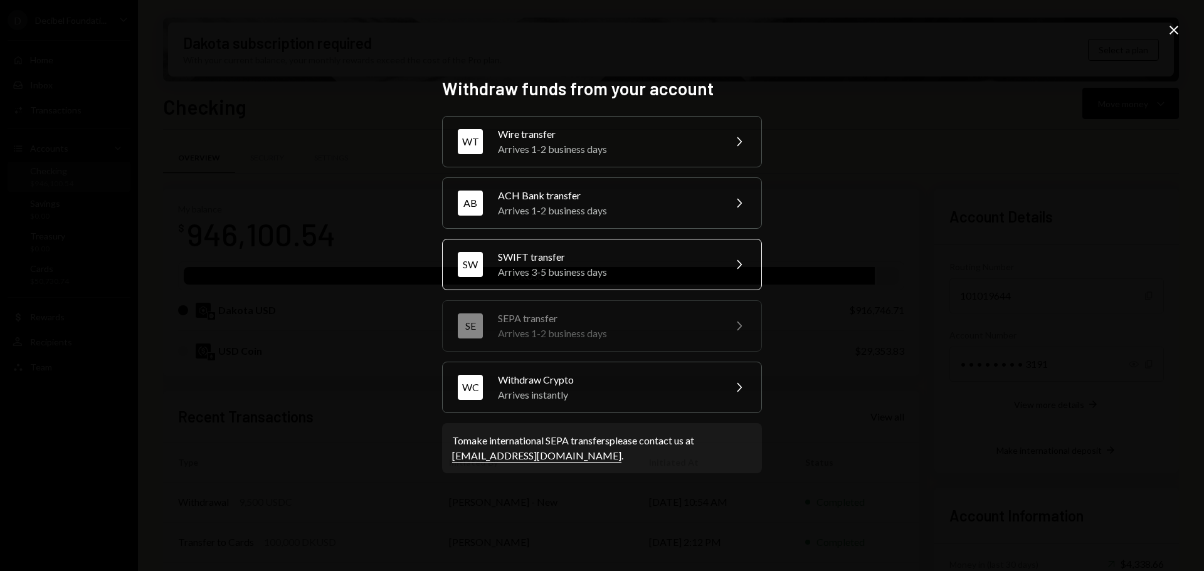
click at [559, 262] on div "SWIFT transfer" at bounding box center [607, 257] width 218 height 15
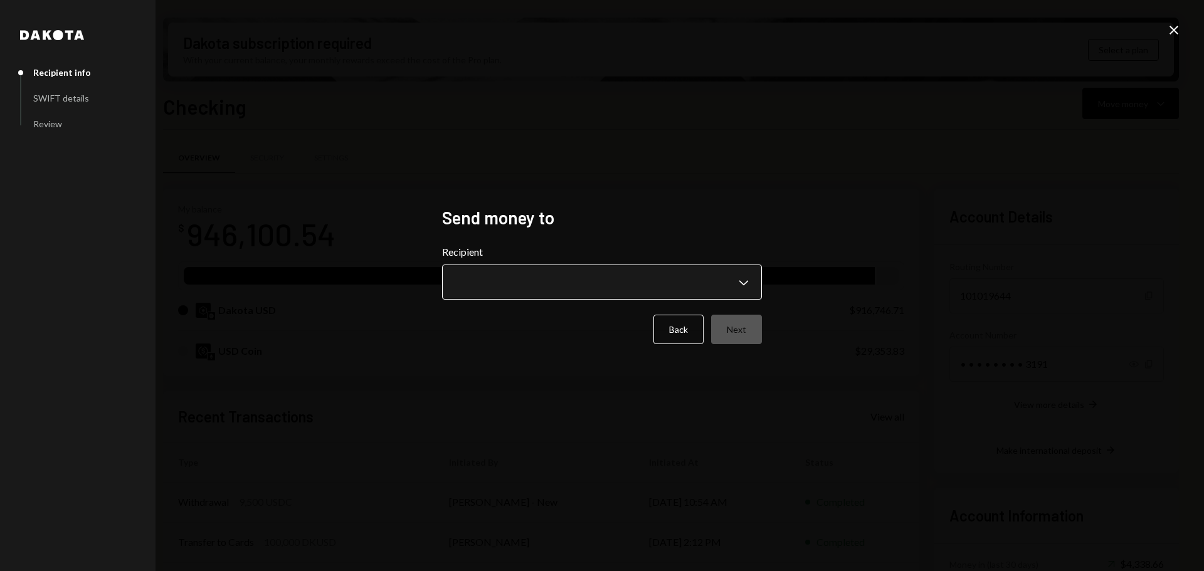
click at [523, 275] on body "D Decibel Foundati... Caret Down Home Home Inbox Inbox Activities Transactions …" at bounding box center [602, 285] width 1204 height 571
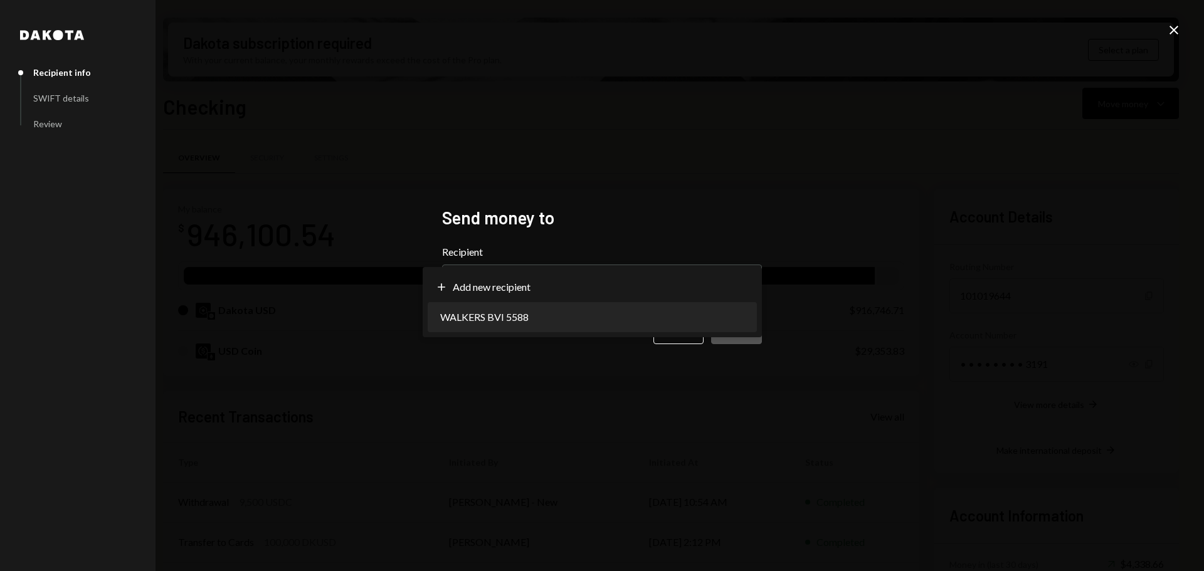
select select "**********"
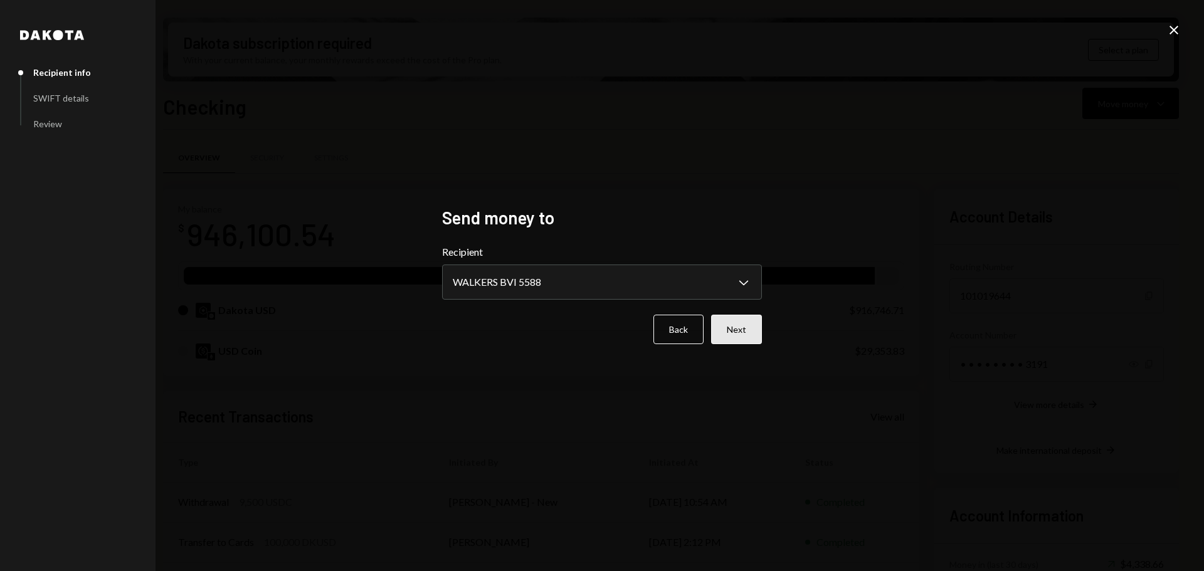
click at [742, 325] on button "Next" at bounding box center [736, 329] width 51 height 29
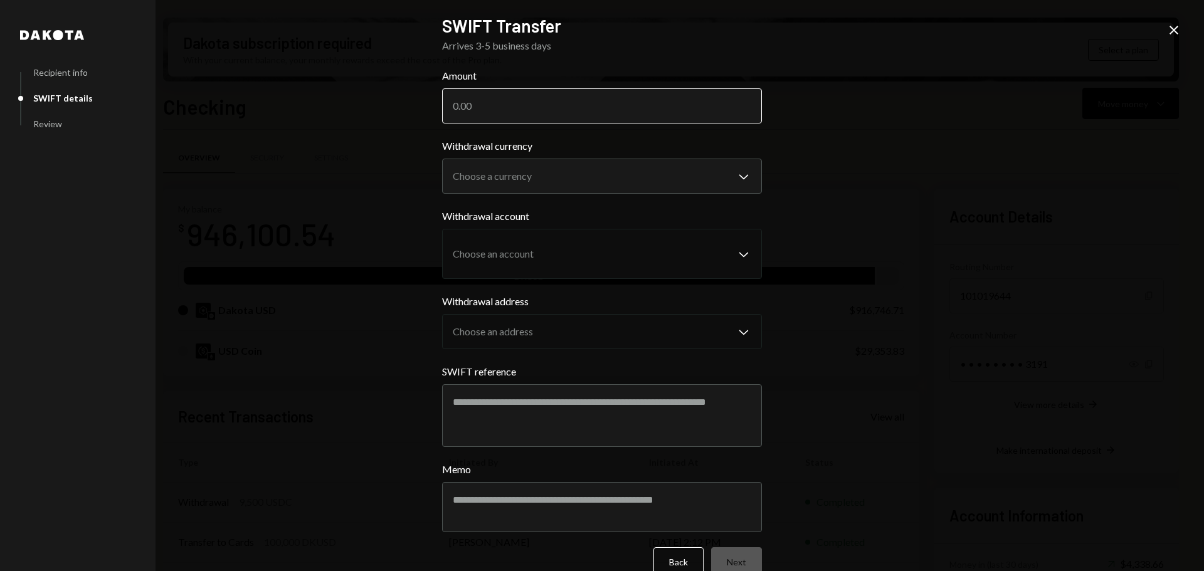
click at [492, 104] on input "Amount" at bounding box center [602, 105] width 320 height 35
paste input "4330.00"
type input "4330.00"
click at [501, 172] on body "D Decibel Foundati... Caret Down Home Home Inbox Inbox Activities Transactions …" at bounding box center [602, 285] width 1204 height 571
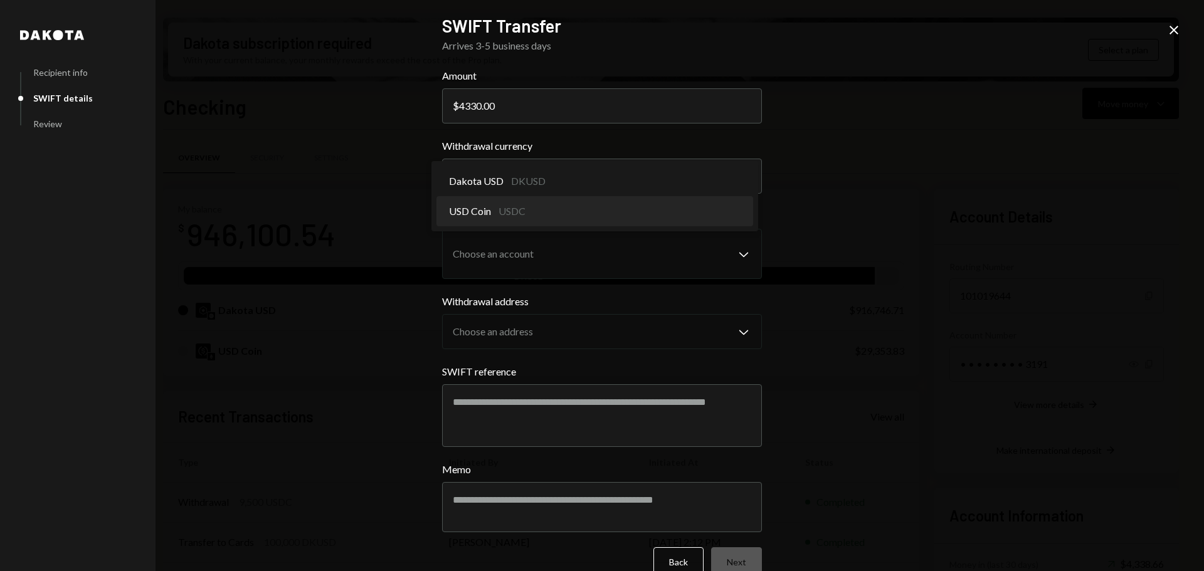
select select "****"
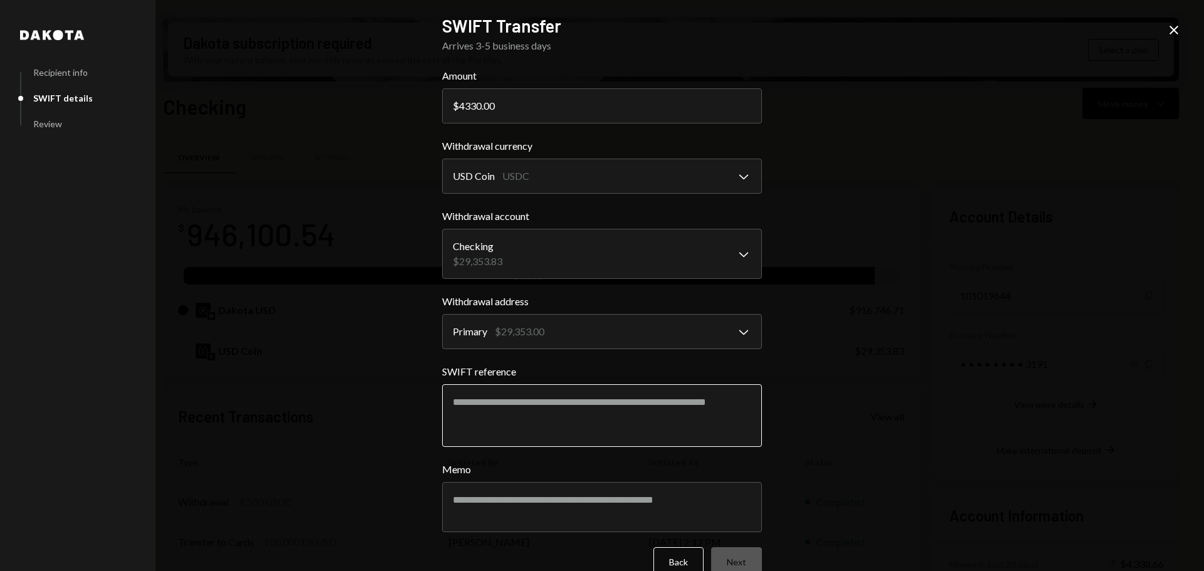
drag, startPoint x: 558, startPoint y: 406, endPoint x: 556, endPoint y: 400, distance: 6.5
click at [558, 406] on textarea "SWIFT reference" at bounding box center [602, 415] width 320 height 63
paste textarea "**********"
type textarea "**********"
click at [552, 501] on textarea "Memo" at bounding box center [602, 507] width 320 height 50
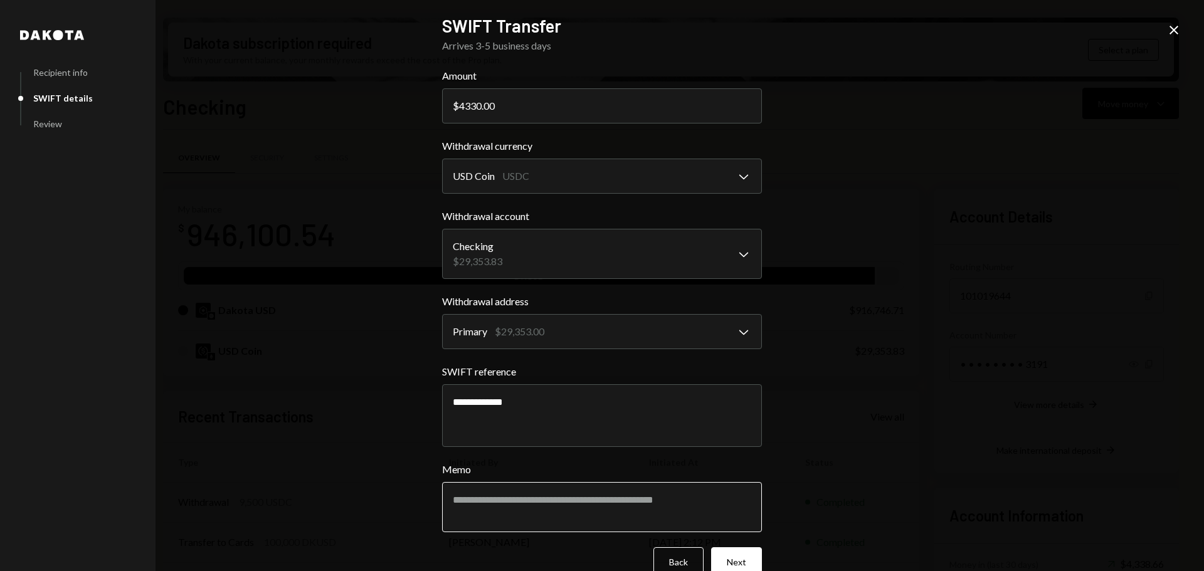
paste textarea "**********"
type textarea "**********"
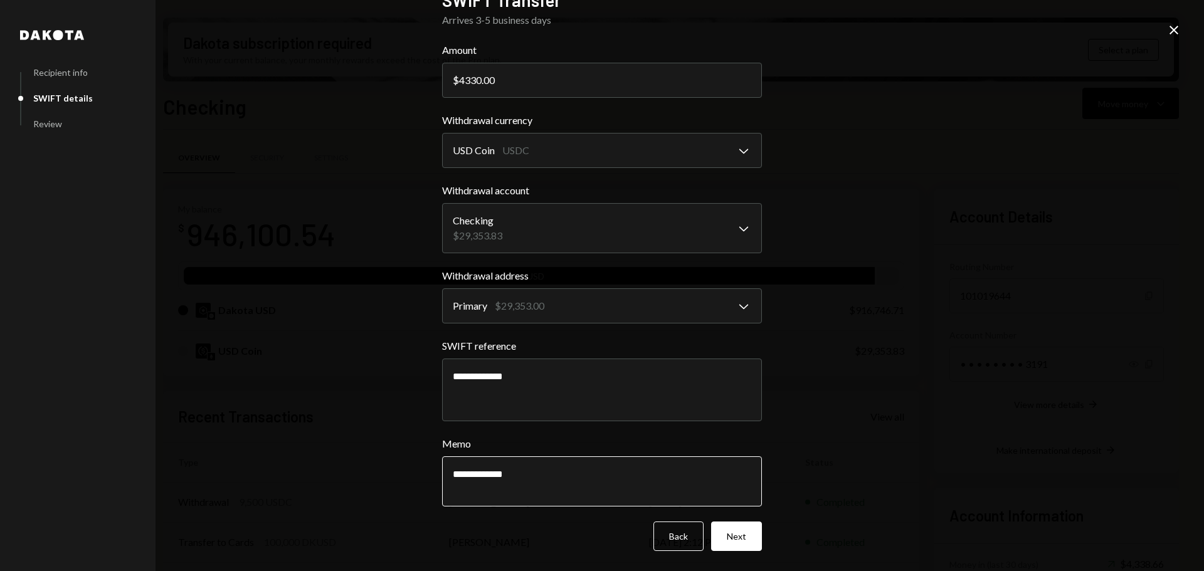
click at [735, 537] on button "Next" at bounding box center [736, 536] width 51 height 29
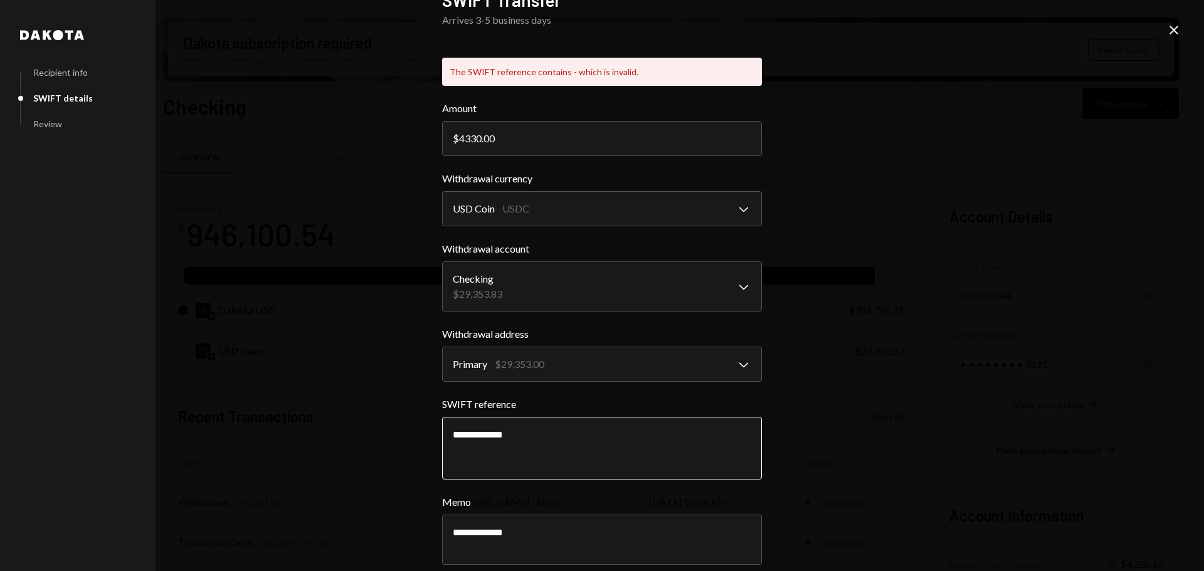
drag, startPoint x: 487, startPoint y: 434, endPoint x: 587, endPoint y: 424, distance: 100.7
click at [488, 434] on textarea "**********" at bounding box center [602, 448] width 320 height 63
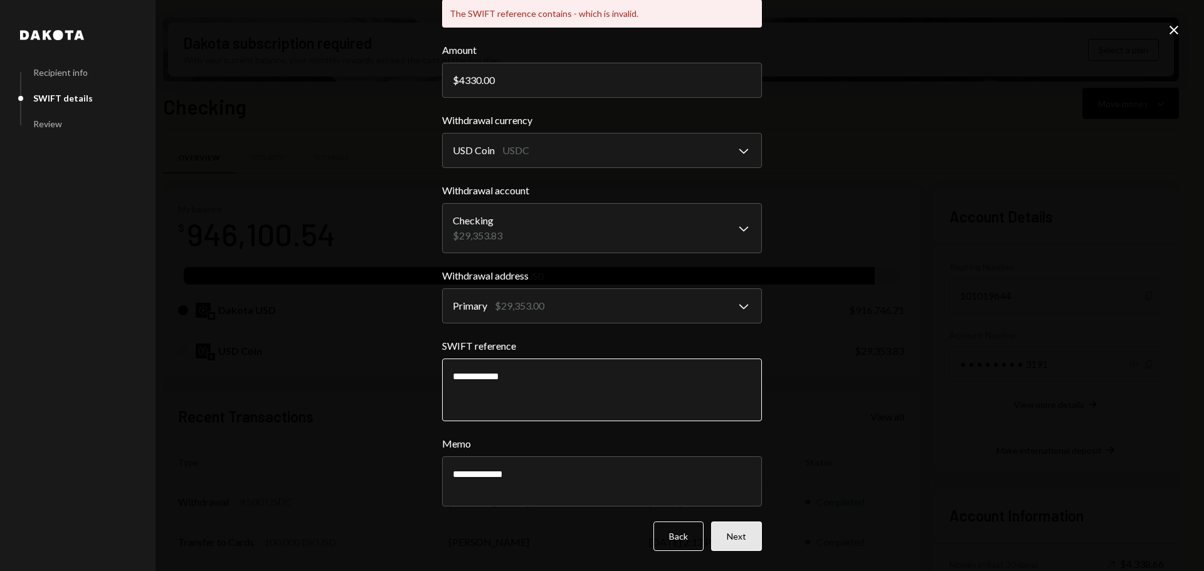
type textarea "**********"
click at [736, 538] on button "Next" at bounding box center [736, 536] width 51 height 29
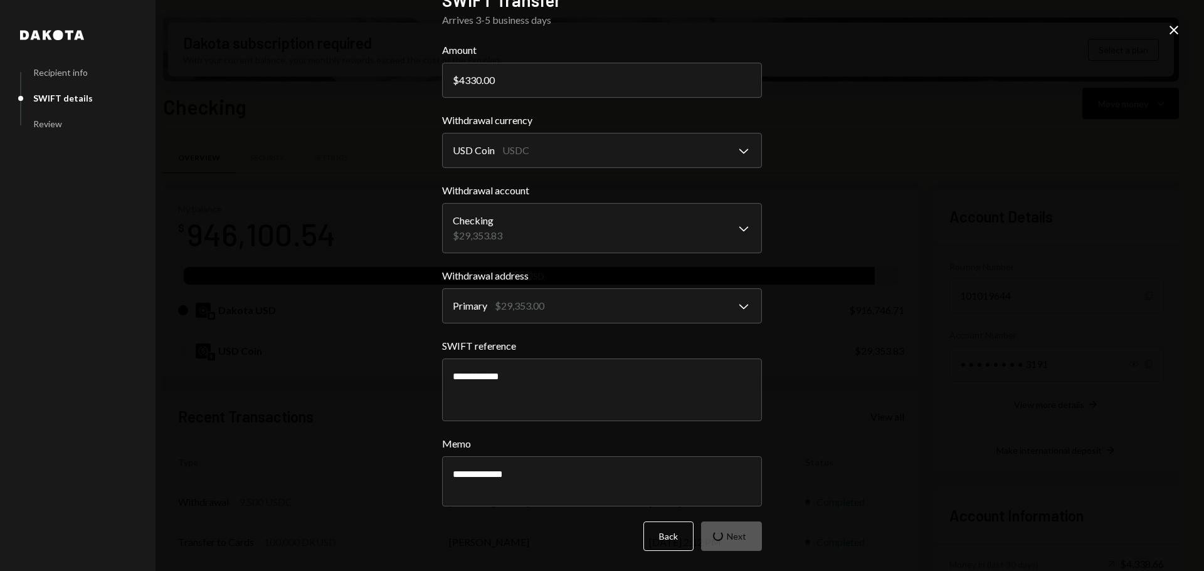
scroll to position [0, 0]
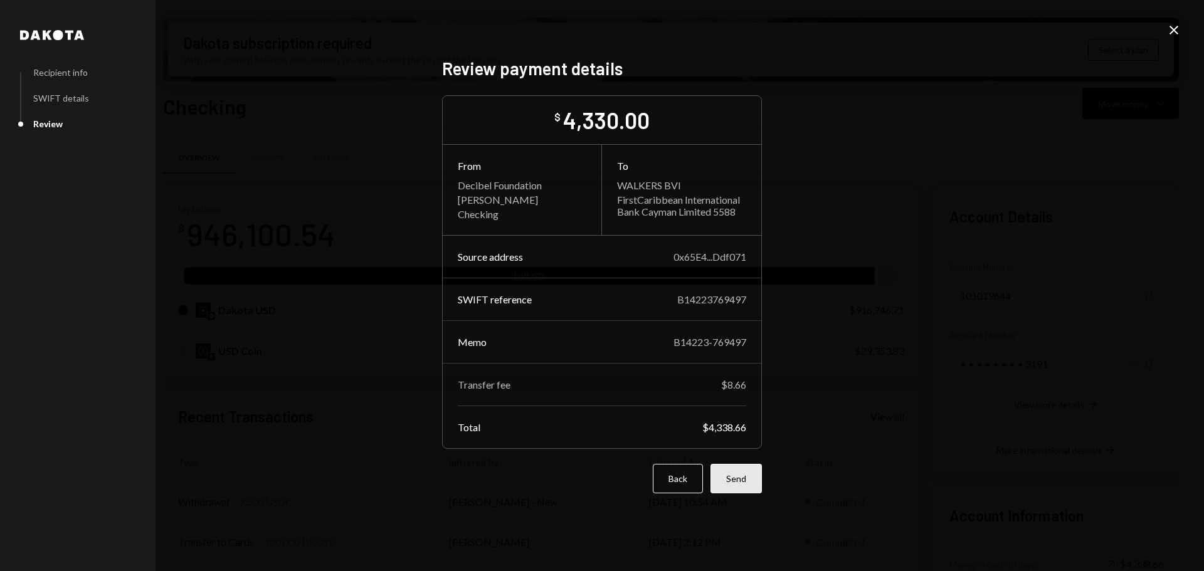
click at [739, 476] on button "Send" at bounding box center [735, 478] width 51 height 29
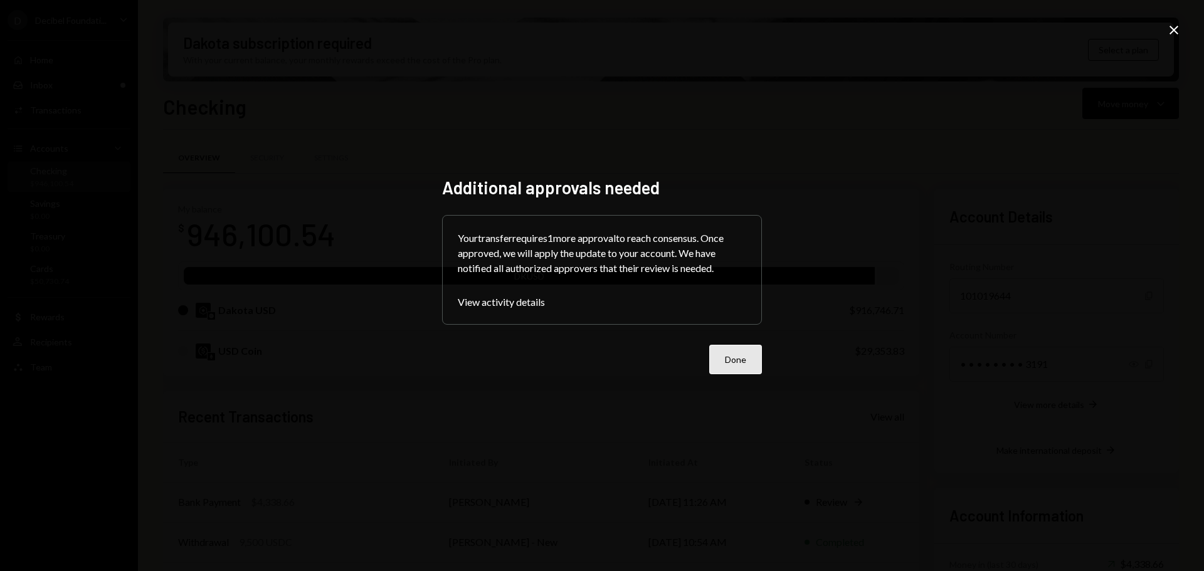
click at [730, 352] on button "Done" at bounding box center [735, 359] width 53 height 29
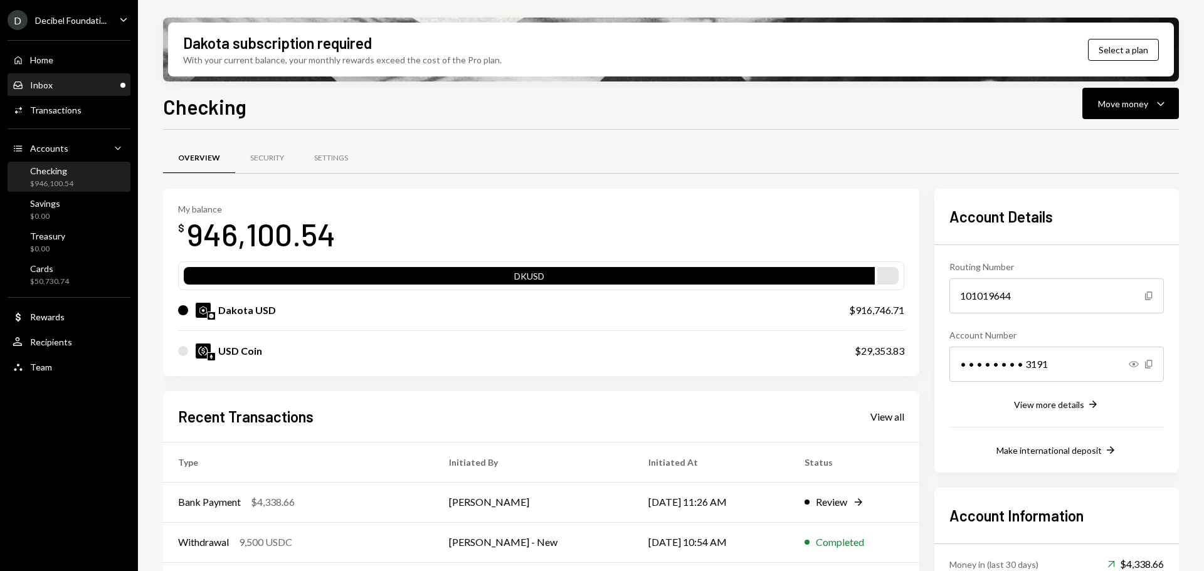
click at [50, 80] on div "Inbox" at bounding box center [41, 85] width 23 height 11
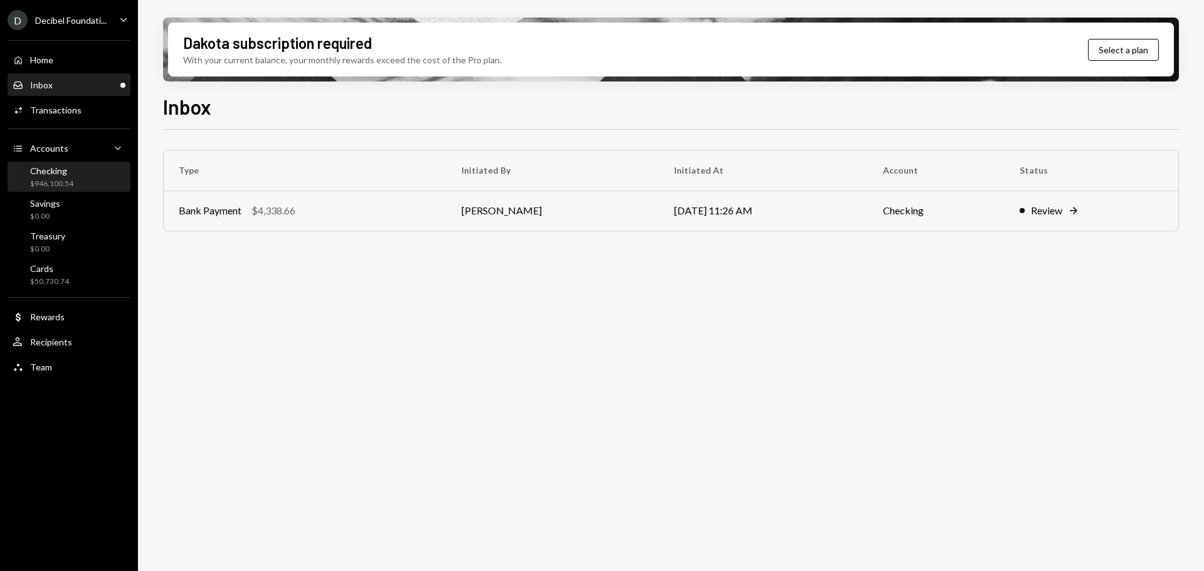
click at [90, 176] on div "Checking $946,100.54" at bounding box center [69, 177] width 113 height 24
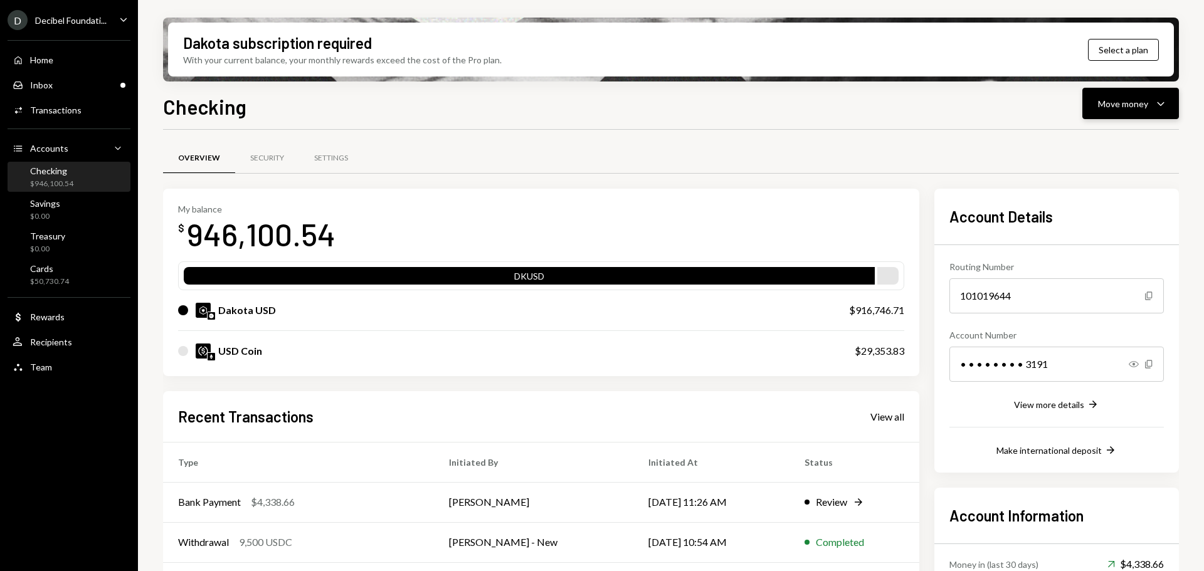
click at [1158, 100] on icon "Caret Down" at bounding box center [1160, 103] width 15 height 15
click at [1074, 139] on div "Send" at bounding box center [1120, 141] width 92 height 13
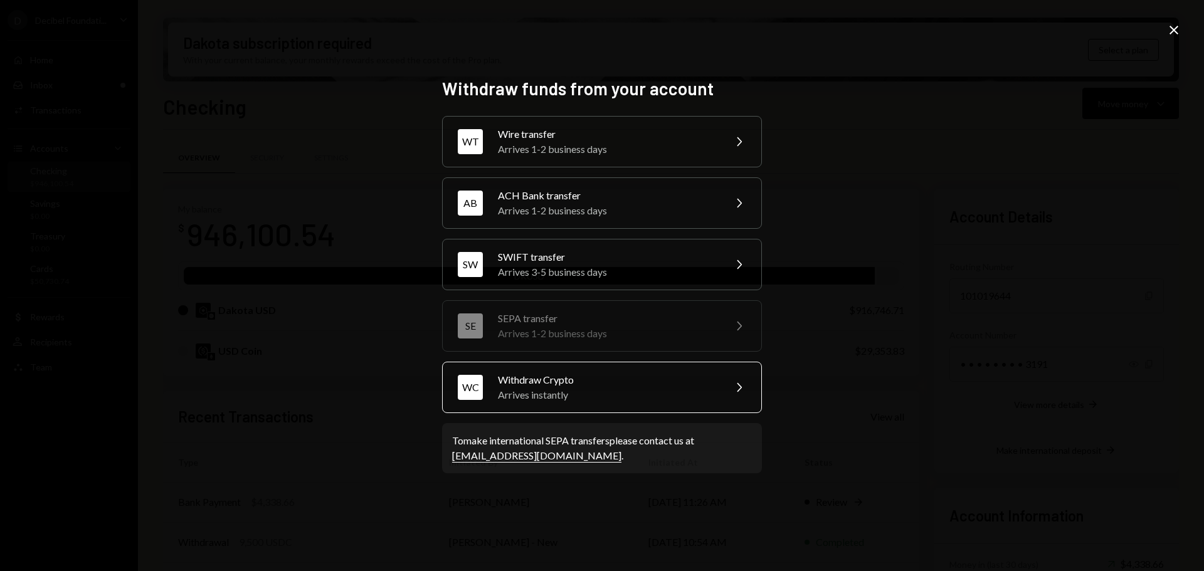
click at [564, 382] on div "Withdraw Crypto" at bounding box center [607, 379] width 218 height 15
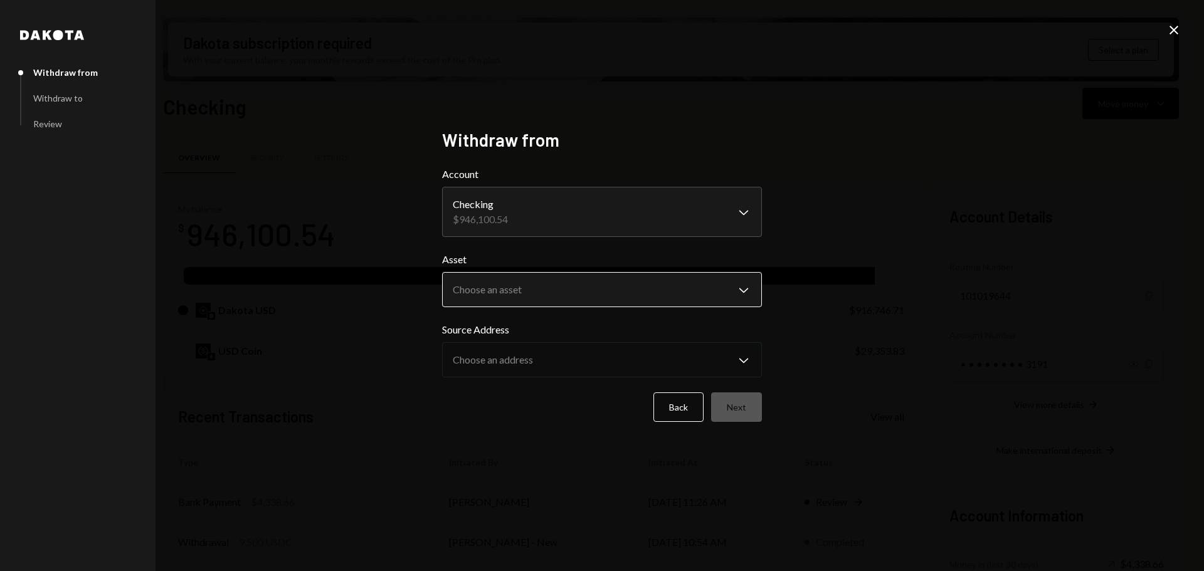
click at [504, 283] on body "D Decibel Foundati... Caret Down Home Home Inbox Inbox Activities Transactions …" at bounding box center [602, 285] width 1204 height 571
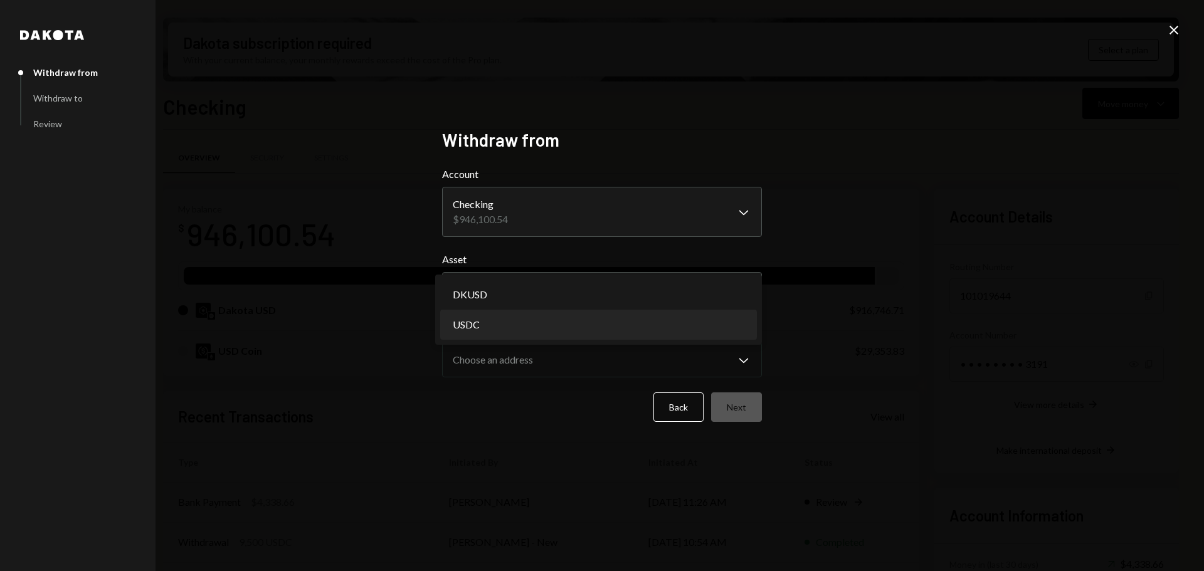
select select "****"
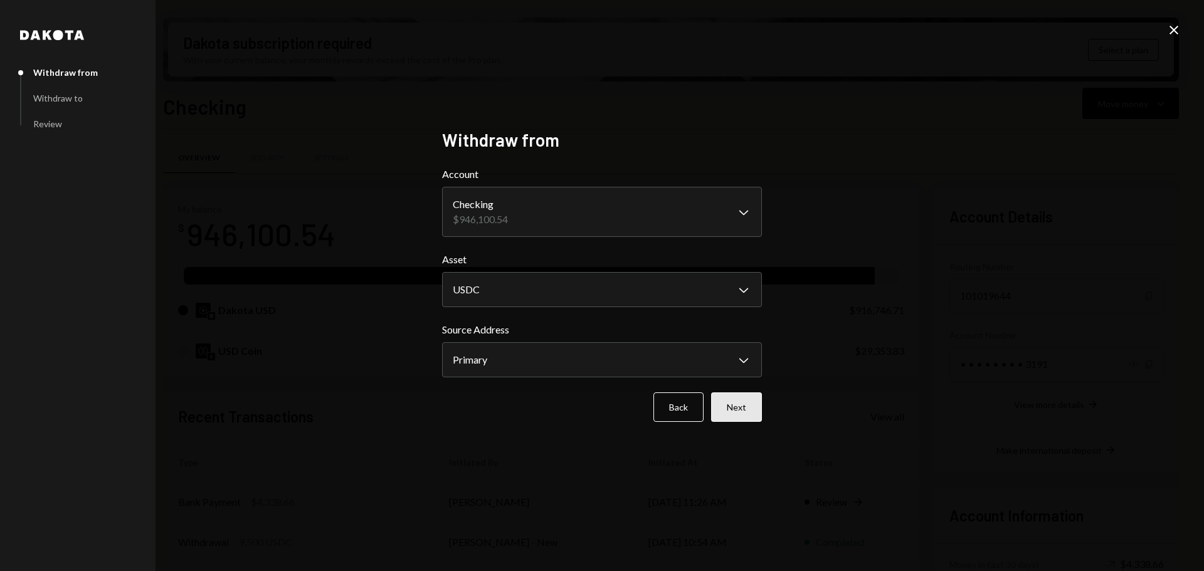
click at [751, 409] on button "Next" at bounding box center [736, 406] width 51 height 29
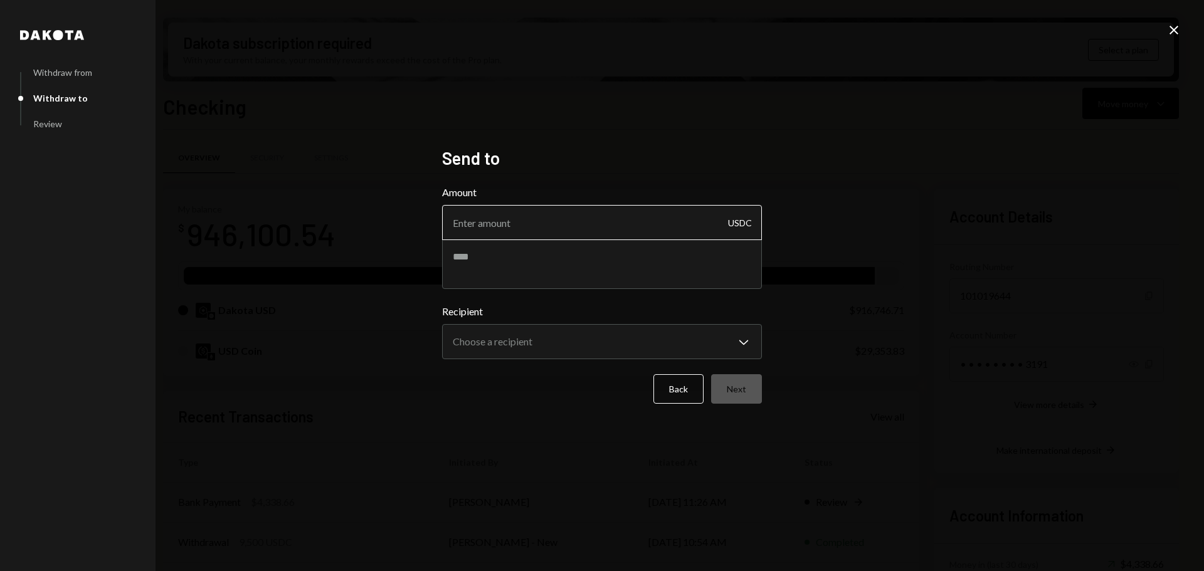
click at [555, 223] on input "Amount" at bounding box center [602, 222] width 320 height 35
paste input "17141.30"
type input "17141.30"
click at [497, 258] on textarea at bounding box center [602, 264] width 320 height 50
paste textarea "***"
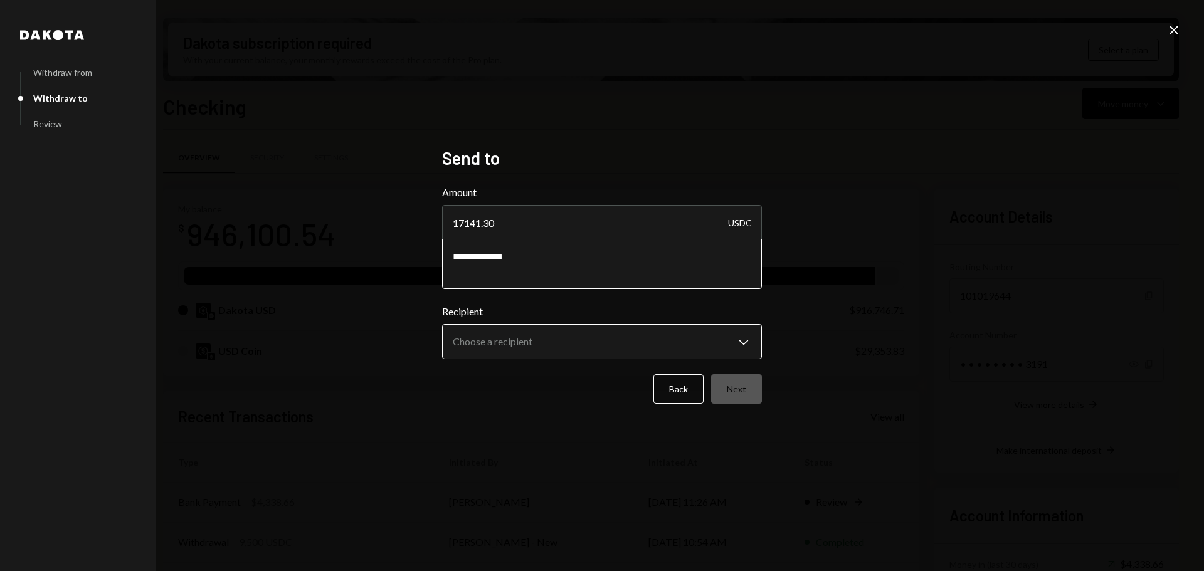
type textarea "**********"
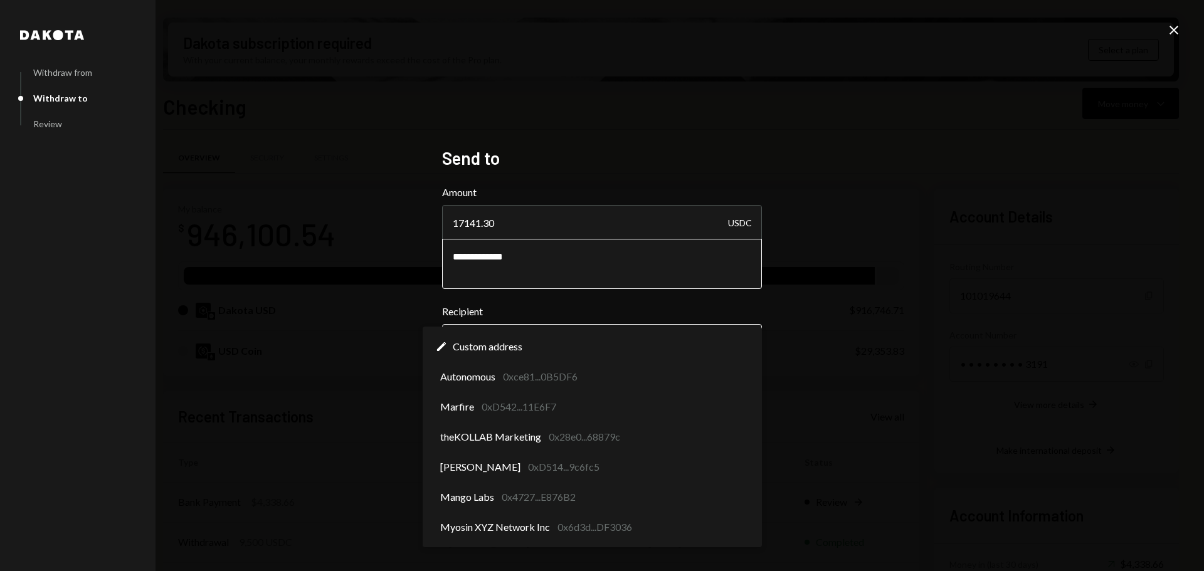
click at [599, 336] on body "D Decibel Foundati... Caret Down Home Home Inbox Inbox Activities Transactions …" at bounding box center [602, 285] width 1204 height 571
select select "**********"
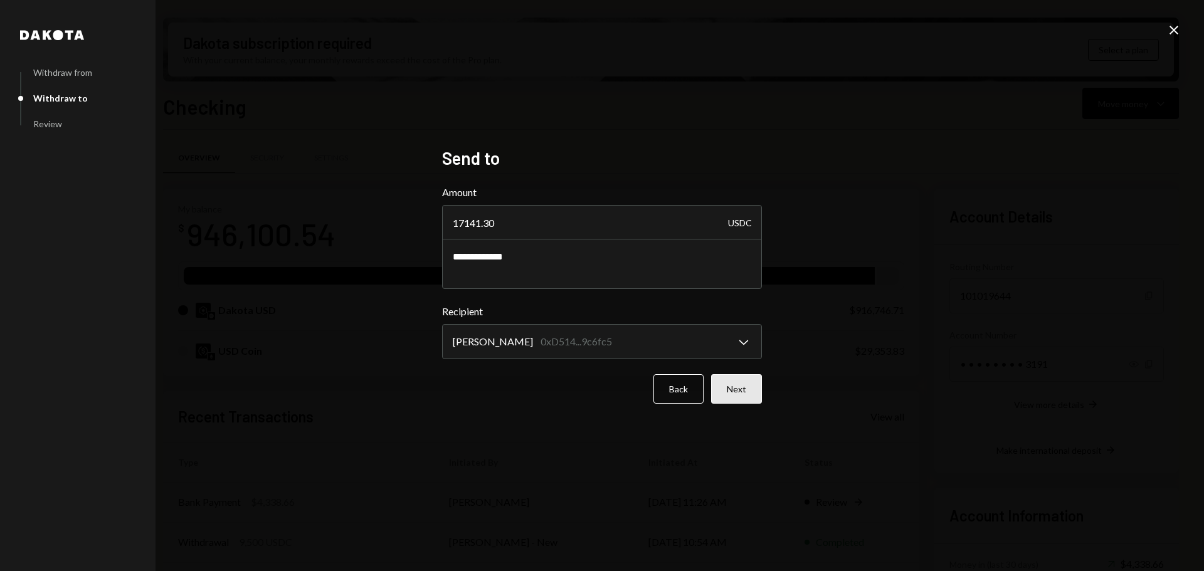
click at [724, 397] on button "Next" at bounding box center [736, 388] width 51 height 29
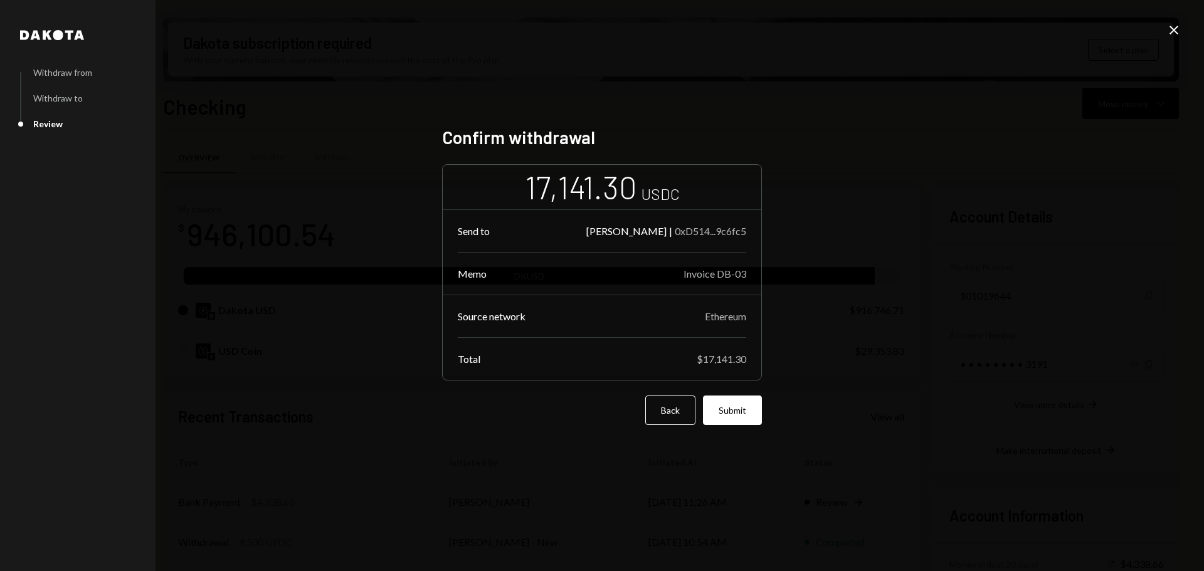
click at [732, 418] on button "Submit" at bounding box center [732, 410] width 59 height 29
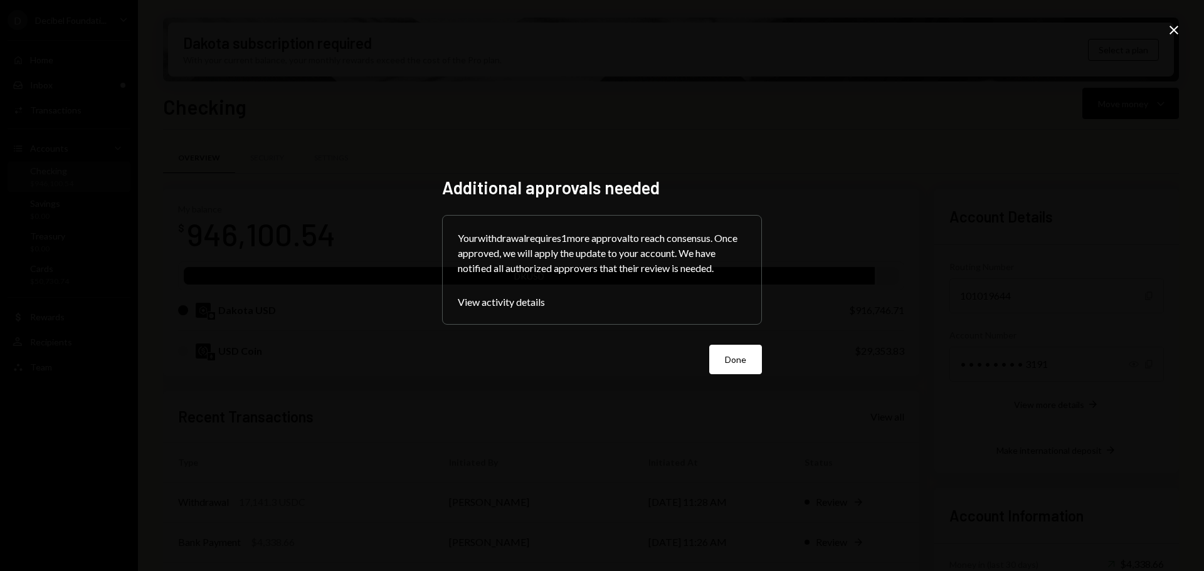
drag, startPoint x: 994, startPoint y: 468, endPoint x: 868, endPoint y: 414, distance: 137.3
click at [992, 468] on div "Additional approvals needed Your withdrawal requires 1 more approval to reach c…" at bounding box center [602, 285] width 1204 height 571
click at [745, 361] on button "Done" at bounding box center [735, 359] width 53 height 29
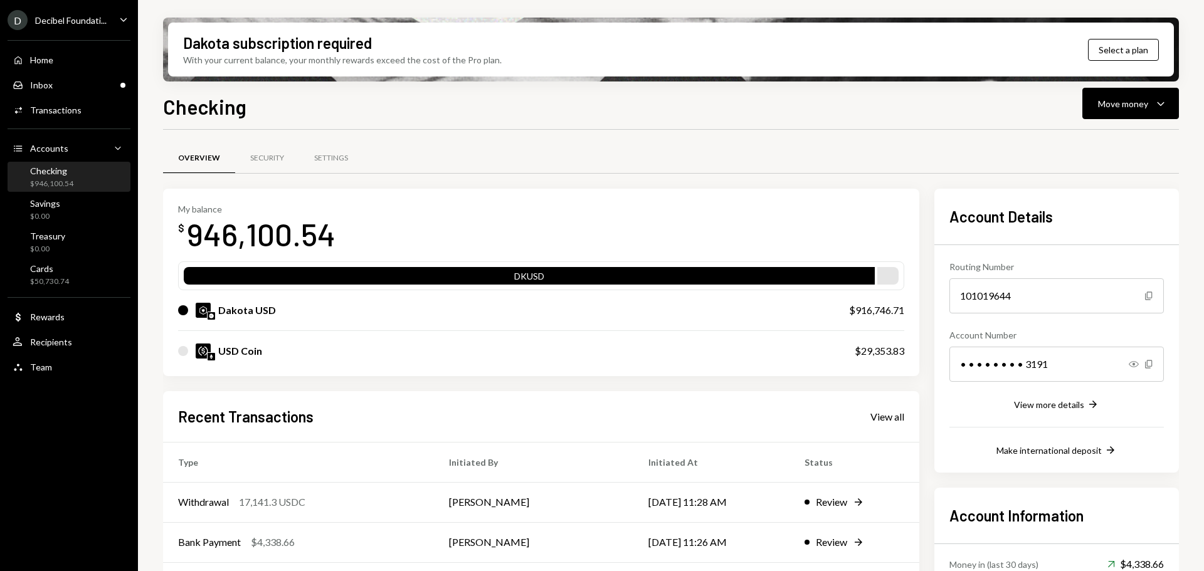
click at [127, 14] on icon "Caret Down" at bounding box center [124, 20] width 14 height 14
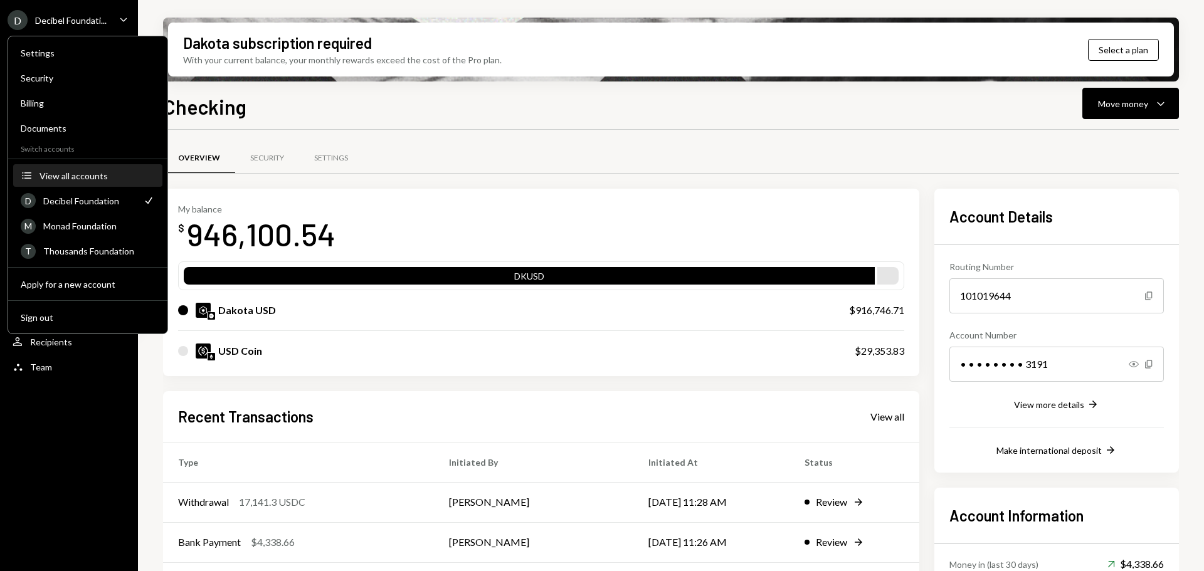
click at [73, 171] on div "View all accounts" at bounding box center [96, 176] width 115 height 11
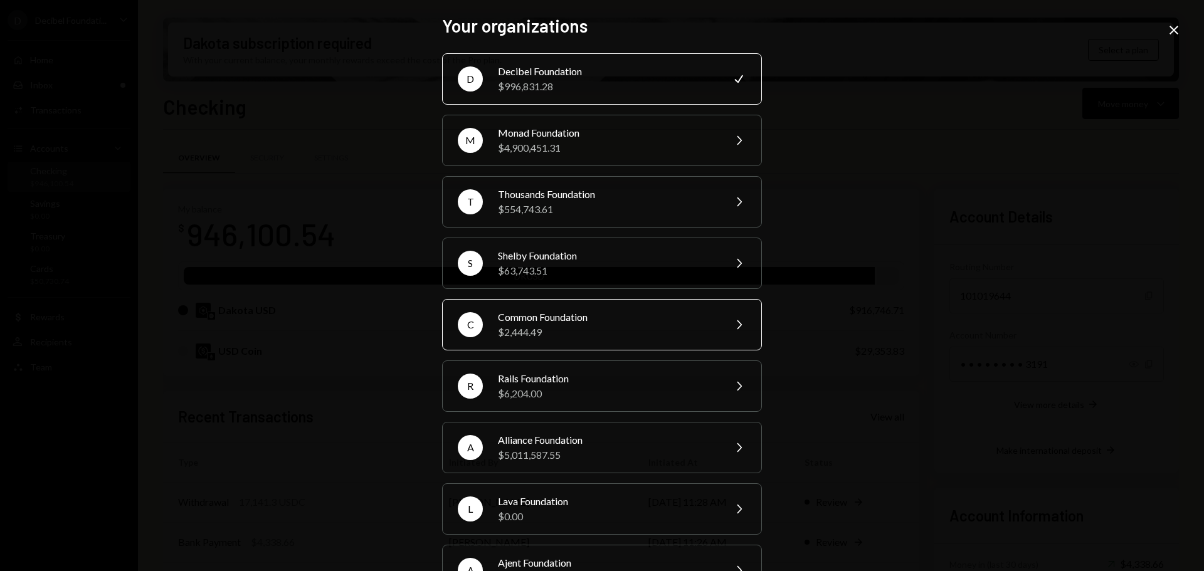
click at [579, 334] on div "$2,444.49" at bounding box center [607, 332] width 218 height 15
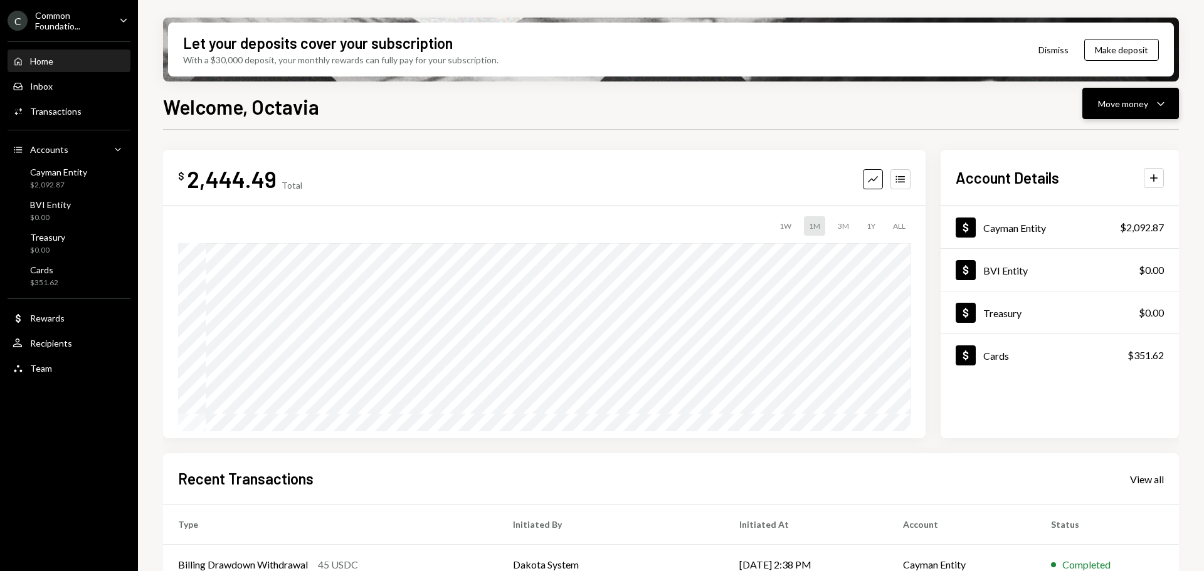
click at [1150, 102] on div "Move money Caret Down" at bounding box center [1130, 103] width 65 height 15
click at [1108, 137] on div "Send" at bounding box center [1120, 141] width 92 height 13
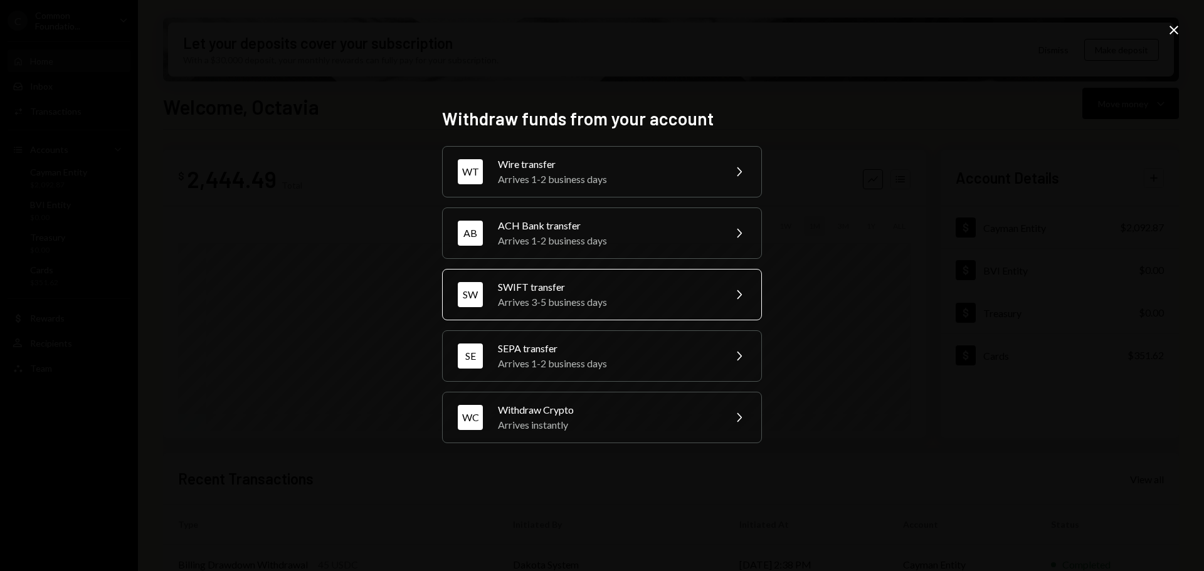
click at [611, 288] on div "SWIFT transfer" at bounding box center [607, 287] width 218 height 15
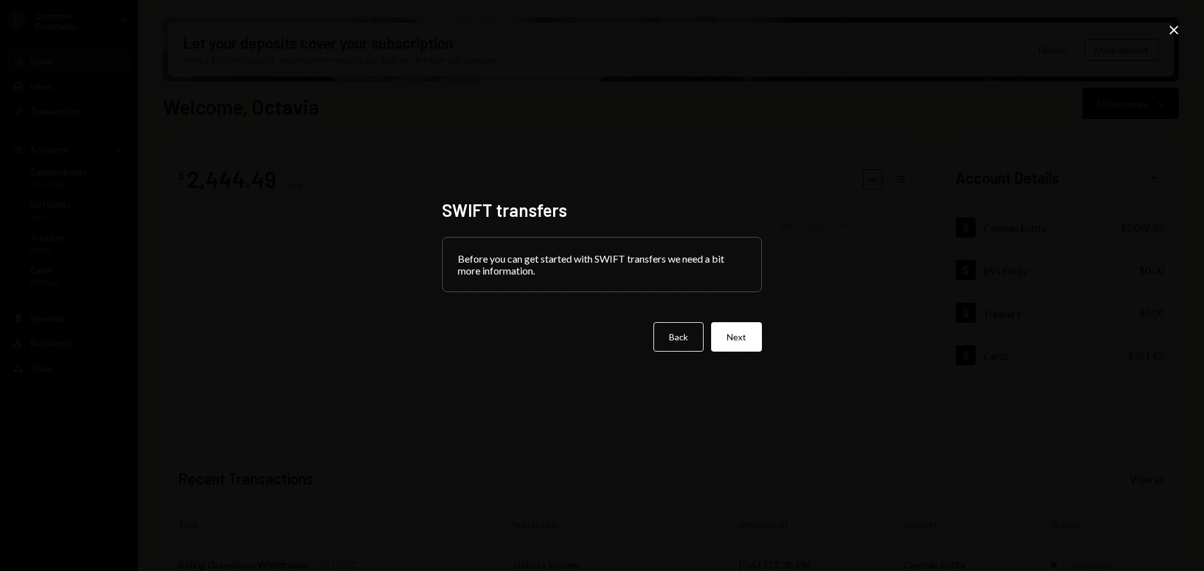
click at [1175, 29] on icon "Close" at bounding box center [1173, 30] width 15 height 15
